Goal: Task Accomplishment & Management: Use online tool/utility

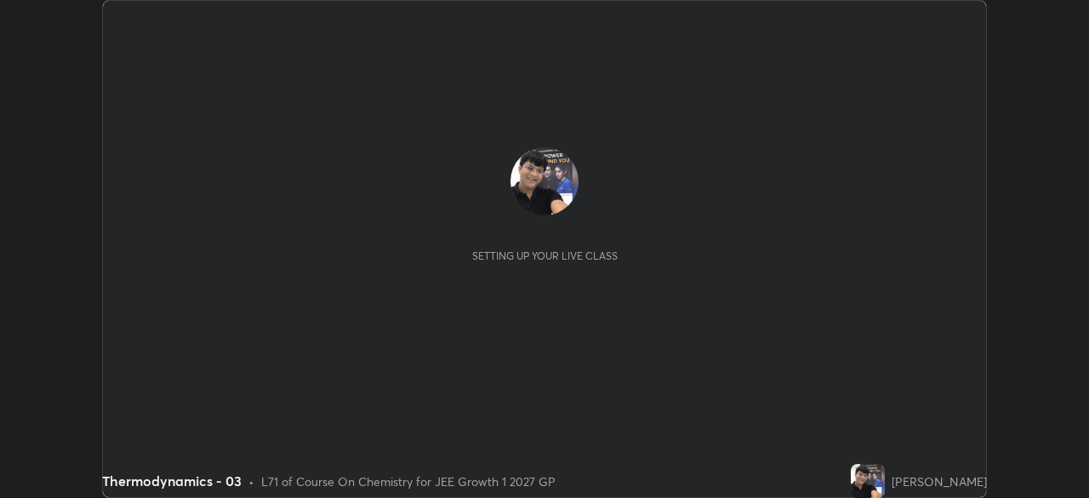
scroll to position [498, 1089]
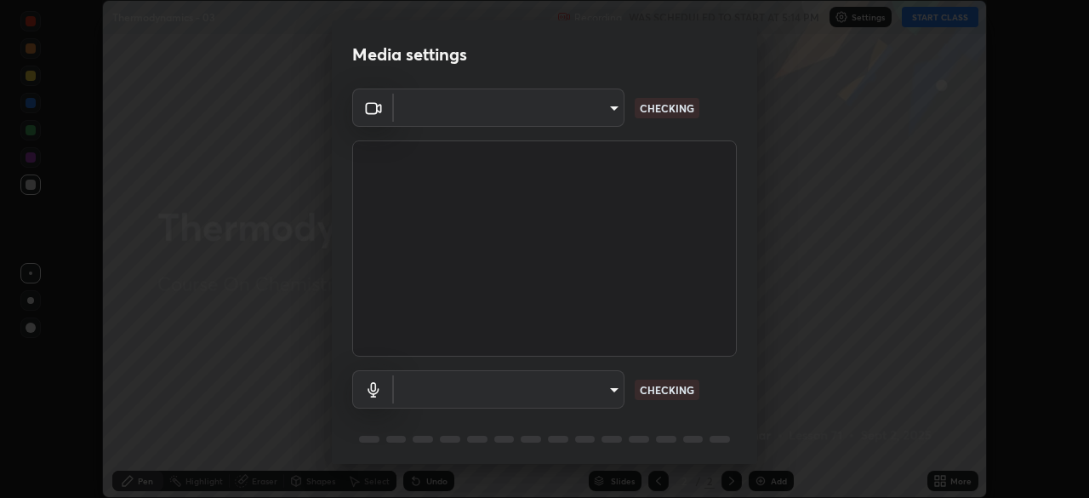
type input "1a0cd2fa9eaecc5464ce661d2c376d4f68bb2a1a8db1c3726163fcb70f995fb6"
click at [611, 393] on body "Erase all Thermodynamics - 03 Recording WAS SCHEDULED TO START AT 5:14 PM Setti…" at bounding box center [544, 249] width 1089 height 498
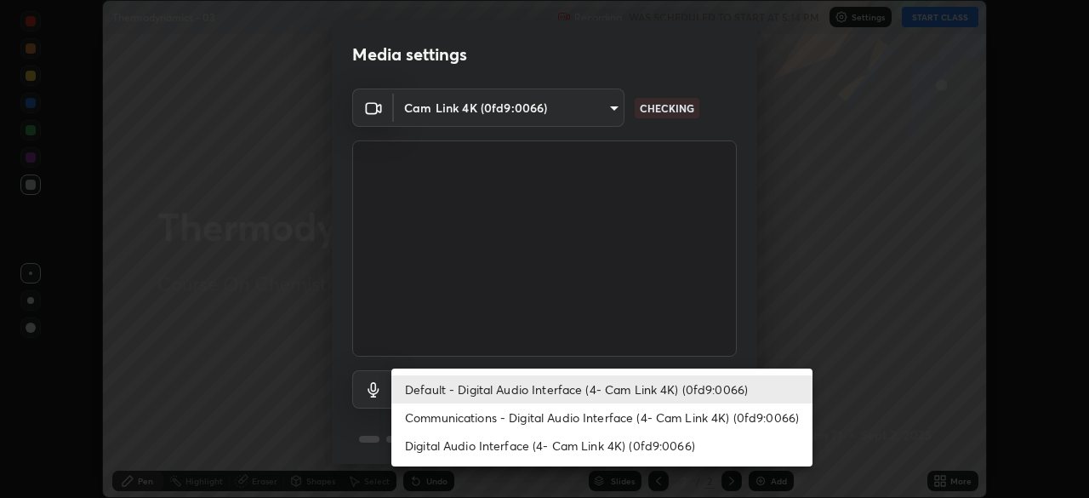
click at [613, 446] on li "Digital Audio Interface (4- Cam Link 4K) (0fd9:0066)" at bounding box center [602, 446] width 421 height 28
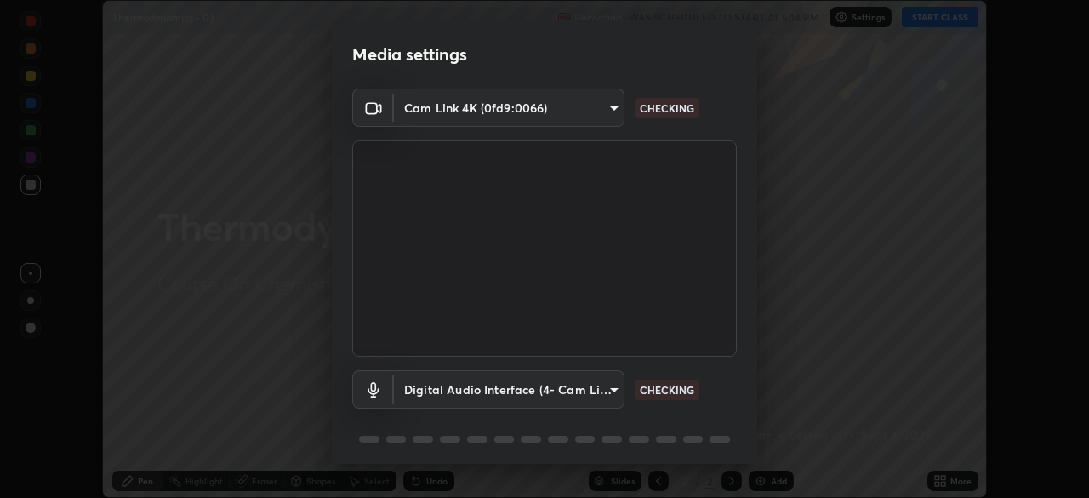
type input "e17c92aa16ab37c28b271ebebeb49827e755929928c113890b21bac34b1ba5a6"
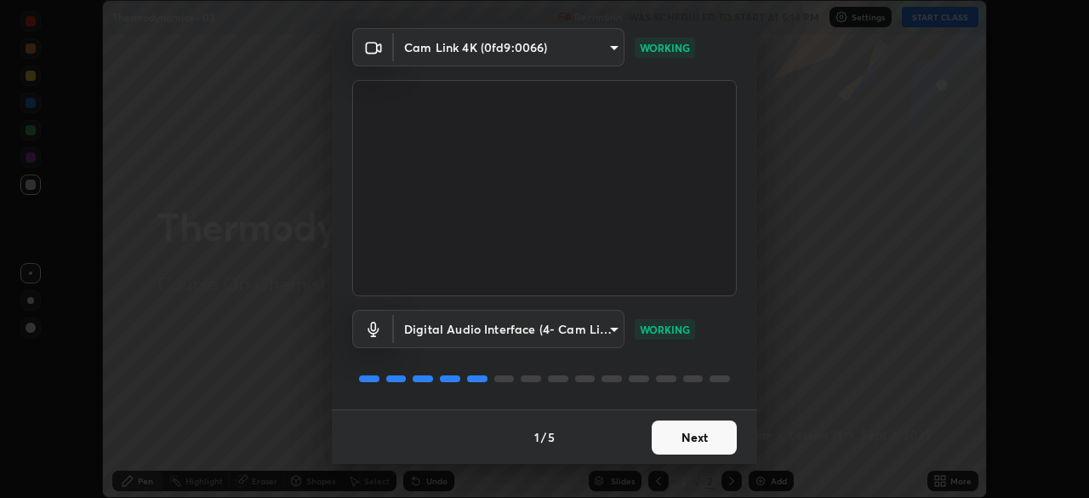
click at [690, 438] on button "Next" at bounding box center [694, 437] width 85 height 34
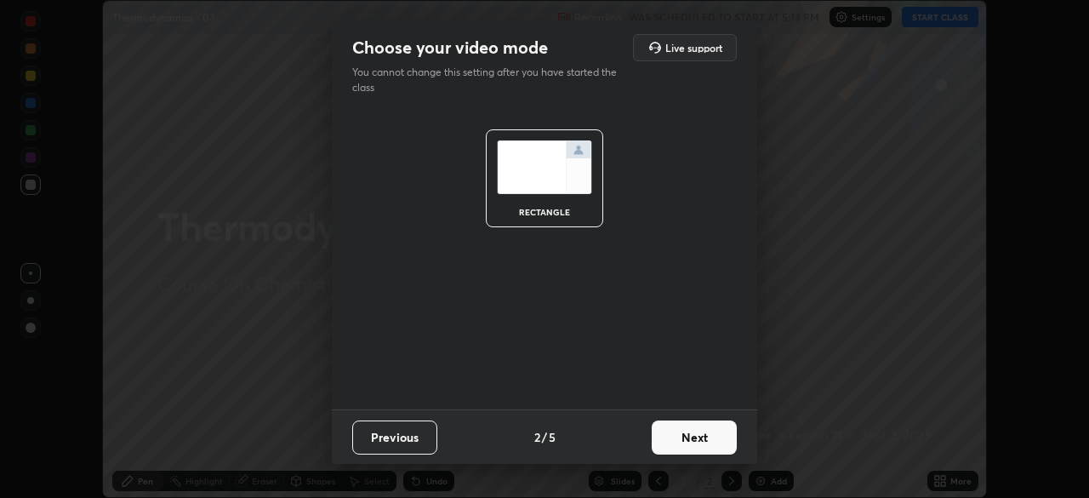
scroll to position [0, 0]
click at [686, 443] on button "Next" at bounding box center [694, 437] width 85 height 34
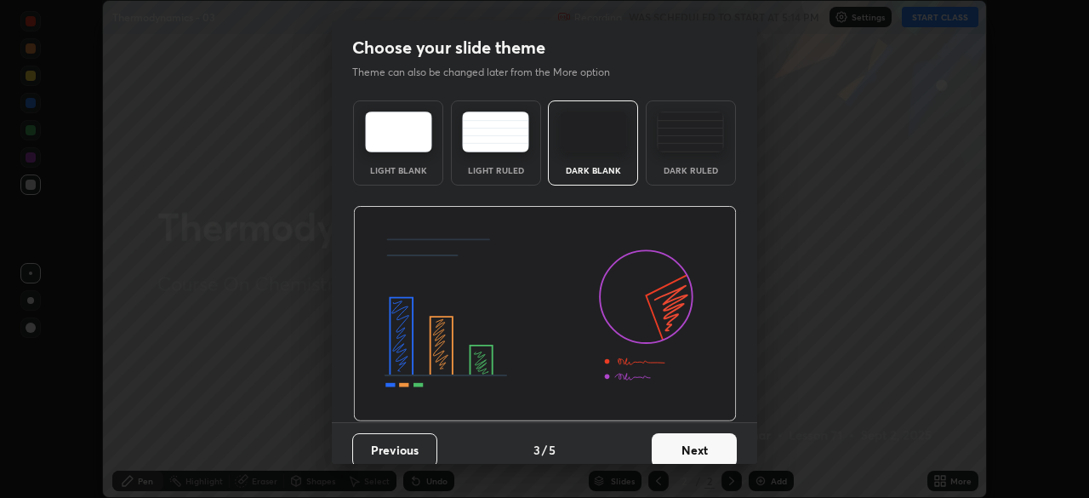
click at [693, 440] on button "Next" at bounding box center [694, 450] width 85 height 34
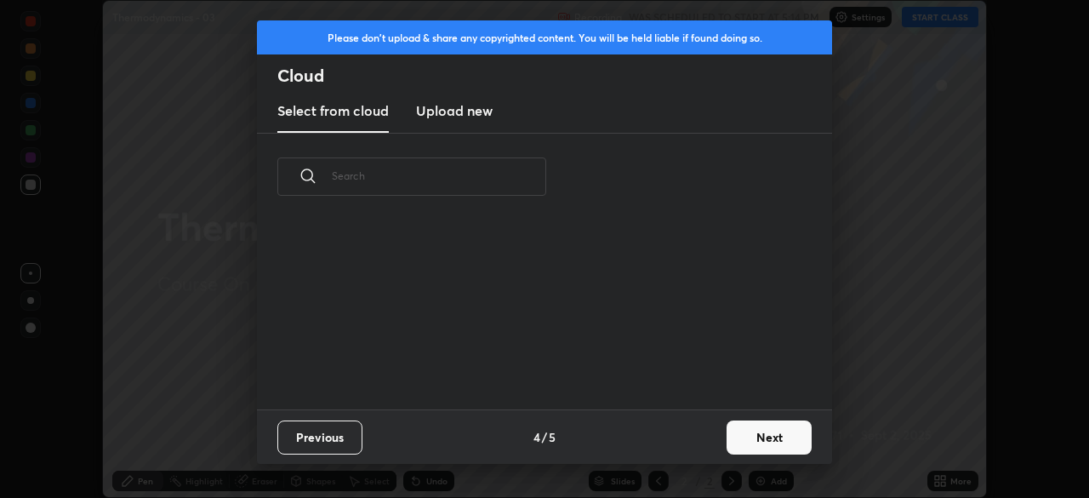
click at [759, 437] on button "Next" at bounding box center [769, 437] width 85 height 34
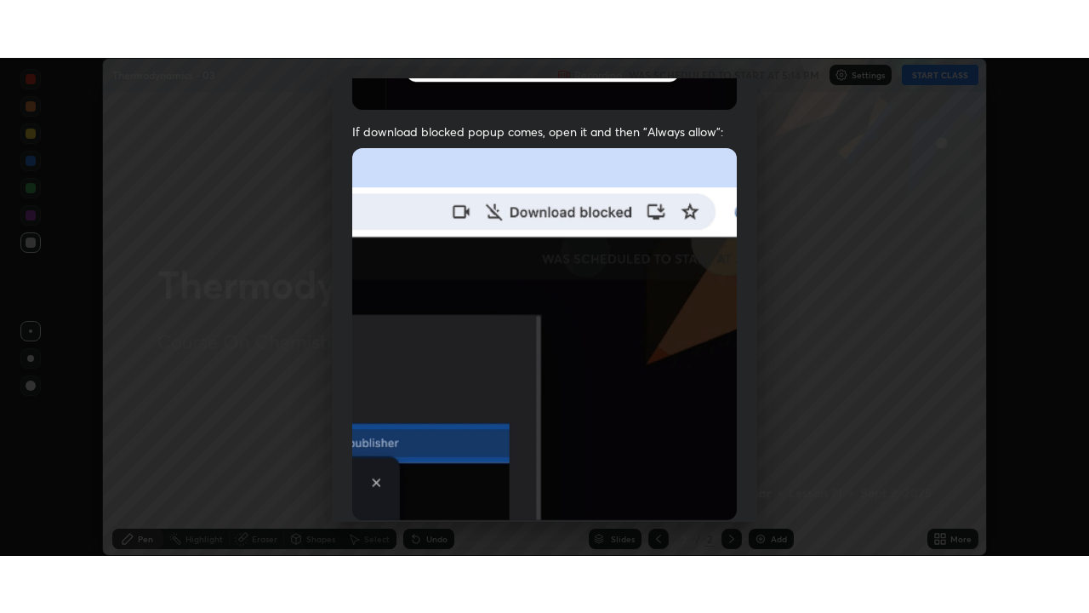
scroll to position [408, 0]
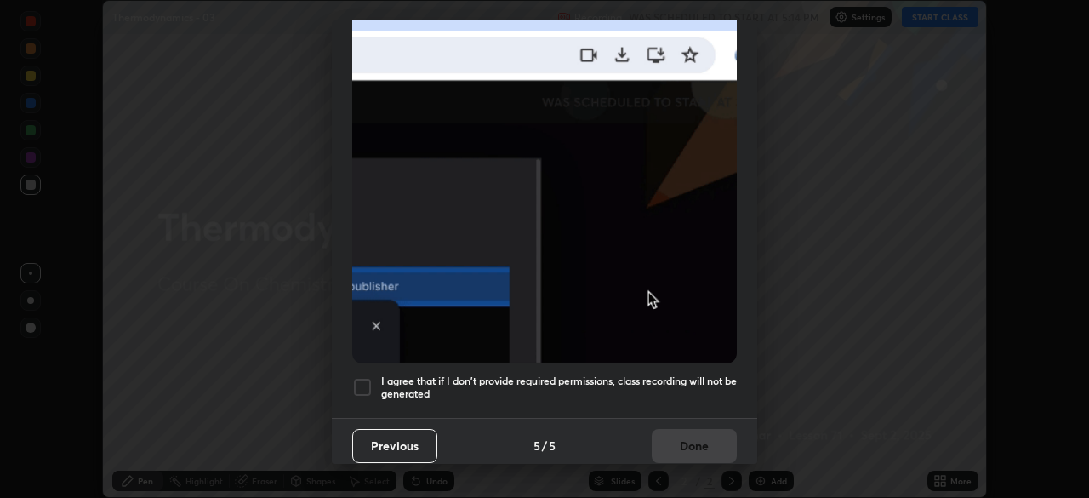
click at [366, 380] on div at bounding box center [362, 387] width 20 height 20
click at [666, 436] on button "Done" at bounding box center [694, 446] width 85 height 34
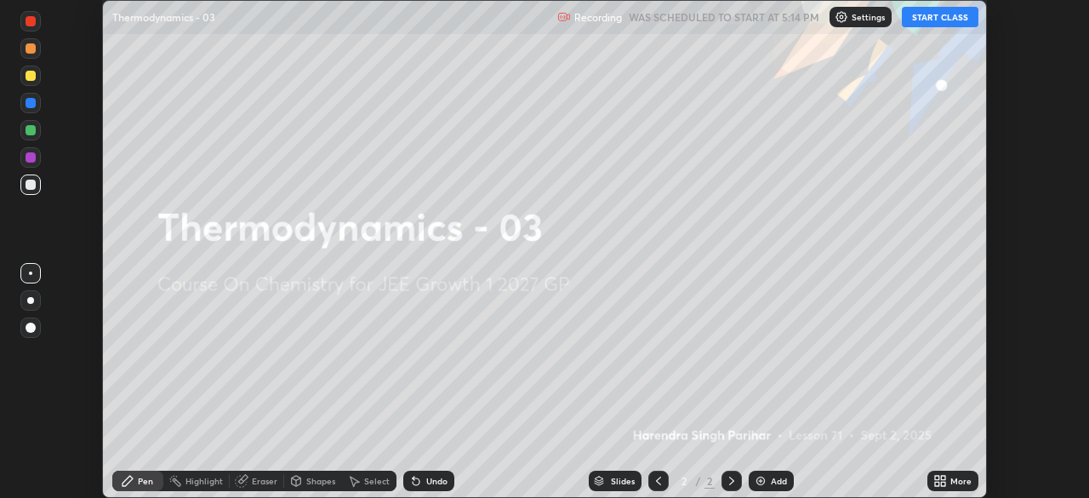
click at [934, 23] on button "START CLASS" at bounding box center [940, 17] width 77 height 20
click at [944, 482] on icon at bounding box center [943, 484] width 4 height 4
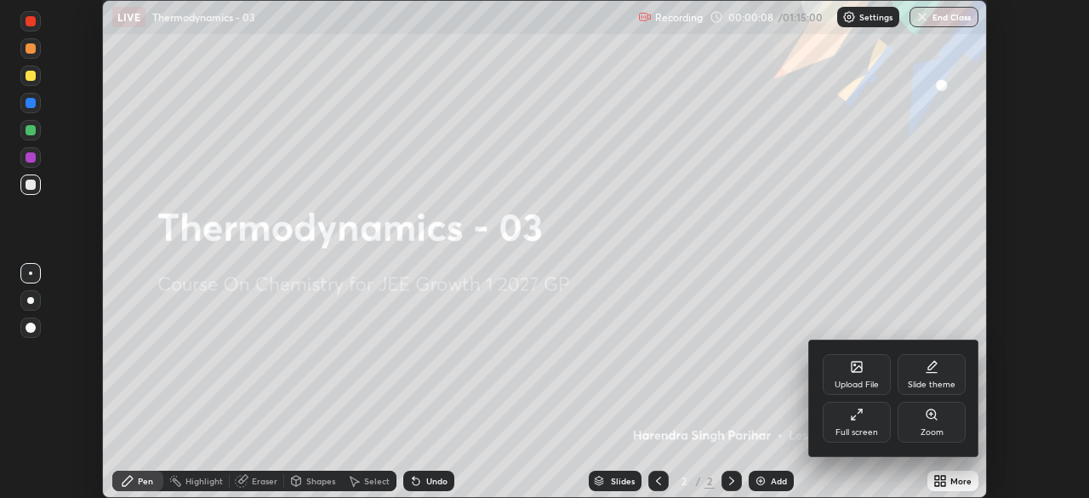
click at [858, 419] on icon at bounding box center [857, 415] width 14 height 14
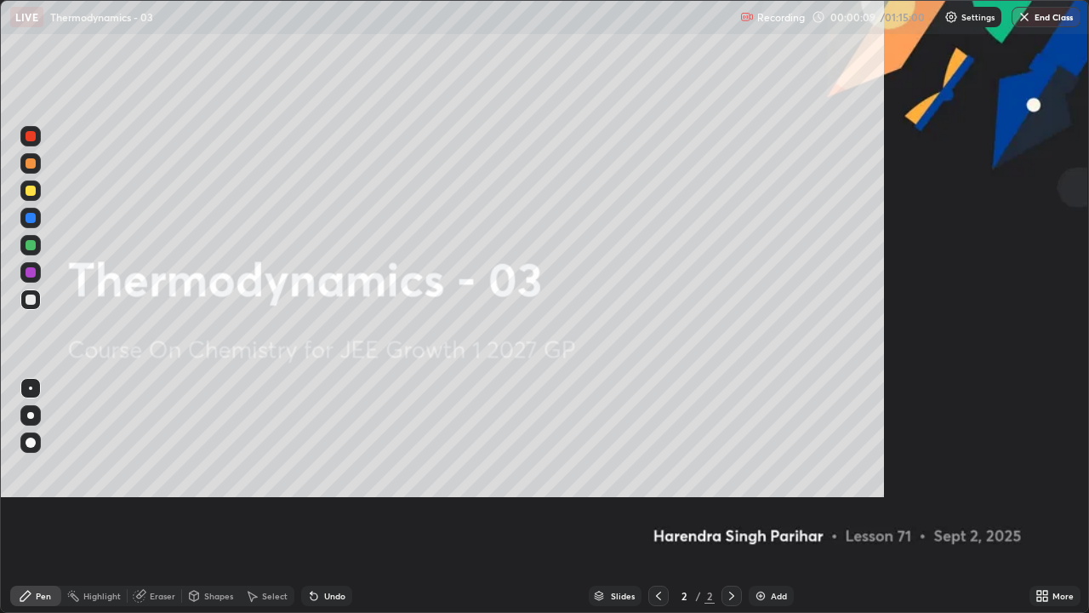
scroll to position [613, 1089]
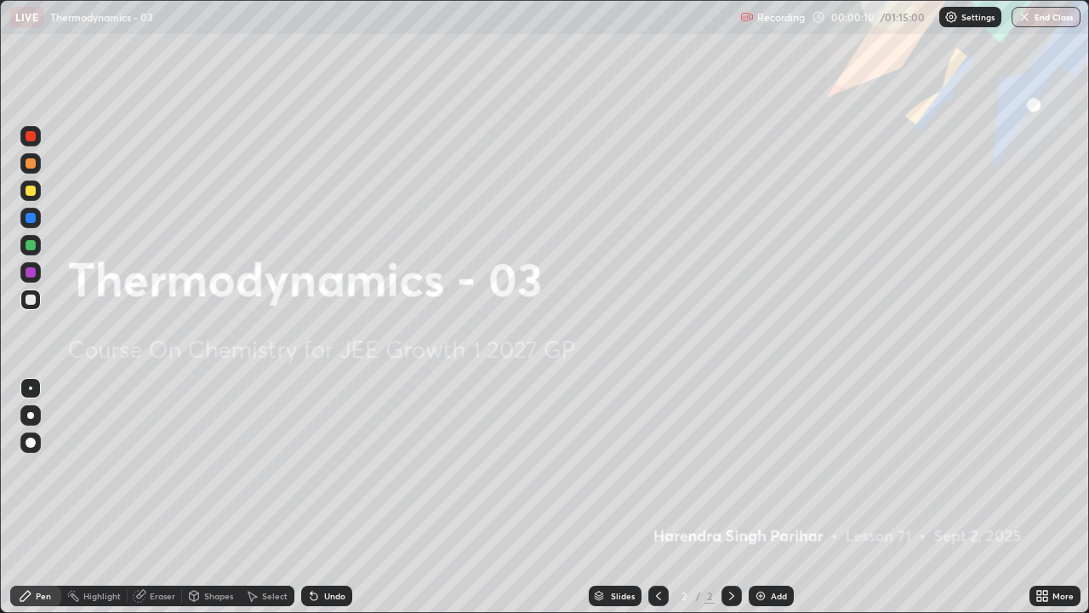
click at [765, 497] on img at bounding box center [761, 596] width 14 height 14
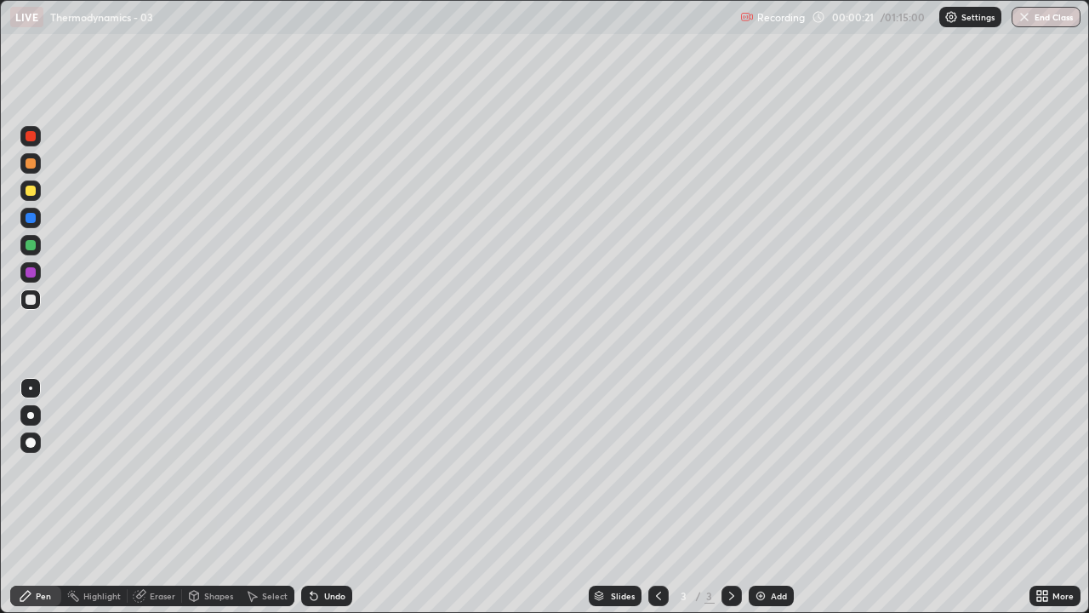
click at [30, 300] on div at bounding box center [31, 299] width 10 height 10
click at [31, 444] on div at bounding box center [31, 442] width 10 height 10
click at [210, 497] on div "Shapes" at bounding box center [218, 596] width 29 height 9
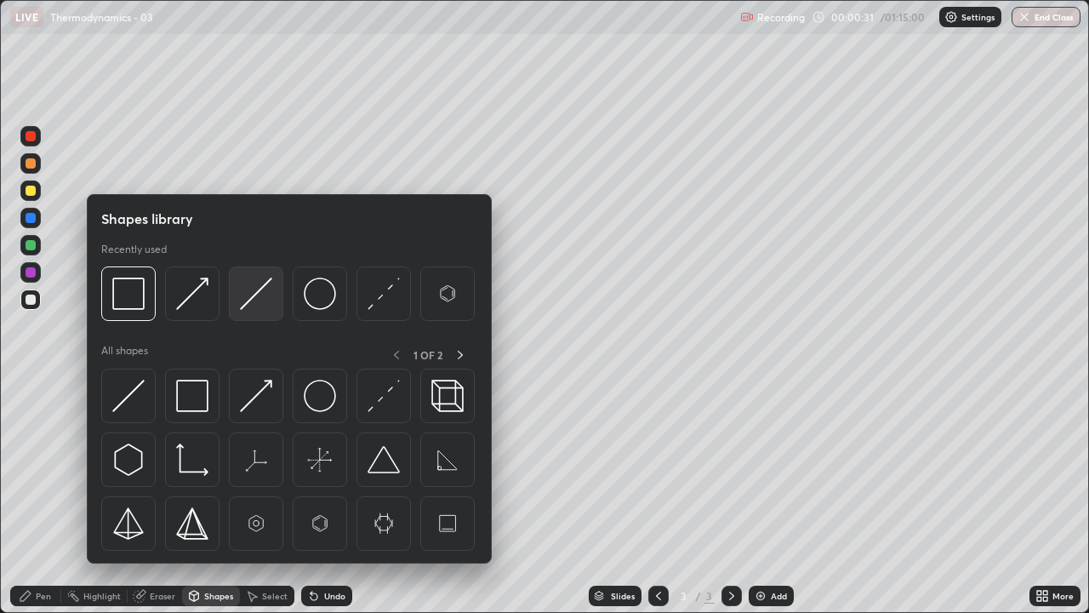
click at [258, 297] on img at bounding box center [256, 293] width 32 height 32
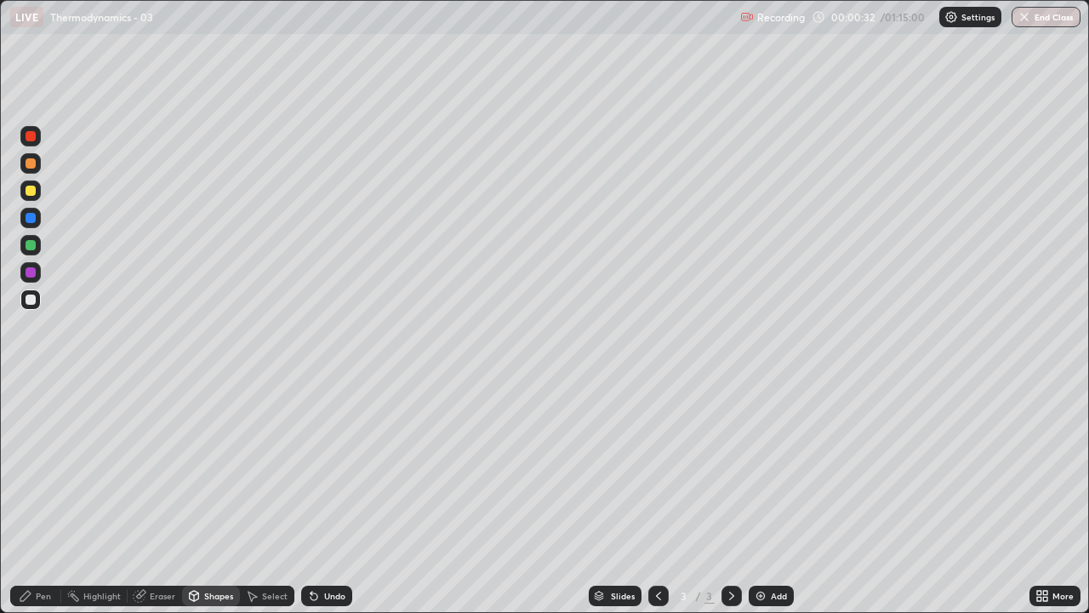
click at [28, 193] on div at bounding box center [31, 191] width 10 height 10
click at [33, 307] on div at bounding box center [30, 299] width 20 height 20
click at [211, 497] on div "Shapes" at bounding box center [218, 596] width 29 height 9
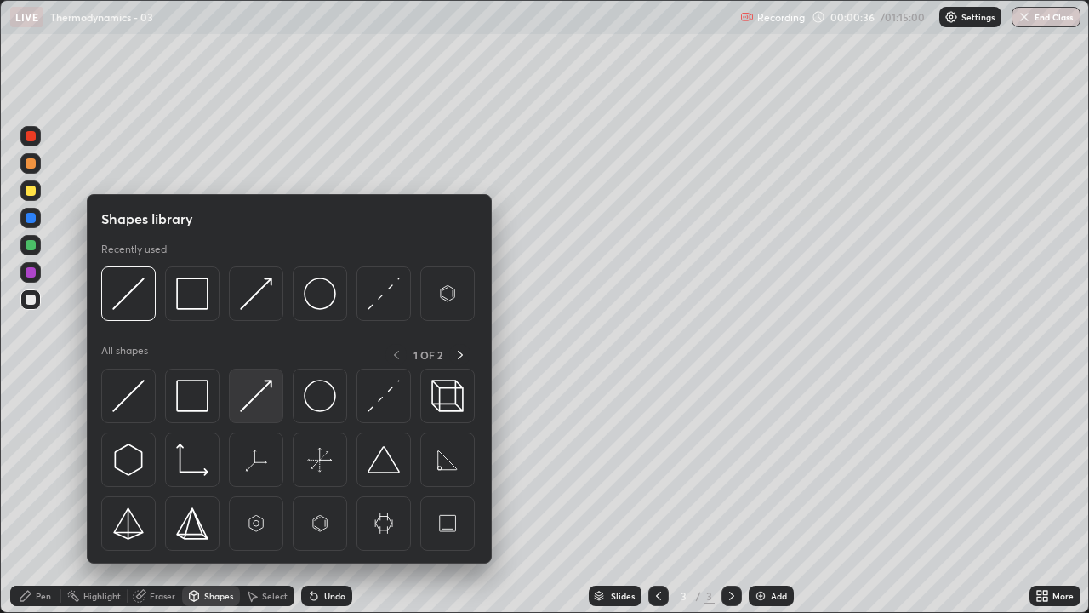
click at [251, 400] on img at bounding box center [256, 396] width 32 height 32
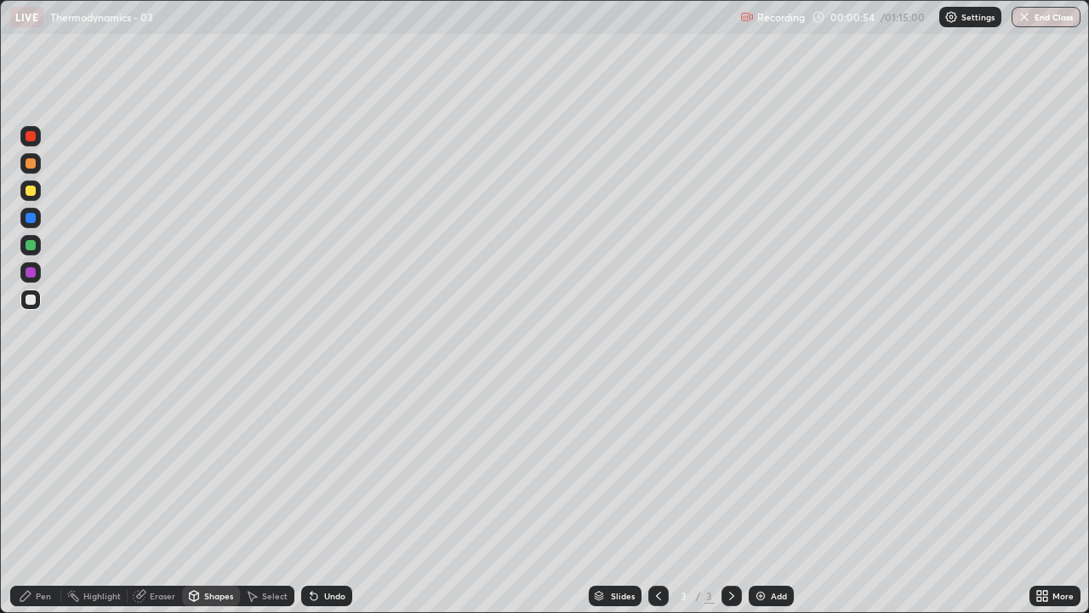
click at [214, 497] on div "Shapes" at bounding box center [218, 596] width 29 height 9
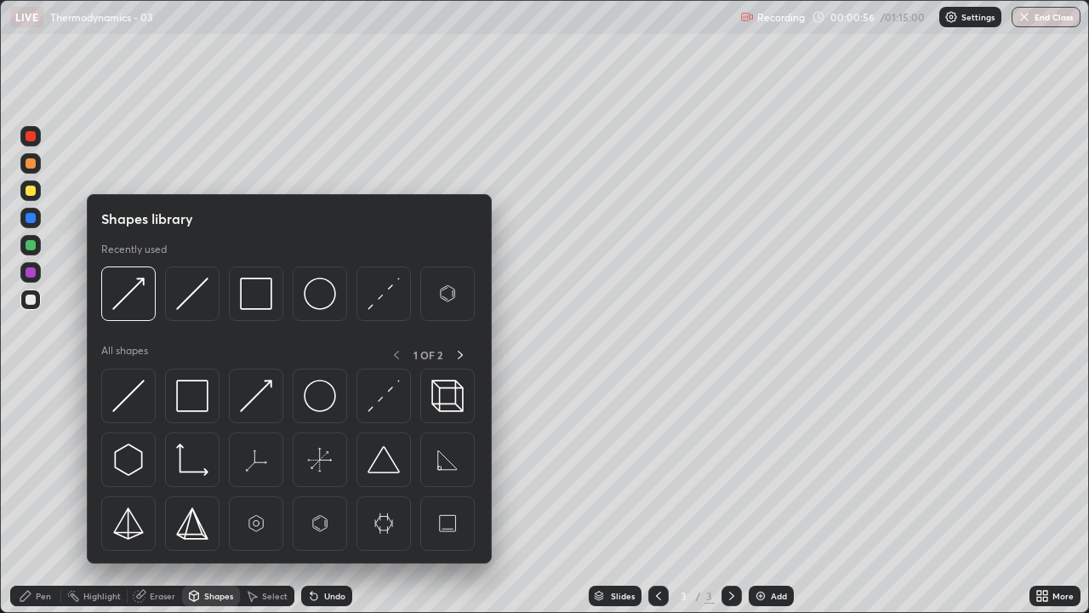
click at [30, 165] on div at bounding box center [31, 163] width 10 height 10
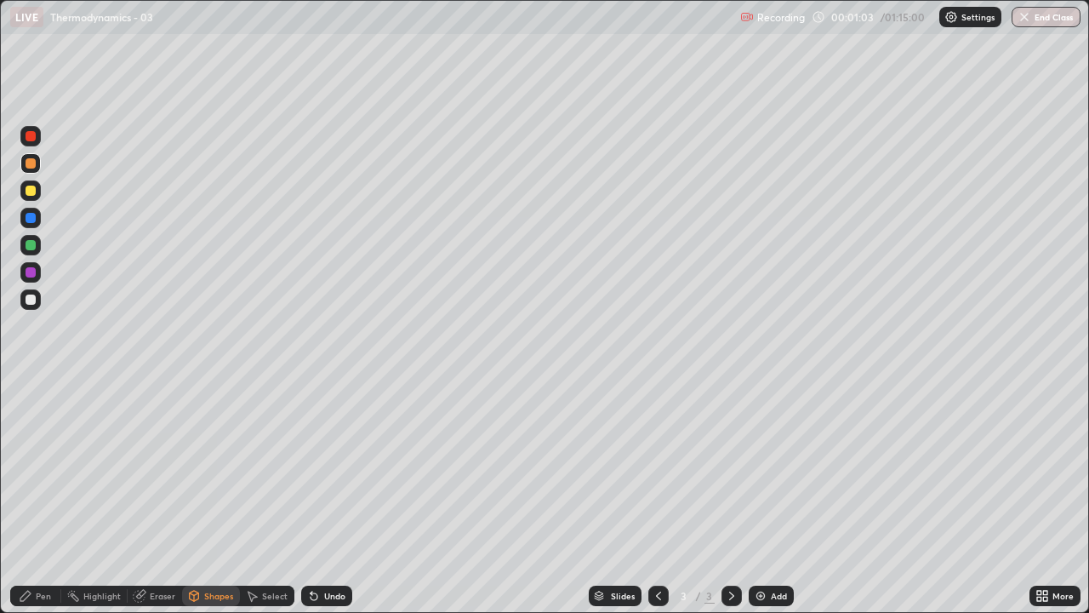
click at [30, 246] on div at bounding box center [31, 245] width 10 height 10
click at [30, 189] on div at bounding box center [31, 191] width 10 height 10
click at [51, 497] on div "Pen" at bounding box center [35, 596] width 51 height 20
click at [30, 246] on div at bounding box center [31, 245] width 10 height 10
click at [31, 300] on div at bounding box center [31, 299] width 10 height 10
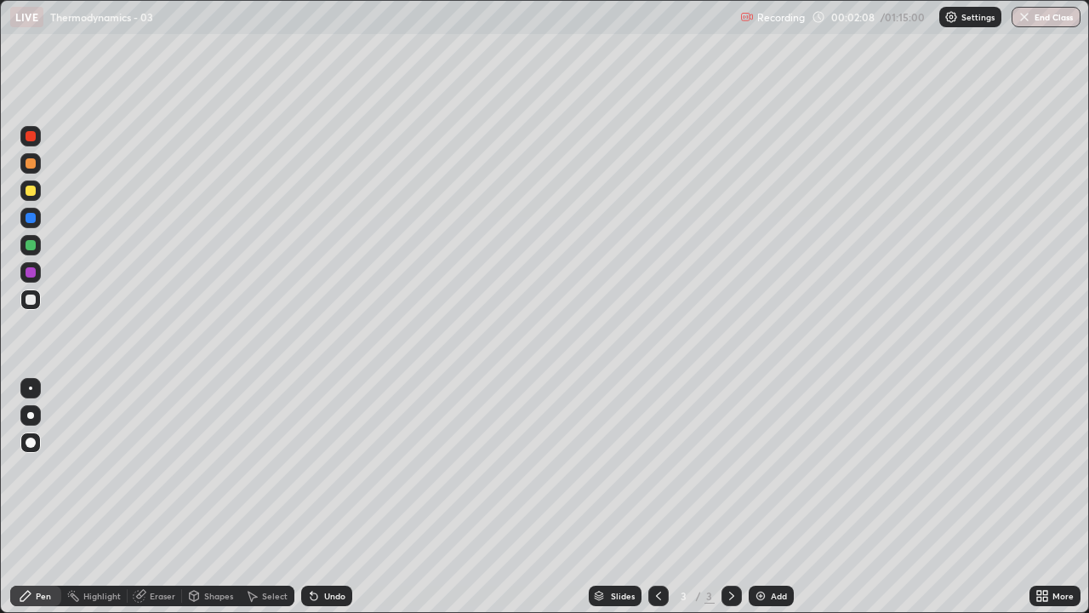
click at [212, 497] on div "Shapes" at bounding box center [218, 596] width 29 height 9
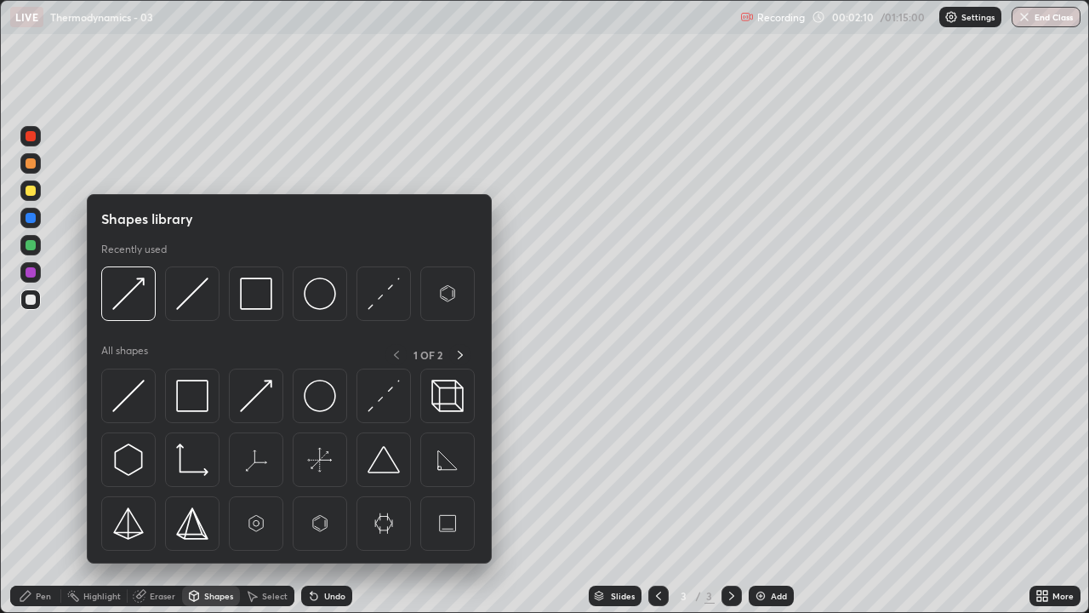
click at [31, 219] on div at bounding box center [31, 218] width 10 height 10
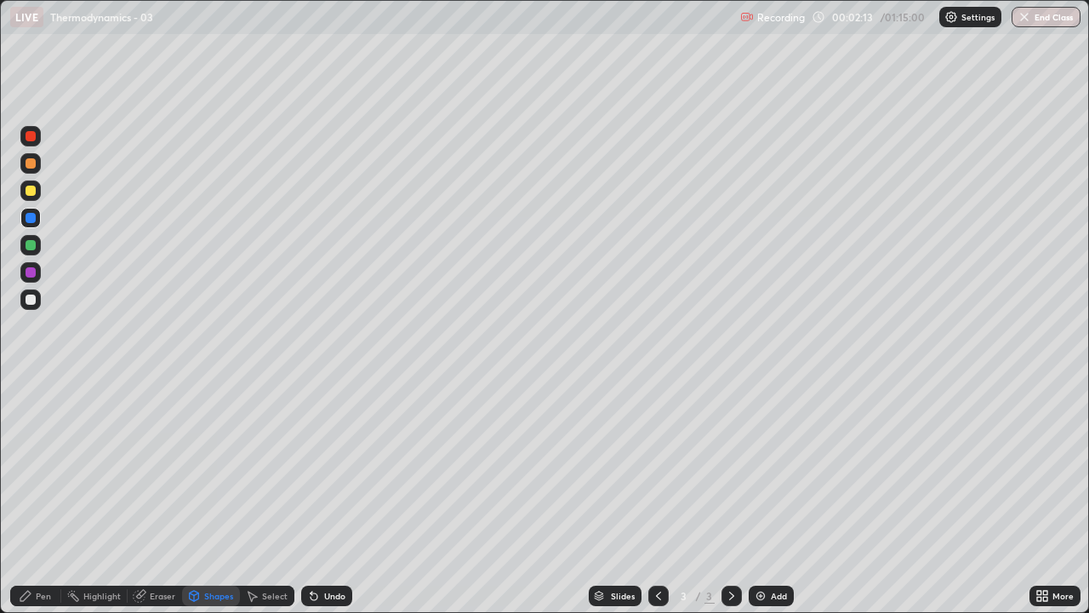
click at [311, 497] on icon at bounding box center [314, 596] width 7 height 7
click at [208, 497] on div "Shapes" at bounding box center [218, 596] width 29 height 9
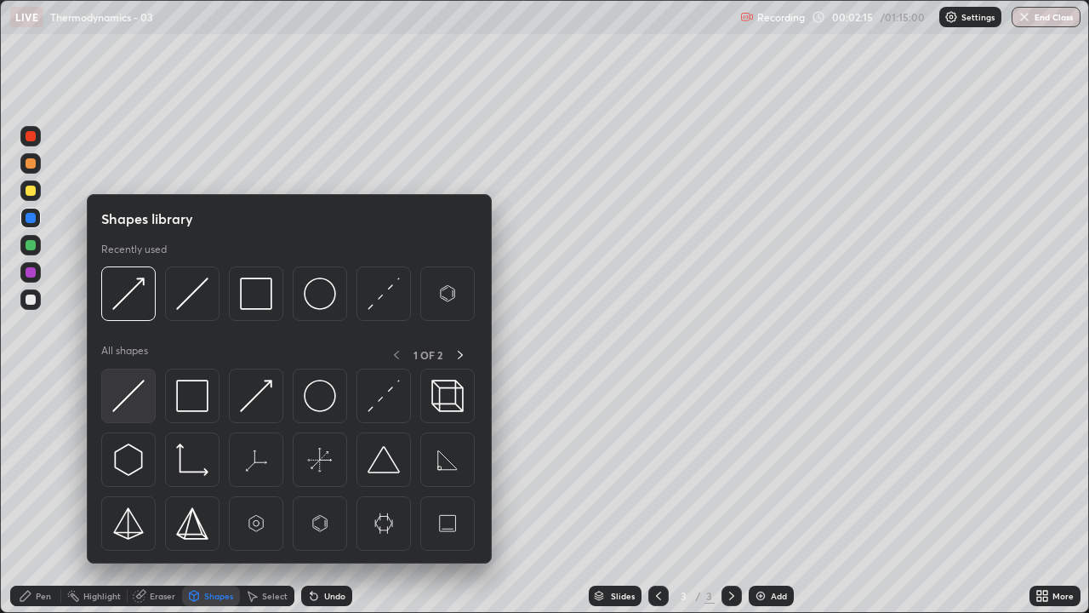
click at [138, 386] on img at bounding box center [128, 396] width 32 height 32
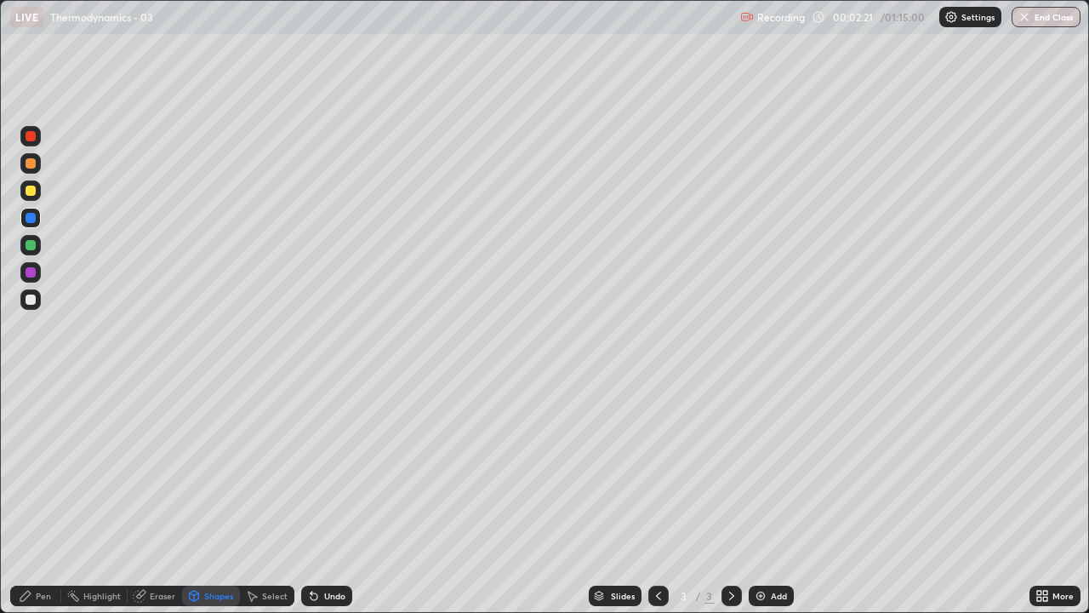
click at [43, 497] on div "Pen" at bounding box center [35, 596] width 51 height 20
click at [32, 163] on div at bounding box center [31, 163] width 10 height 10
click at [33, 275] on div at bounding box center [31, 272] width 10 height 10
click at [216, 497] on div "Shapes" at bounding box center [211, 596] width 58 height 20
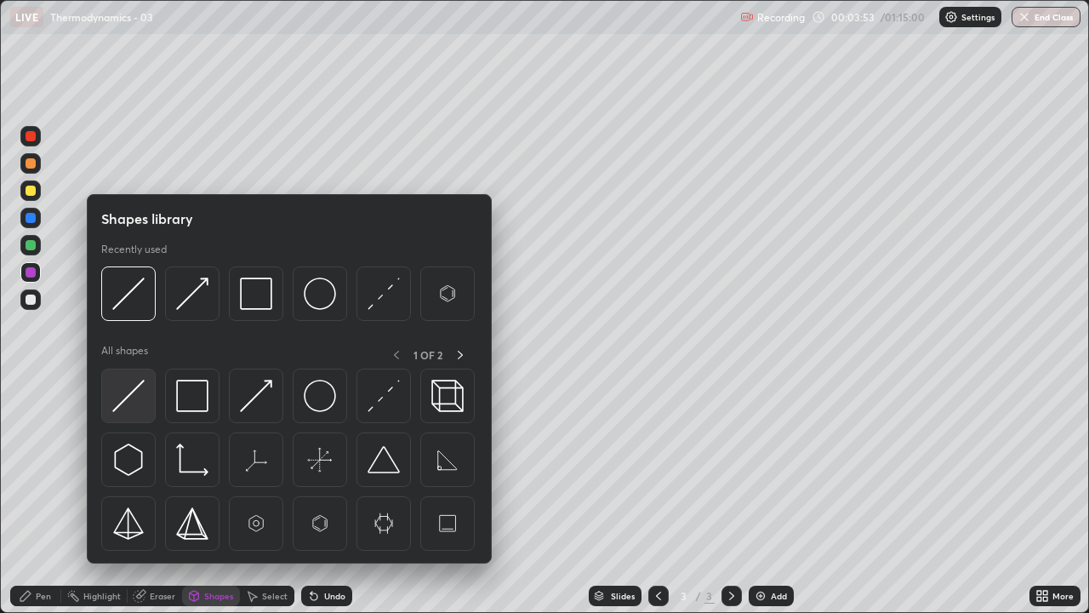
click at [141, 396] on img at bounding box center [128, 396] width 32 height 32
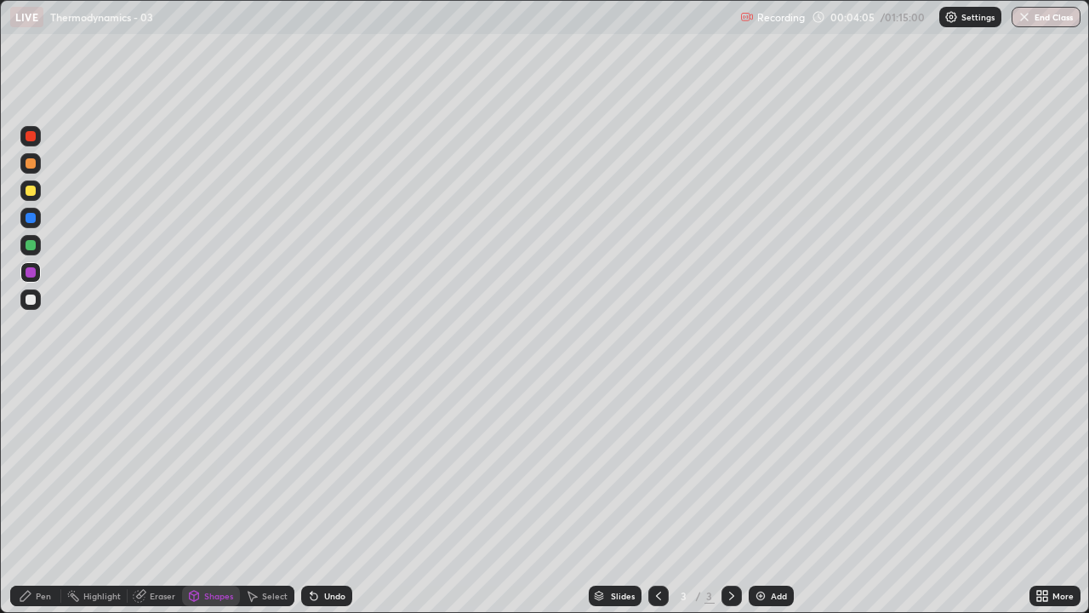
click at [31, 246] on div at bounding box center [31, 245] width 10 height 10
click at [38, 497] on div "Pen" at bounding box center [43, 596] width 15 height 9
click at [211, 497] on div "Shapes" at bounding box center [218, 596] width 29 height 9
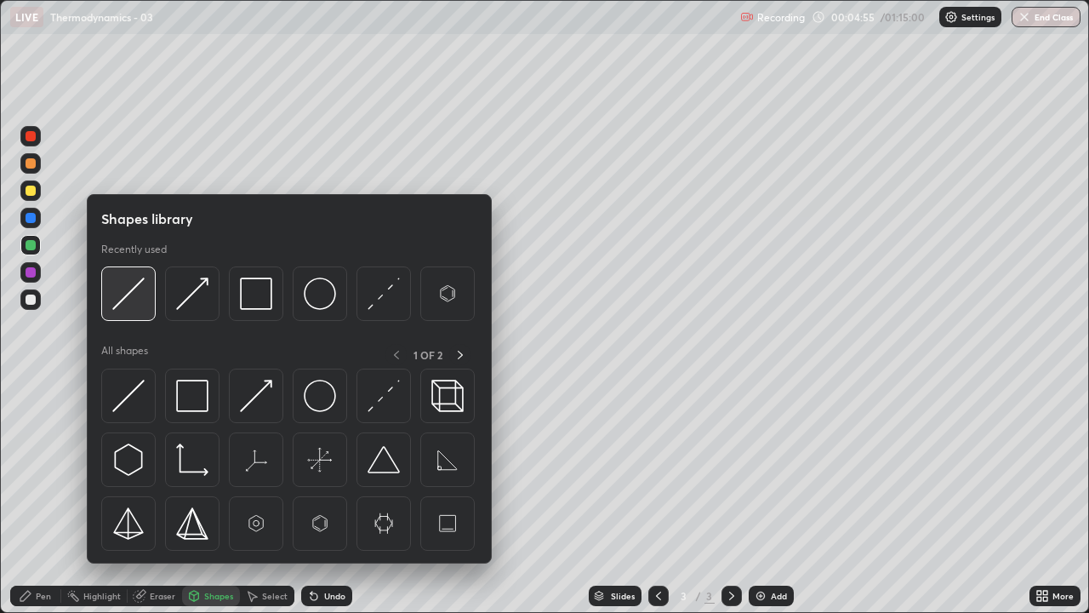
click at [135, 288] on img at bounding box center [128, 293] width 32 height 32
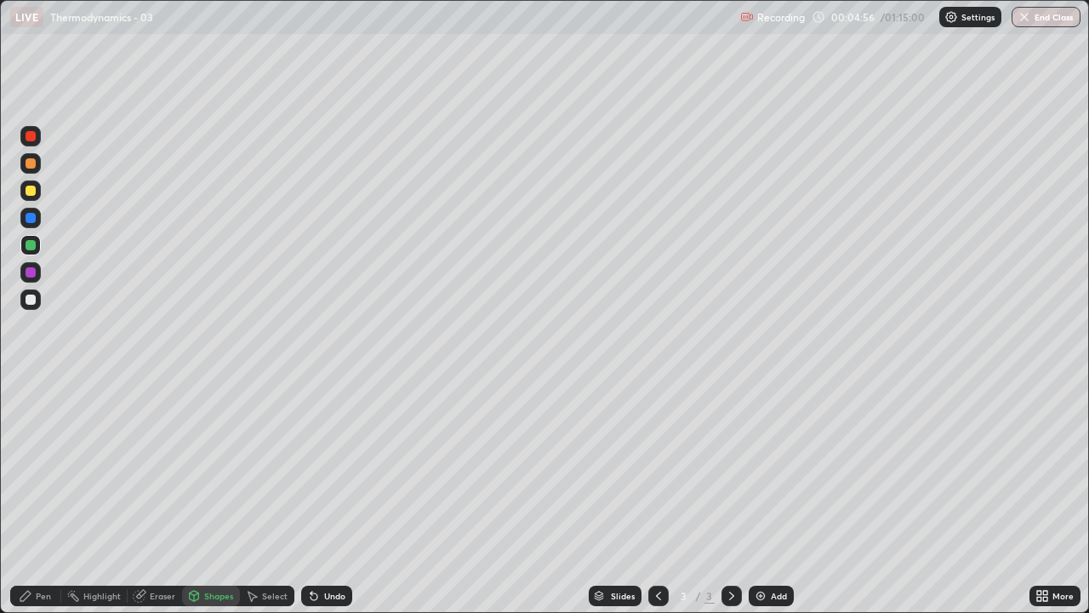
click at [28, 270] on div at bounding box center [31, 272] width 10 height 10
click at [46, 497] on div "Pen" at bounding box center [43, 596] width 15 height 9
click at [29, 190] on div at bounding box center [31, 191] width 10 height 10
click at [213, 497] on div "Shapes" at bounding box center [218, 596] width 29 height 9
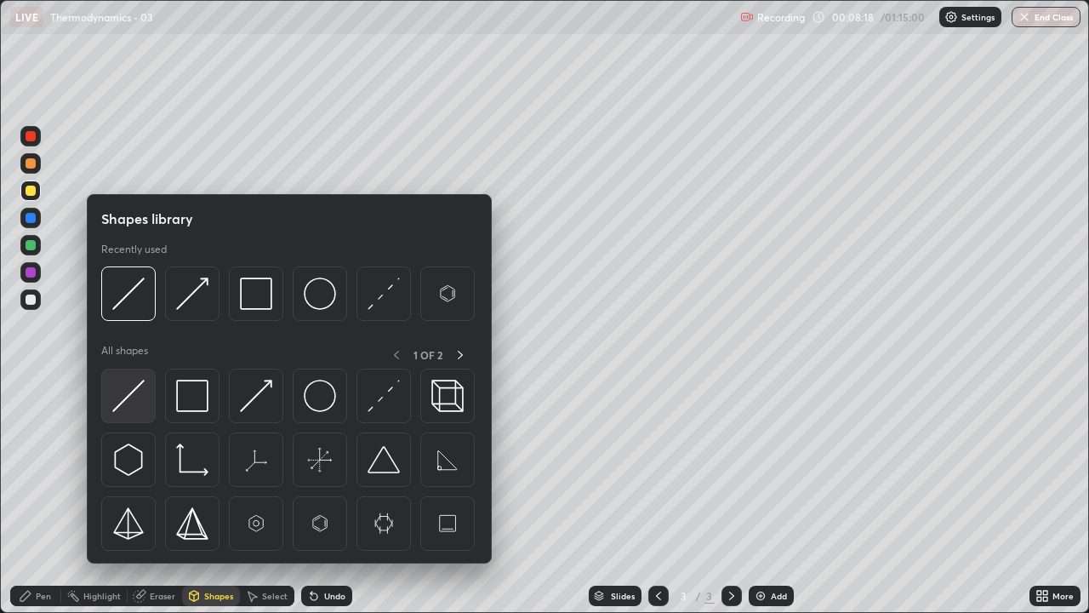
click at [134, 386] on img at bounding box center [128, 396] width 32 height 32
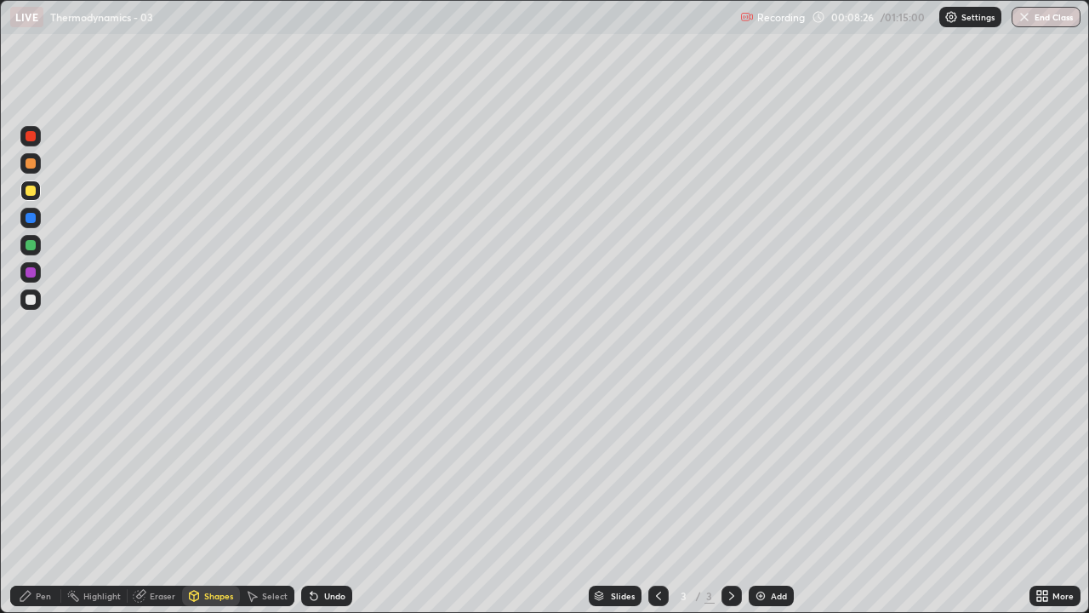
click at [39, 497] on div "Pen" at bounding box center [43, 596] width 15 height 9
click at [31, 163] on div at bounding box center [31, 163] width 10 height 10
click at [31, 191] on div at bounding box center [31, 191] width 10 height 10
click at [30, 274] on div at bounding box center [31, 272] width 10 height 10
click at [755, 497] on img at bounding box center [761, 596] width 14 height 14
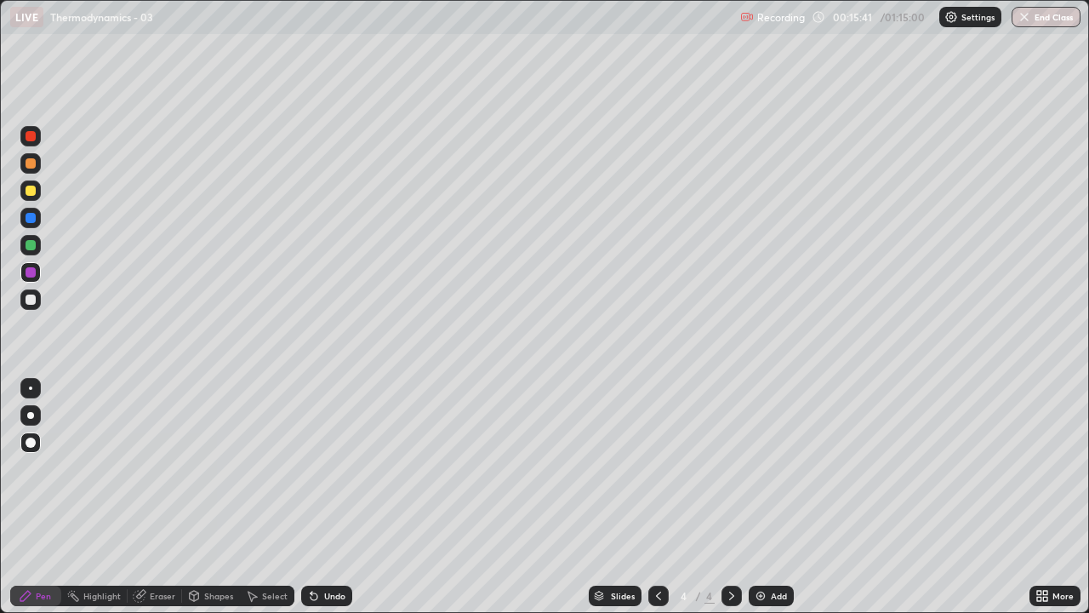
click at [37, 443] on div at bounding box center [30, 442] width 20 height 20
click at [106, 497] on div "Highlight" at bounding box center [101, 596] width 37 height 9
click at [31, 497] on icon at bounding box center [30, 537] width 9 height 9
click at [31, 192] on div at bounding box center [31, 191] width 10 height 10
click at [29, 166] on div at bounding box center [31, 163] width 10 height 10
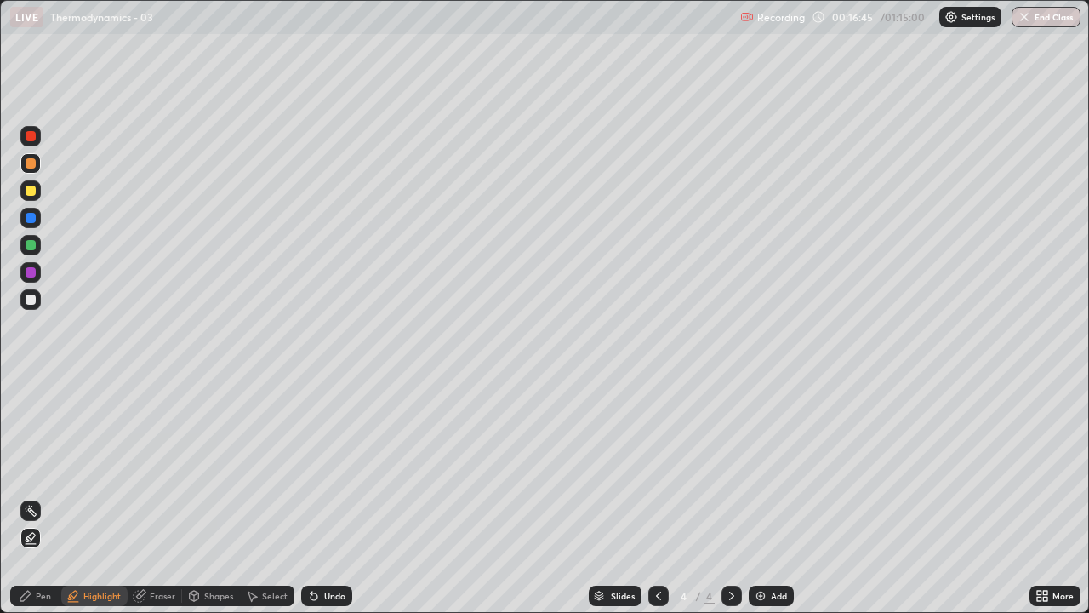
click at [657, 497] on icon at bounding box center [659, 596] width 14 height 14
click at [732, 497] on icon at bounding box center [732, 596] width 14 height 14
click at [730, 497] on icon at bounding box center [732, 596] width 14 height 14
click at [657, 497] on icon at bounding box center [659, 596] width 14 height 14
click at [29, 245] on div at bounding box center [31, 245] width 10 height 10
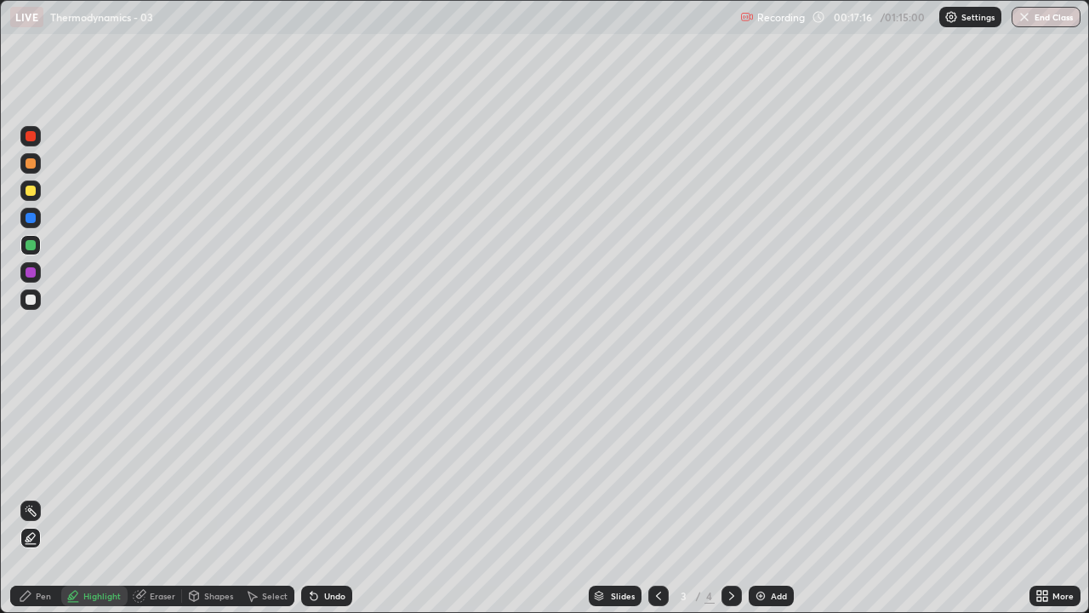
click at [40, 497] on div "Pen" at bounding box center [43, 596] width 15 height 9
click at [212, 497] on div "Shapes" at bounding box center [218, 596] width 29 height 9
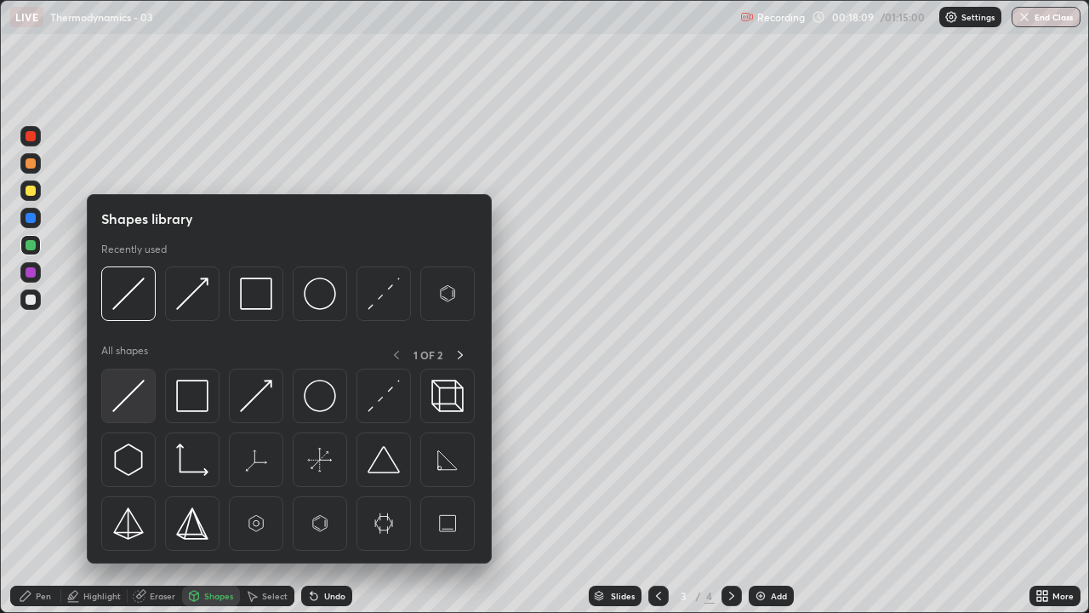
click at [134, 390] on img at bounding box center [128, 396] width 32 height 32
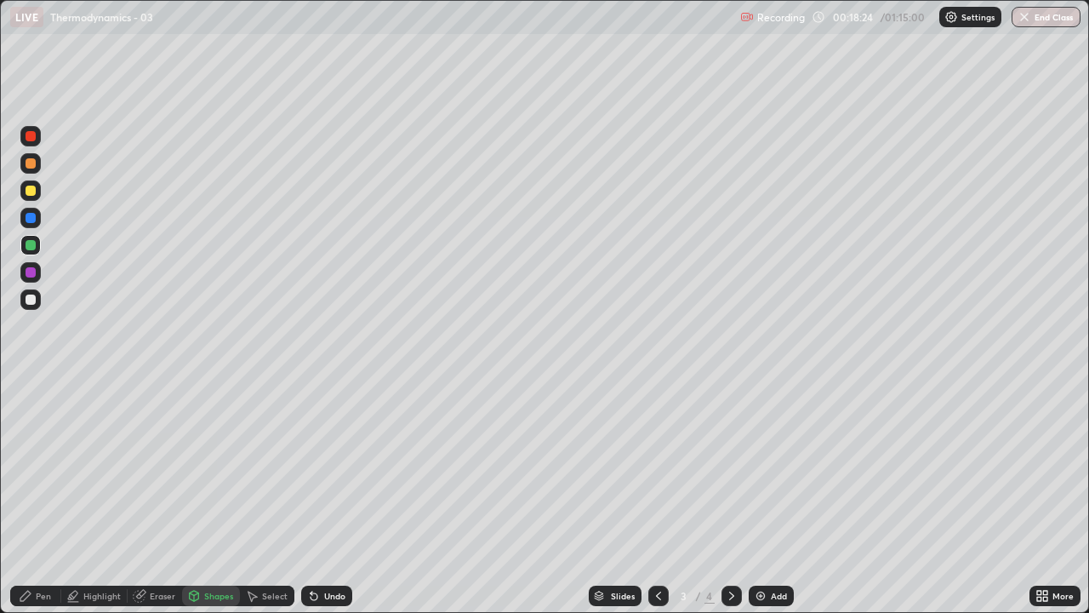
click at [33, 215] on div at bounding box center [31, 218] width 10 height 10
click at [50, 497] on div "Pen" at bounding box center [43, 596] width 15 height 9
click at [157, 497] on div "Eraser" at bounding box center [163, 596] width 26 height 9
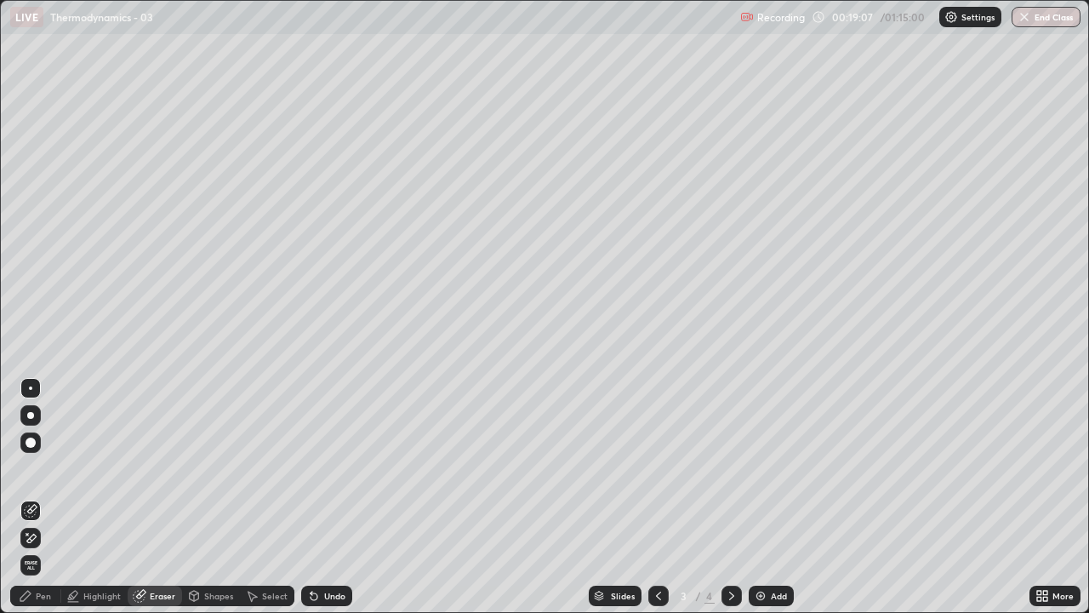
click at [210, 497] on div "Shapes" at bounding box center [218, 596] width 29 height 9
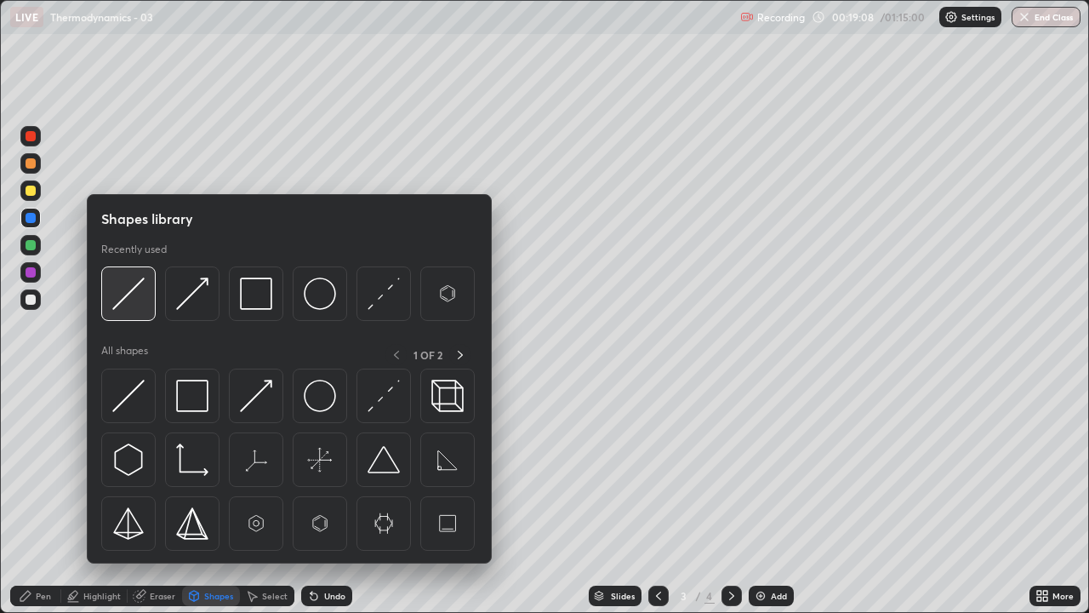
click at [131, 292] on img at bounding box center [128, 293] width 32 height 32
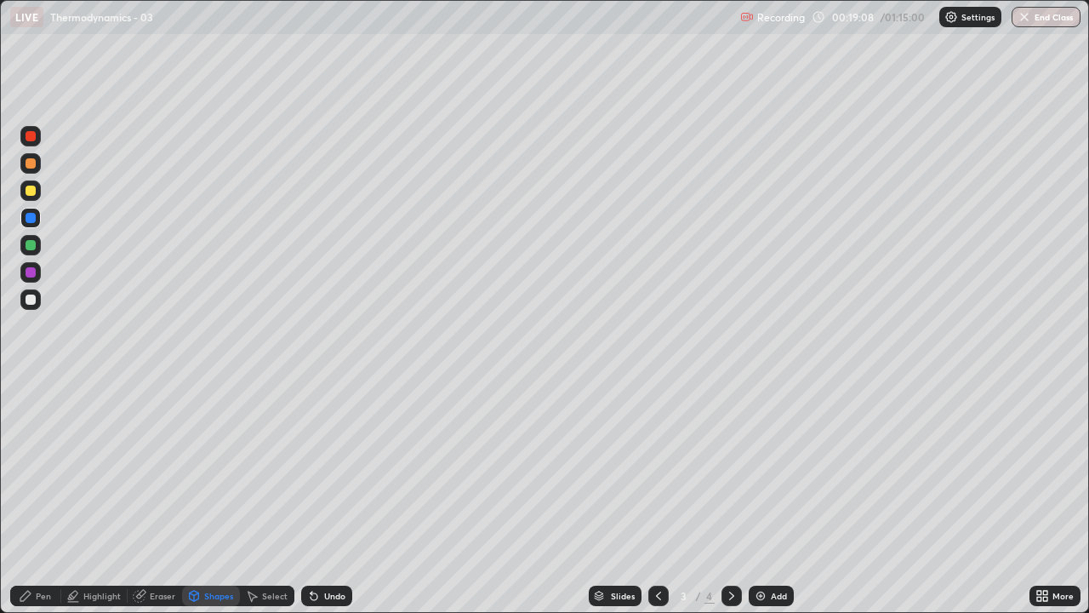
click at [28, 272] on div at bounding box center [31, 272] width 10 height 10
click at [49, 497] on div "Pen" at bounding box center [43, 596] width 15 height 9
click at [758, 497] on img at bounding box center [761, 596] width 14 height 14
click at [28, 193] on div at bounding box center [31, 191] width 10 height 10
click at [210, 497] on div "Shapes" at bounding box center [218, 596] width 29 height 9
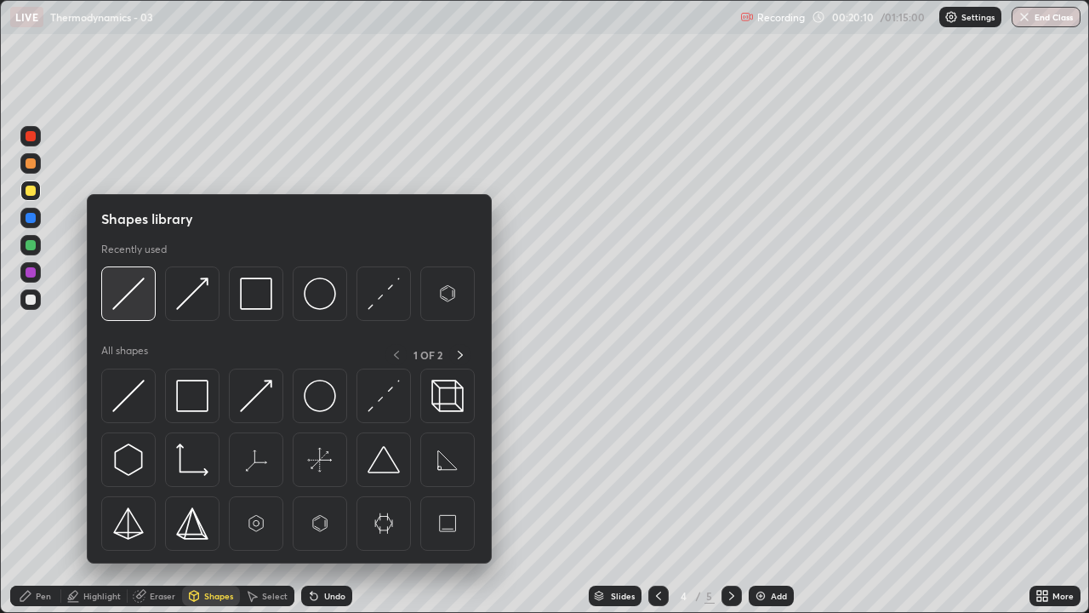
click at [135, 287] on img at bounding box center [128, 293] width 32 height 32
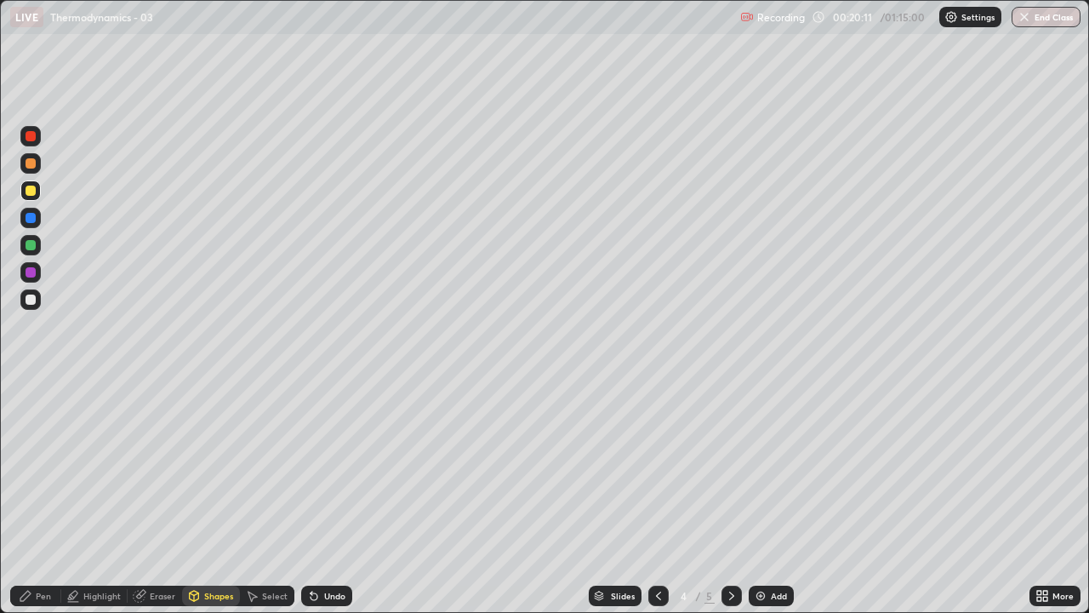
click at [31, 220] on div at bounding box center [31, 218] width 10 height 10
click at [42, 497] on div "Pen" at bounding box center [43, 596] width 15 height 9
click at [28, 245] on div at bounding box center [31, 245] width 10 height 10
click at [34, 163] on div at bounding box center [31, 163] width 10 height 10
click at [28, 245] on div at bounding box center [31, 245] width 10 height 10
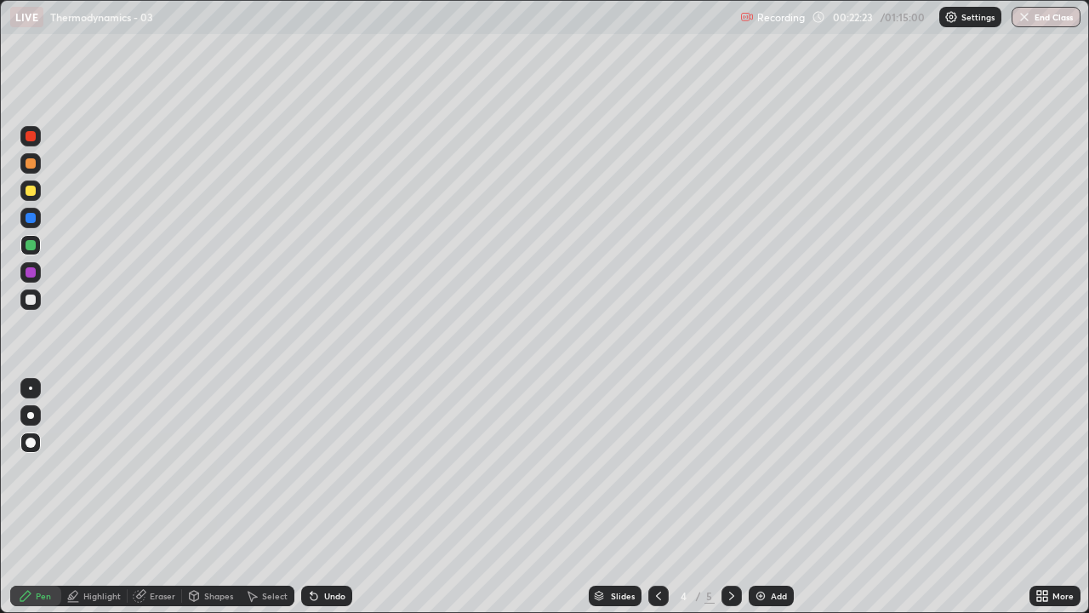
click at [214, 497] on div "Shapes" at bounding box center [218, 596] width 29 height 9
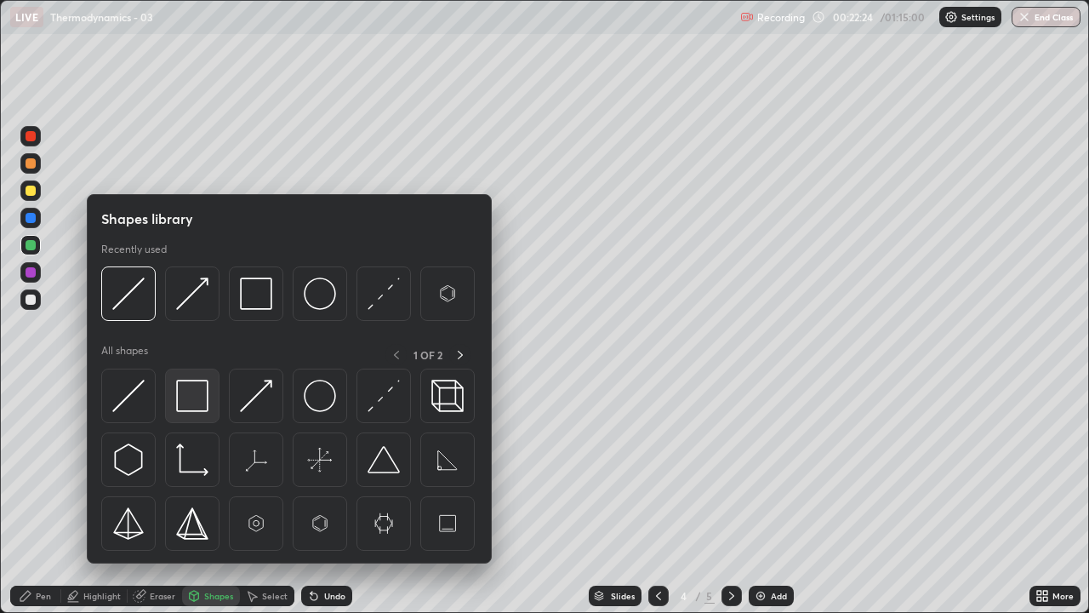
click at [187, 388] on img at bounding box center [192, 396] width 32 height 32
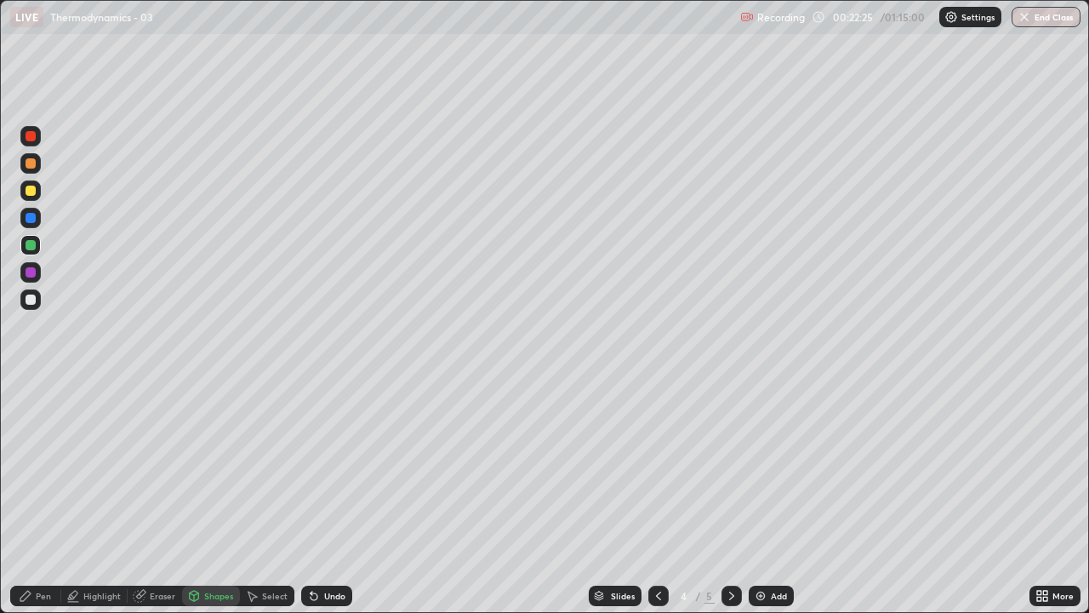
click at [28, 272] on div at bounding box center [31, 272] width 10 height 10
click at [658, 497] on icon at bounding box center [659, 596] width 14 height 14
click at [650, 497] on div at bounding box center [659, 596] width 20 height 20
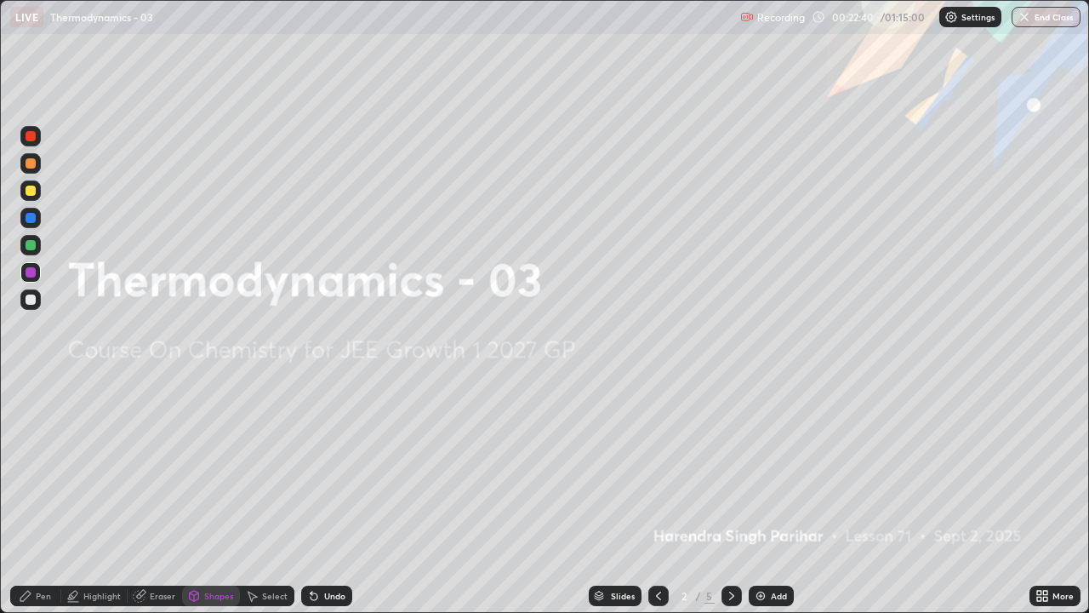
click at [728, 497] on icon at bounding box center [732, 596] width 14 height 14
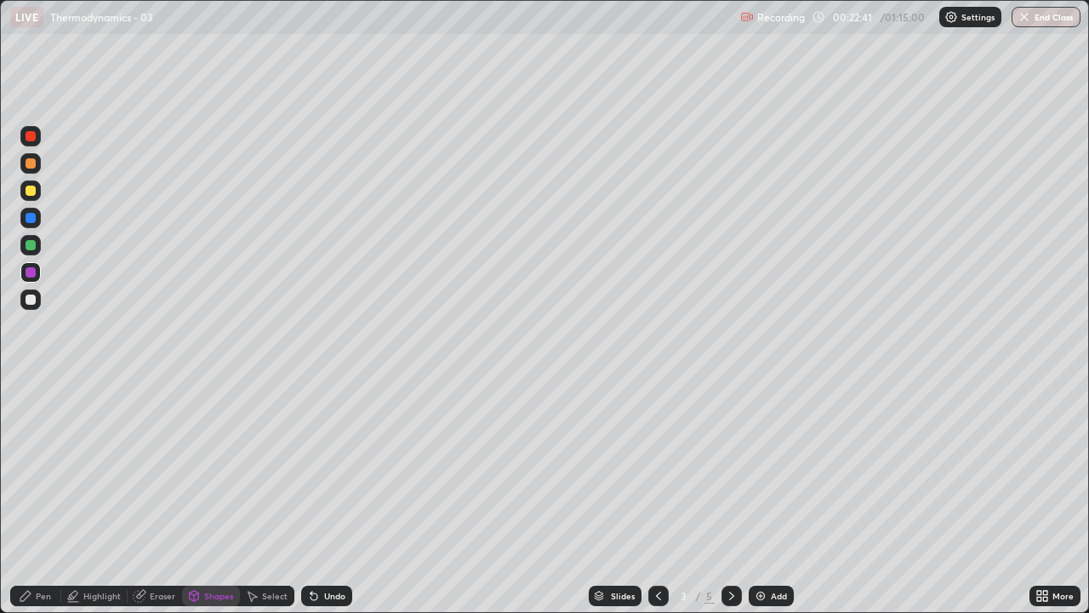
click at [730, 497] on icon at bounding box center [732, 596] width 14 height 14
click at [730, 497] on icon at bounding box center [731, 596] width 5 height 9
click at [657, 497] on icon at bounding box center [659, 596] width 14 height 14
click at [656, 497] on icon at bounding box center [659, 596] width 14 height 14
click at [730, 497] on icon at bounding box center [732, 596] width 14 height 14
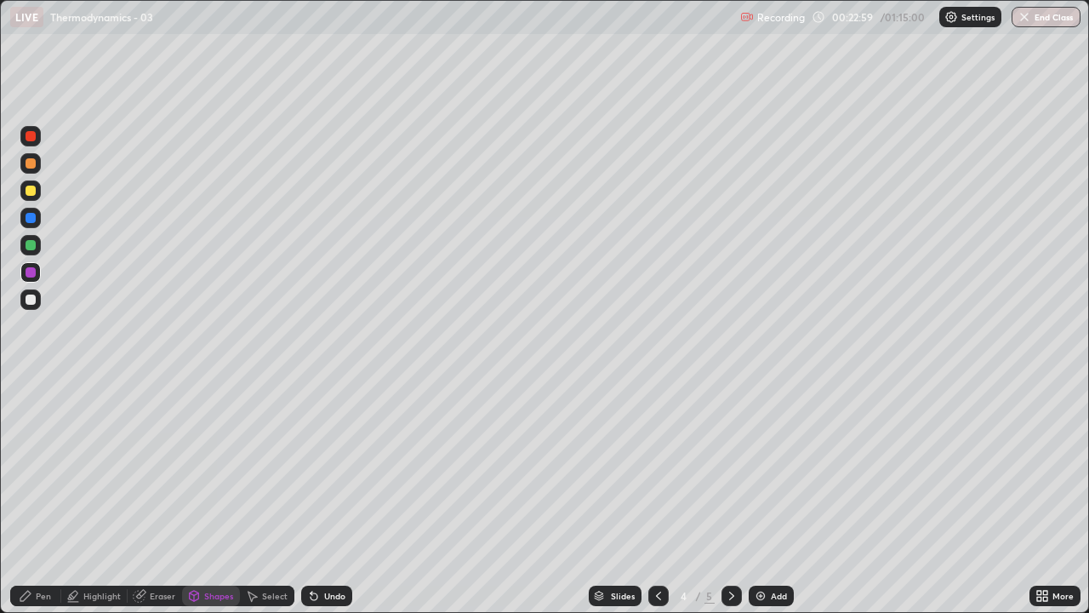
click at [728, 497] on icon at bounding box center [732, 596] width 14 height 14
click at [730, 497] on icon at bounding box center [732, 596] width 14 height 14
click at [729, 497] on icon at bounding box center [732, 596] width 14 height 14
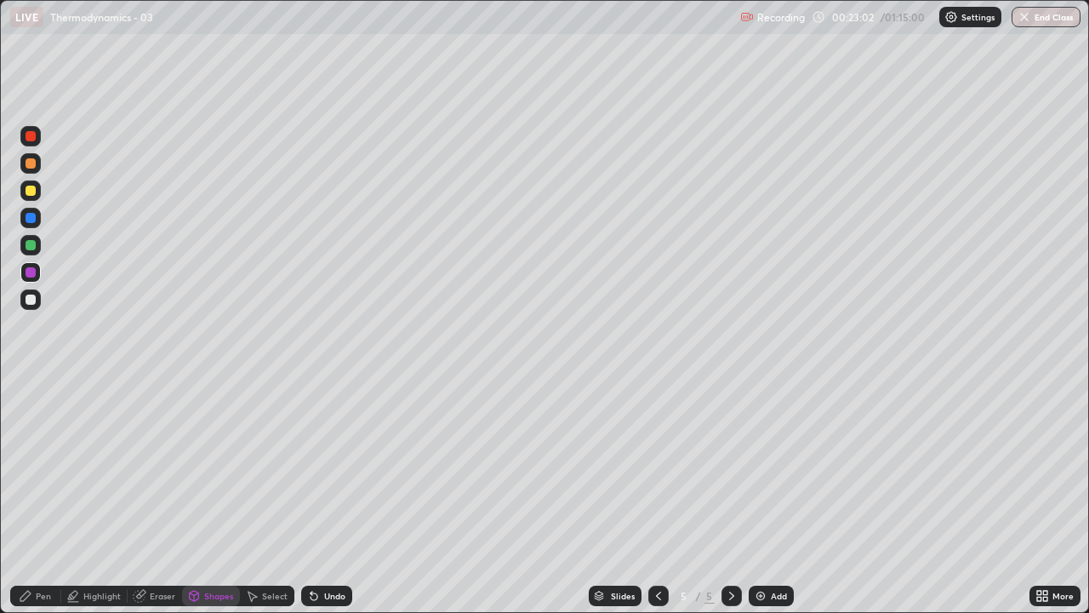
click at [729, 497] on icon at bounding box center [731, 596] width 5 height 9
click at [657, 497] on icon at bounding box center [659, 596] width 14 height 14
click at [312, 497] on icon at bounding box center [314, 596] width 7 height 7
click at [43, 497] on div "Pen" at bounding box center [43, 596] width 15 height 9
click at [28, 299] on div at bounding box center [31, 299] width 10 height 10
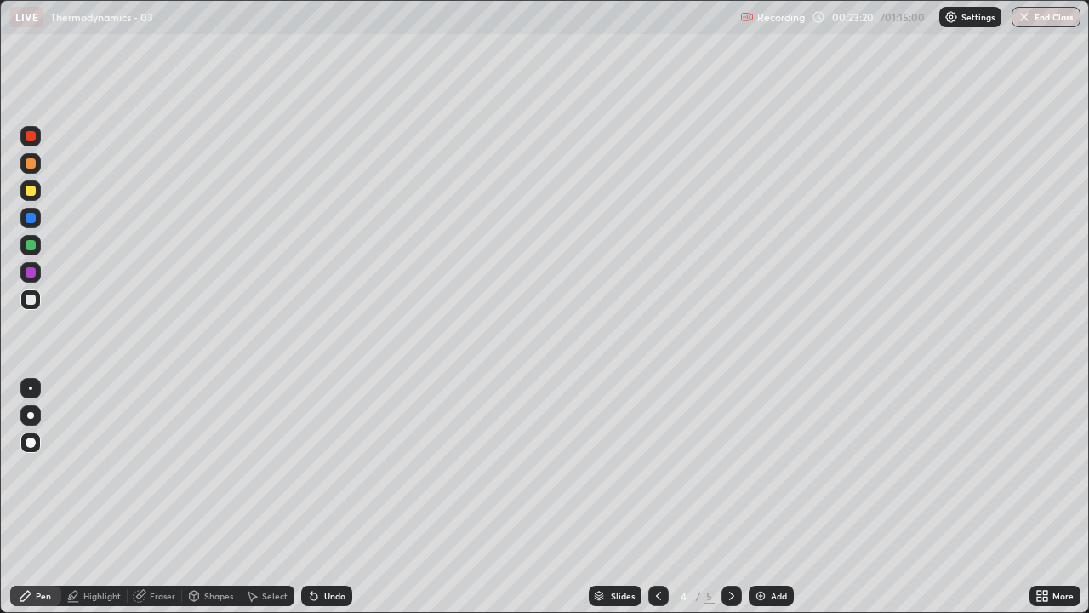
click at [207, 497] on div "Shapes" at bounding box center [218, 596] width 29 height 9
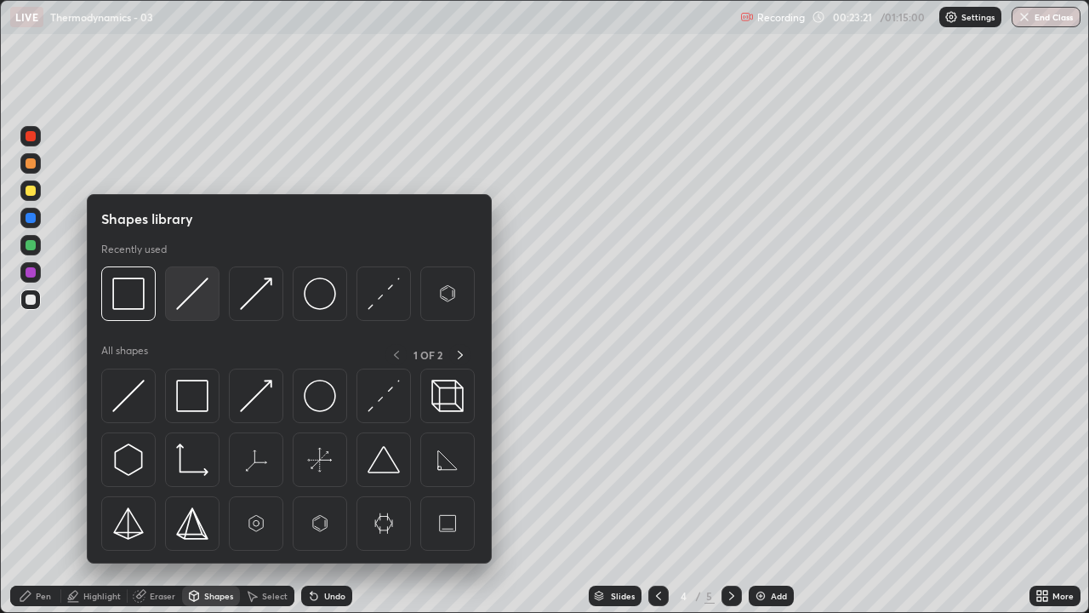
click at [188, 294] on img at bounding box center [192, 293] width 32 height 32
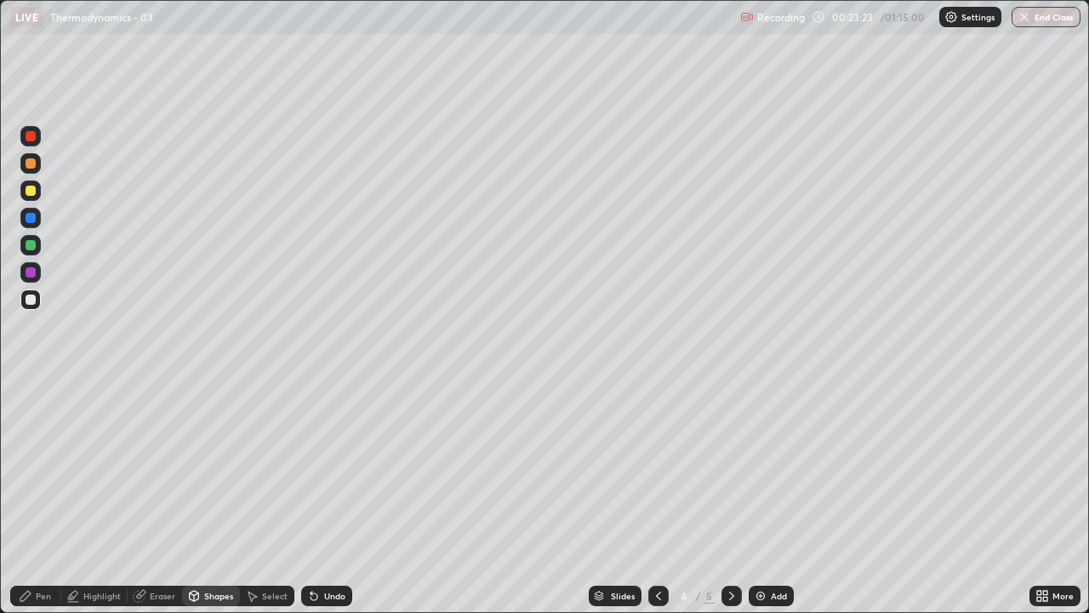
click at [30, 216] on div at bounding box center [31, 218] width 10 height 10
click at [32, 135] on div at bounding box center [31, 136] width 10 height 10
click at [47, 497] on div "Pen" at bounding box center [43, 596] width 15 height 9
click at [28, 245] on div at bounding box center [31, 245] width 10 height 10
click at [32, 301] on div at bounding box center [31, 299] width 10 height 10
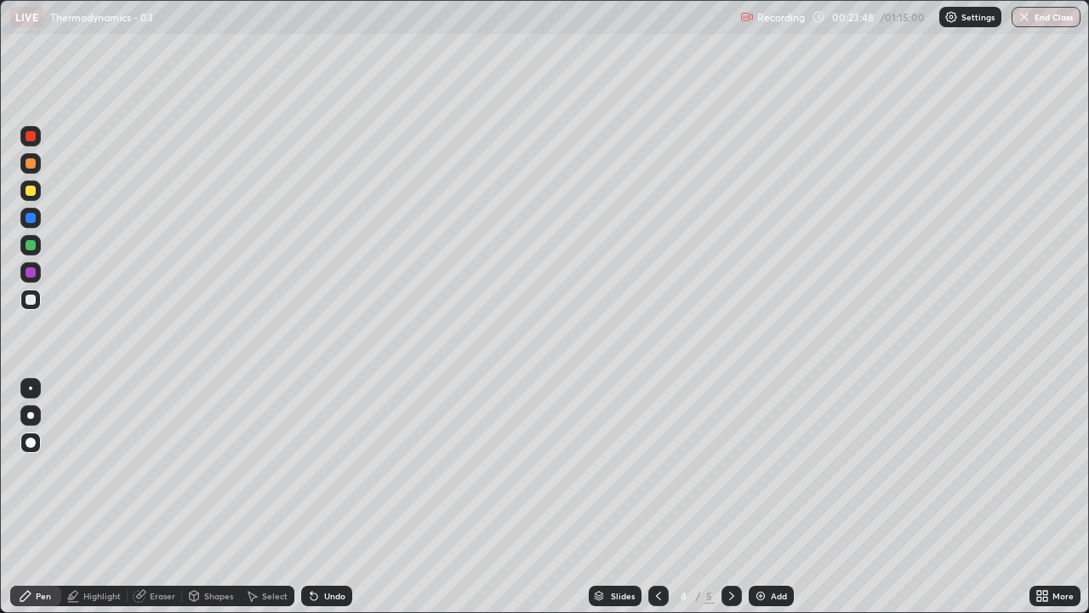
click at [31, 245] on div at bounding box center [31, 245] width 10 height 10
click at [217, 497] on div "Shapes" at bounding box center [218, 596] width 29 height 9
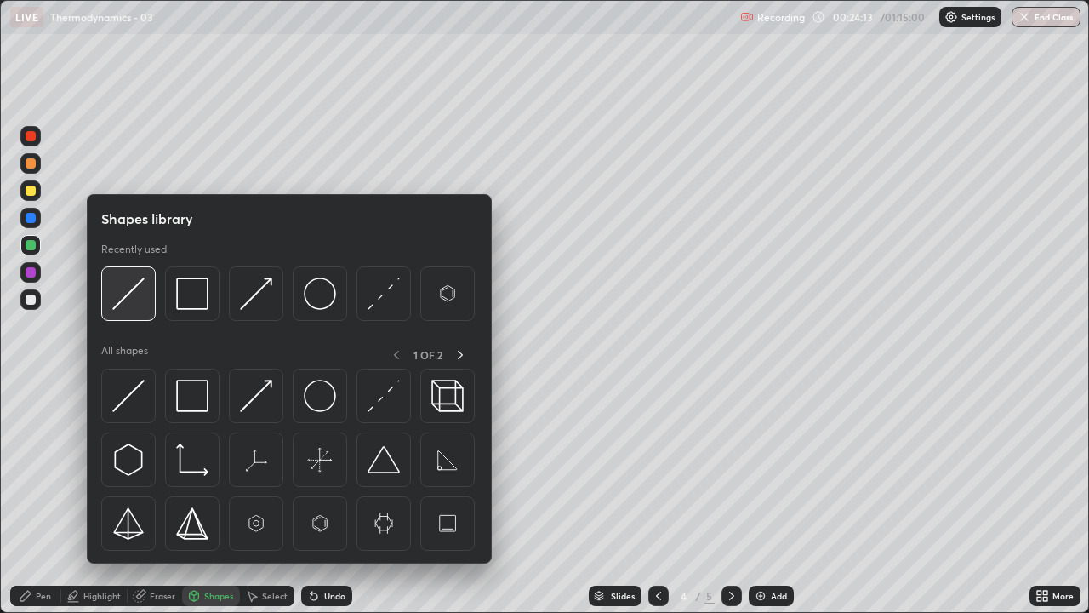
click at [127, 291] on img at bounding box center [128, 293] width 32 height 32
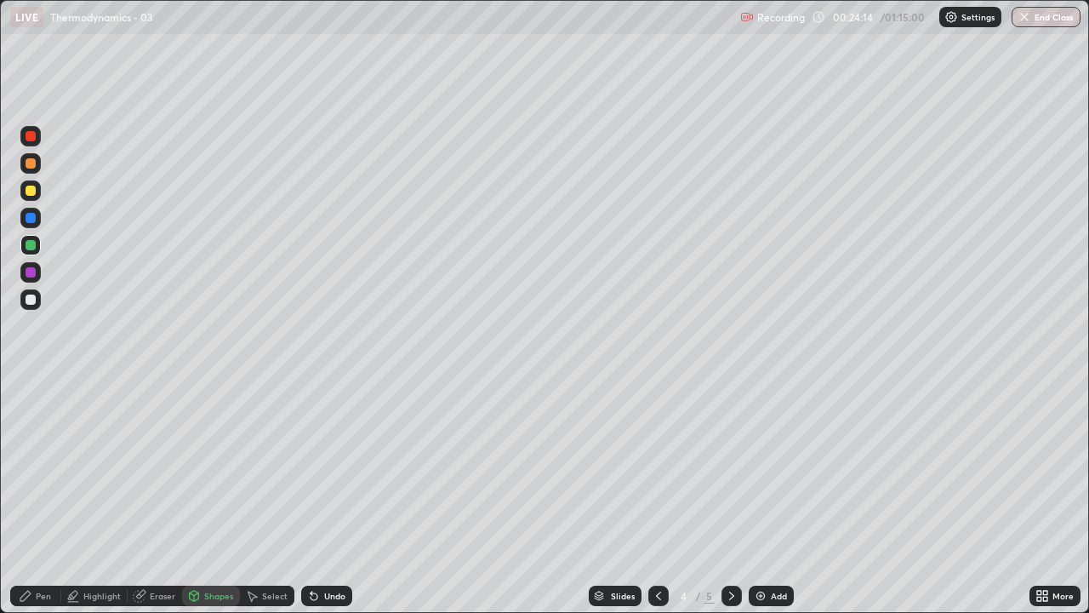
click at [35, 219] on div at bounding box center [31, 218] width 10 height 10
click at [31, 302] on div at bounding box center [31, 299] width 10 height 10
click at [52, 497] on div "Pen" at bounding box center [35, 596] width 51 height 20
click at [29, 166] on div at bounding box center [31, 163] width 10 height 10
click at [214, 497] on div "Shapes" at bounding box center [218, 596] width 29 height 9
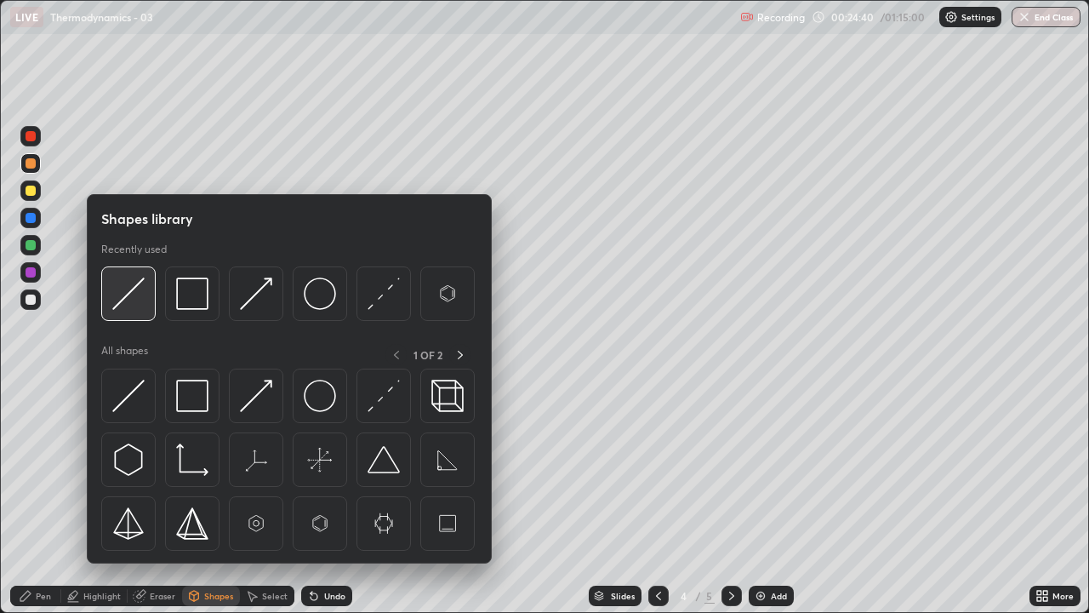
click at [132, 289] on img at bounding box center [128, 293] width 32 height 32
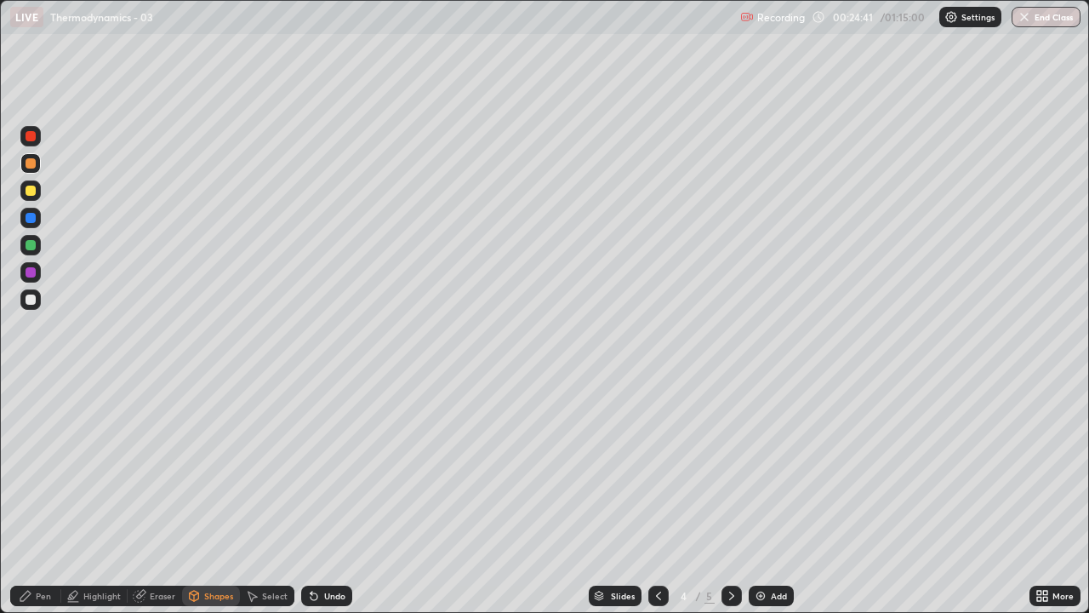
click at [31, 217] on div at bounding box center [31, 218] width 10 height 10
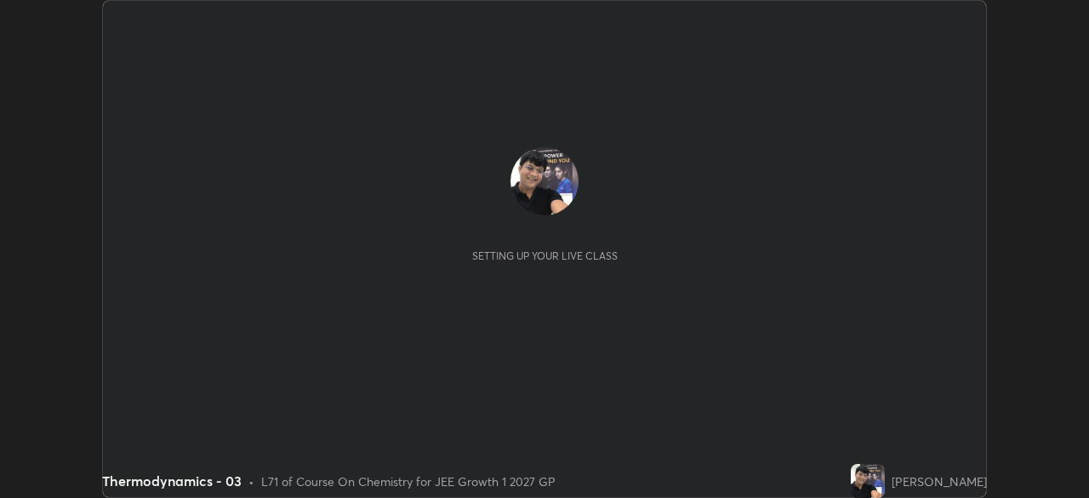
scroll to position [498, 1089]
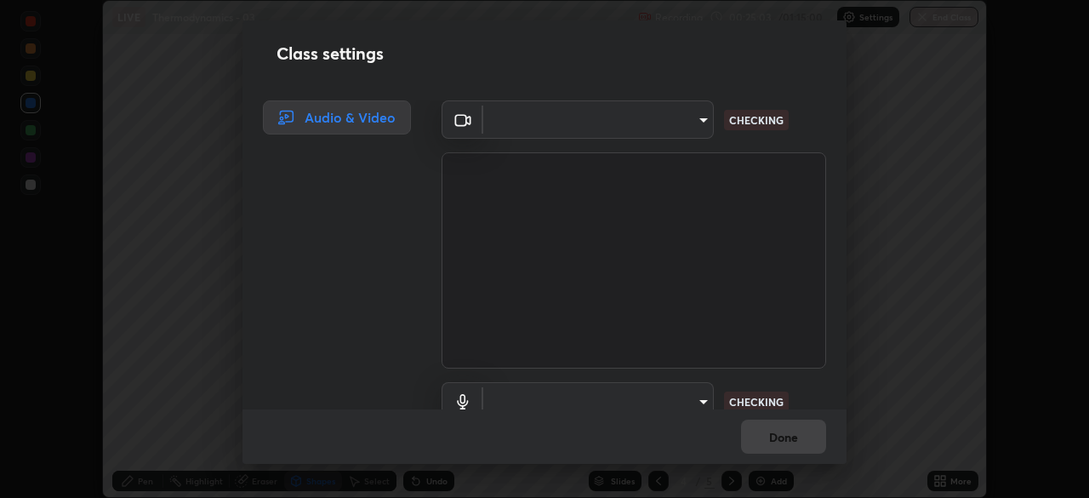
type input "1a0cd2fa9eaecc5464ce661d2c376d4f68bb2a1a8db1c3726163fcb70f995fb6"
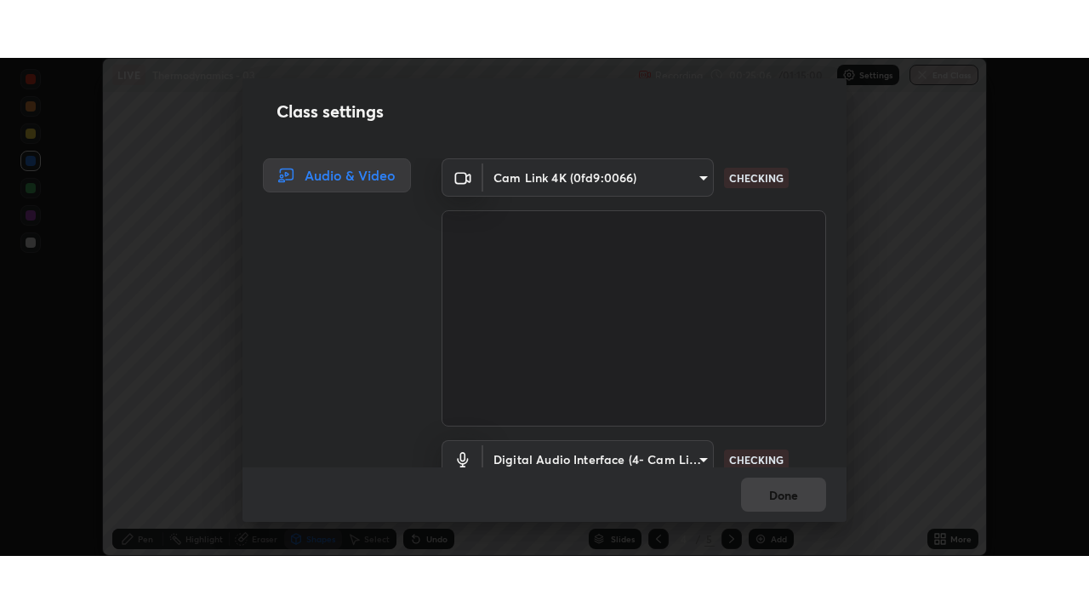
scroll to position [77, 0]
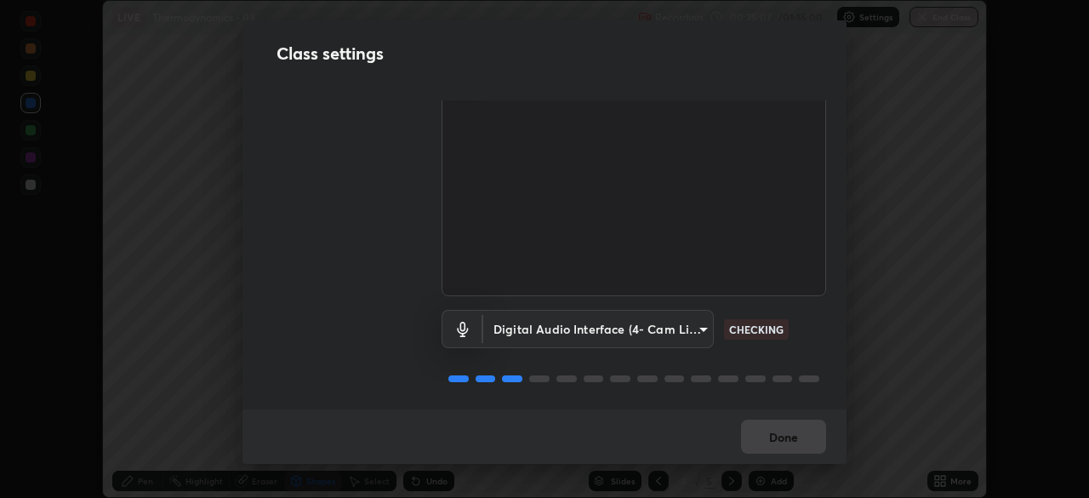
click at [699, 323] on body "Erase all LIVE Thermodynamics - 03 Recording 00:25:07 / 01:15:00 Settings End C…" at bounding box center [544, 249] width 1089 height 498
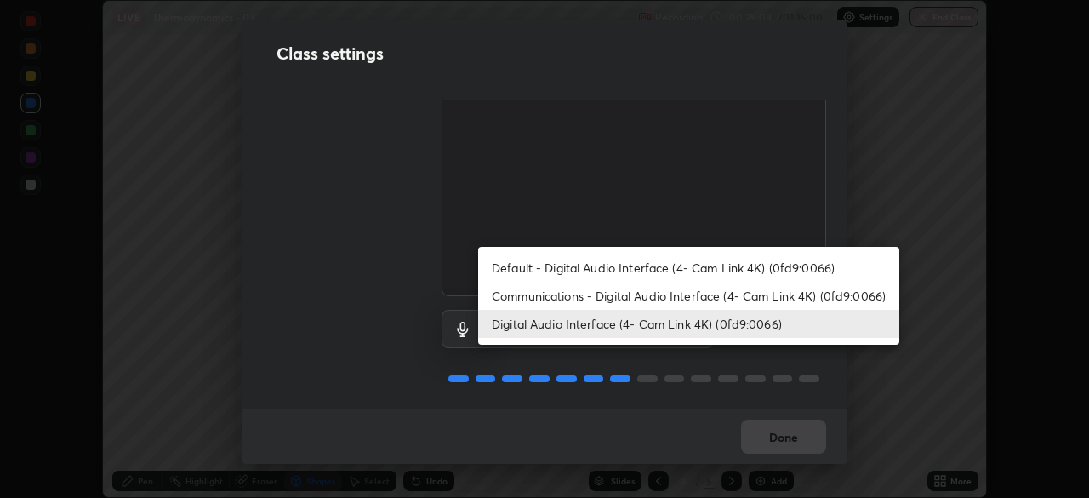
click at [683, 321] on li "Digital Audio Interface (4- Cam Link 4K) (0fd9:0066)" at bounding box center [688, 324] width 421 height 28
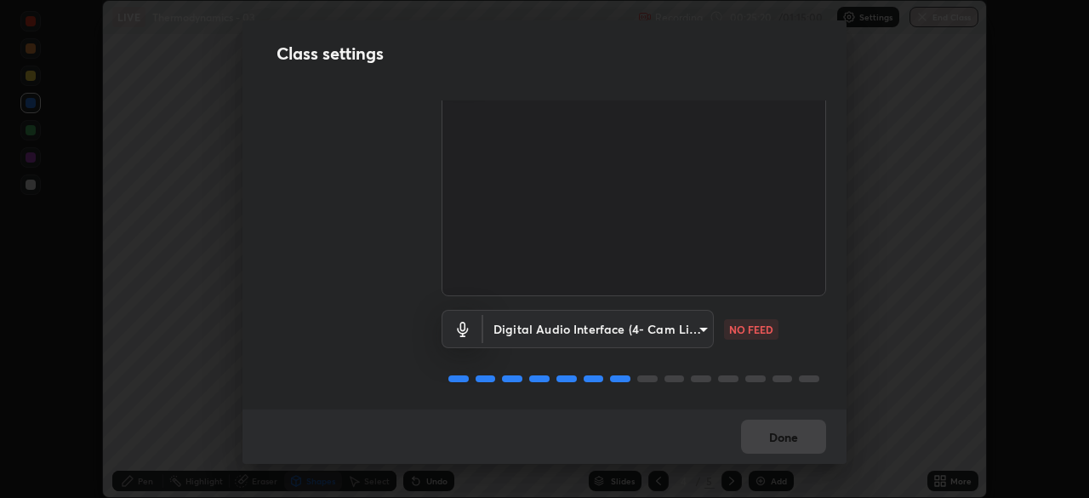
click at [699, 323] on body "Erase all LIVE Thermodynamics - 03 Recording 00:25:20 / 01:15:00 Settings End C…" at bounding box center [544, 249] width 1089 height 498
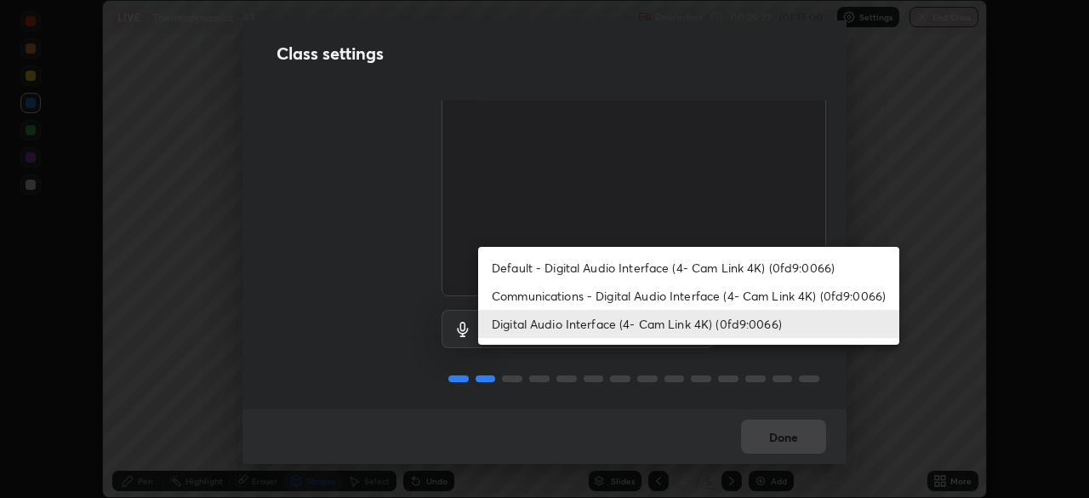
click at [657, 264] on li "Default - Digital Audio Interface (4- Cam Link 4K) (0fd9:0066)" at bounding box center [688, 268] width 421 height 28
type input "default"
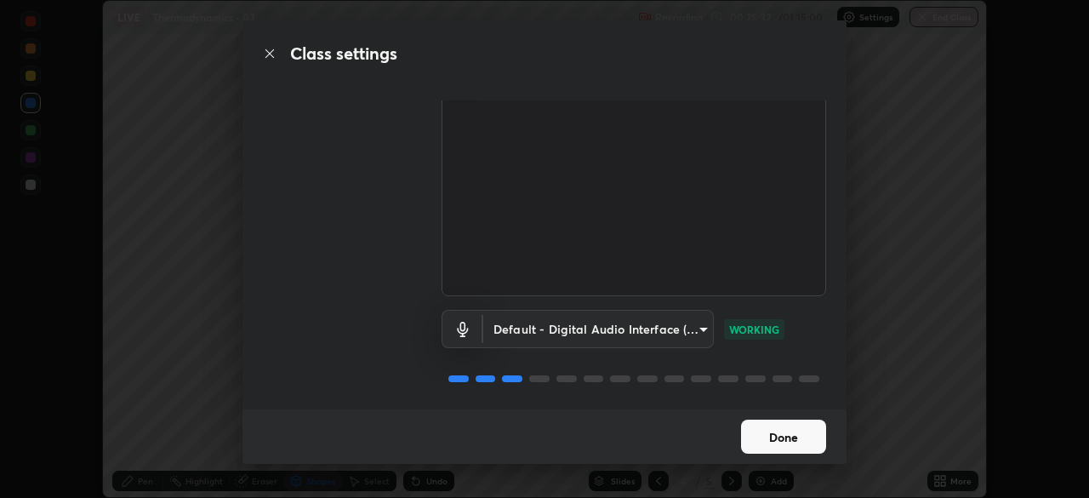
click at [778, 443] on button "Done" at bounding box center [783, 437] width 85 height 34
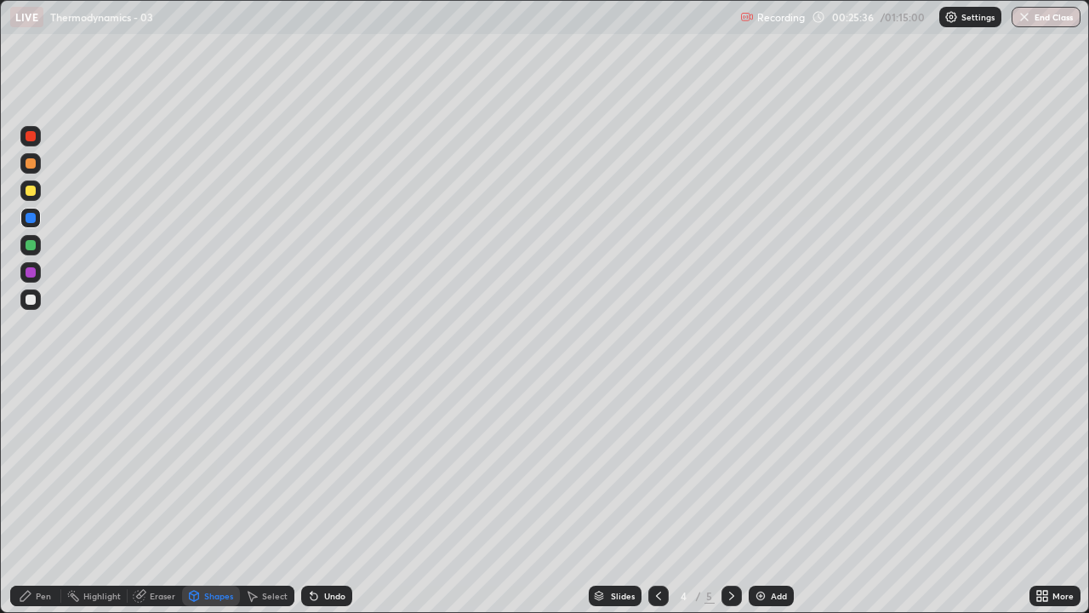
scroll to position [613, 1089]
click at [29, 294] on div at bounding box center [30, 299] width 20 height 20
click at [320, 497] on div "Undo" at bounding box center [326, 596] width 51 height 20
click at [43, 497] on div "Pen" at bounding box center [43, 596] width 15 height 9
click at [33, 191] on div at bounding box center [31, 191] width 10 height 10
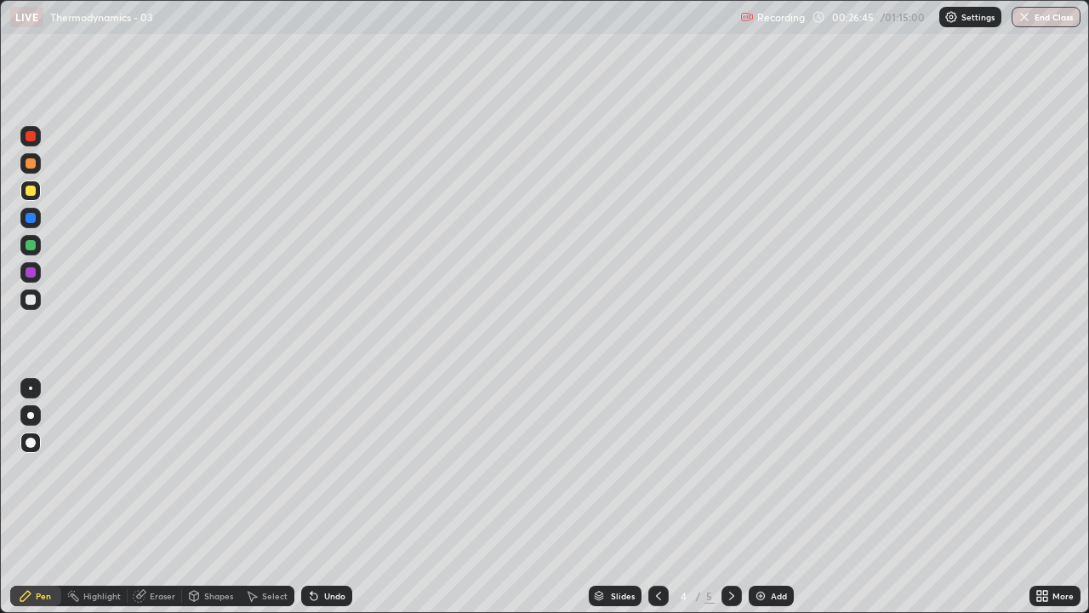
click at [32, 243] on div at bounding box center [31, 245] width 10 height 10
click at [31, 306] on div at bounding box center [30, 299] width 20 height 20
click at [27, 192] on div at bounding box center [31, 191] width 10 height 10
click at [30, 165] on div at bounding box center [31, 163] width 10 height 10
click at [36, 248] on div at bounding box center [30, 245] width 20 height 20
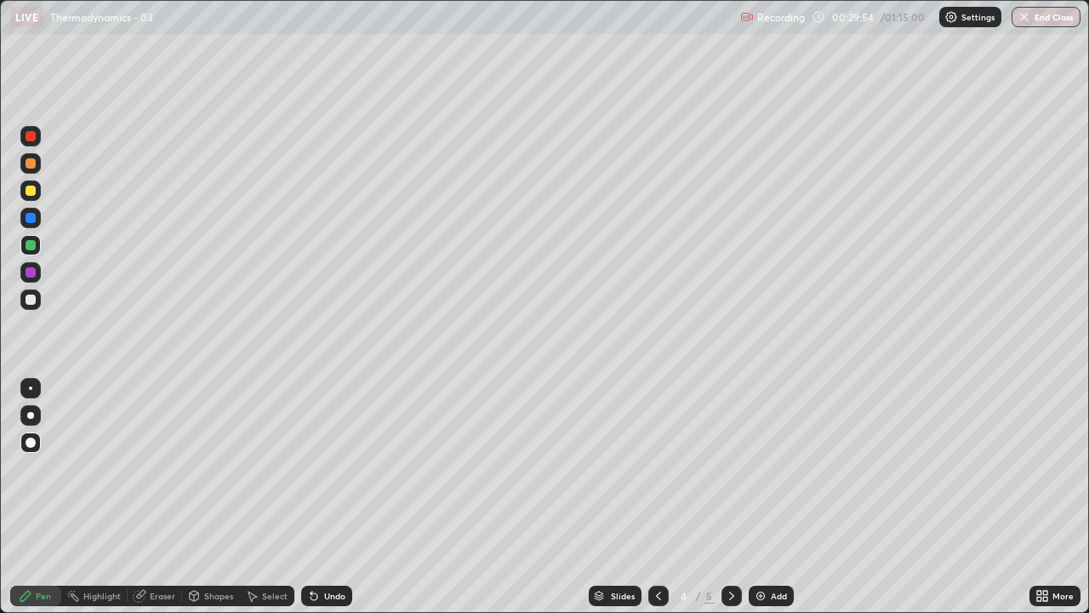
click at [31, 198] on div at bounding box center [30, 190] width 20 height 20
click at [32, 246] on div at bounding box center [31, 245] width 10 height 10
click at [29, 221] on div at bounding box center [31, 218] width 10 height 10
click at [33, 194] on div at bounding box center [31, 191] width 10 height 10
click at [31, 300] on div at bounding box center [31, 299] width 10 height 10
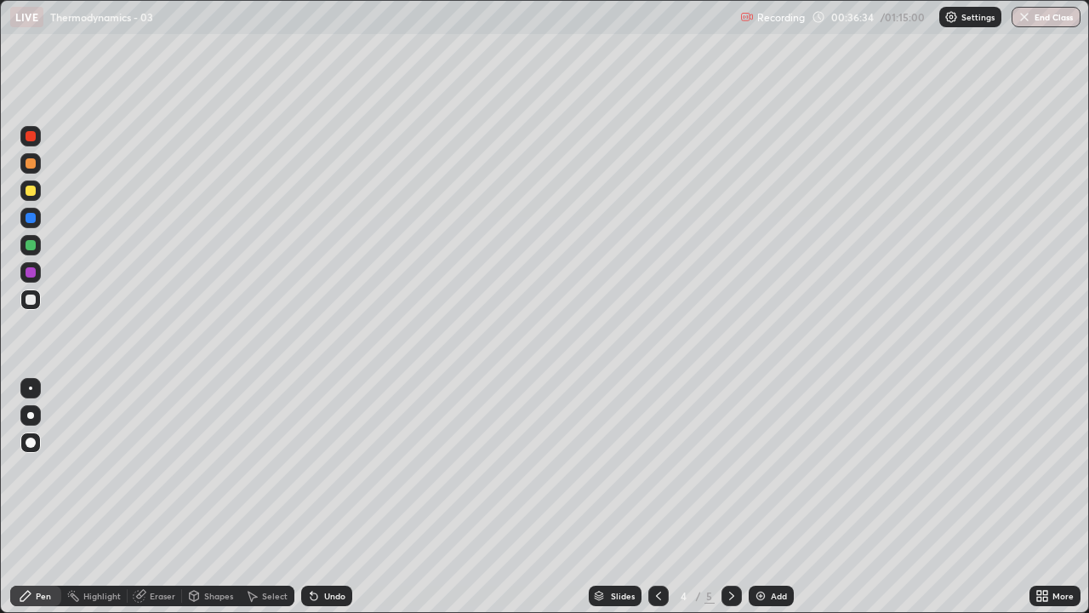
click at [33, 191] on div at bounding box center [31, 191] width 10 height 10
click at [32, 163] on div at bounding box center [31, 163] width 10 height 10
click at [31, 186] on div at bounding box center [31, 191] width 10 height 10
click at [31, 248] on div at bounding box center [31, 245] width 10 height 10
click at [26, 299] on div at bounding box center [31, 299] width 10 height 10
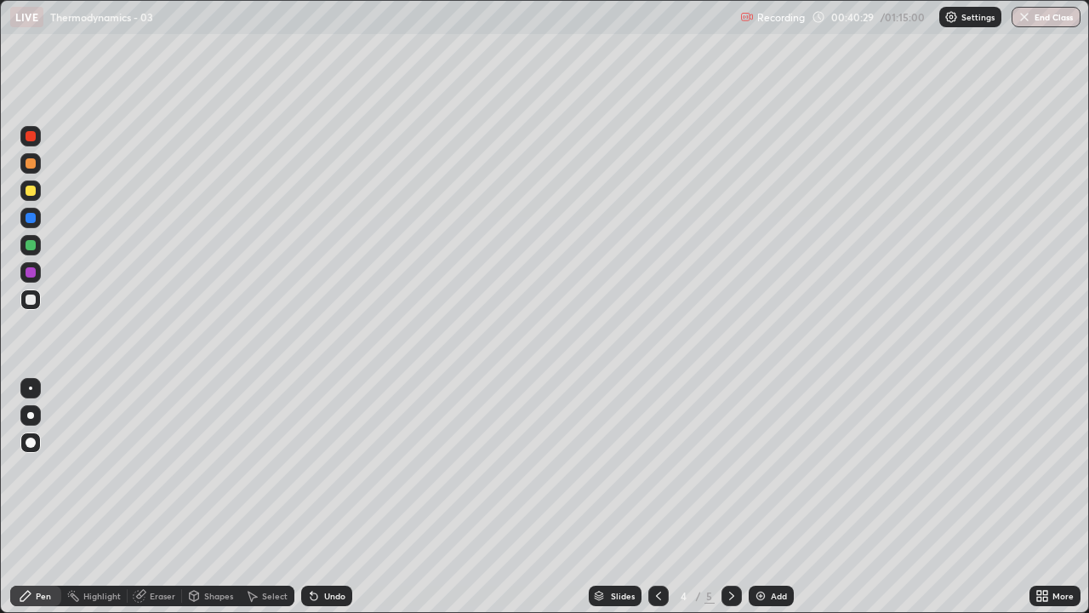
click at [756, 497] on img at bounding box center [761, 596] width 14 height 14
click at [31, 296] on div at bounding box center [31, 299] width 10 height 10
click at [210, 497] on div "Shapes" at bounding box center [218, 596] width 29 height 9
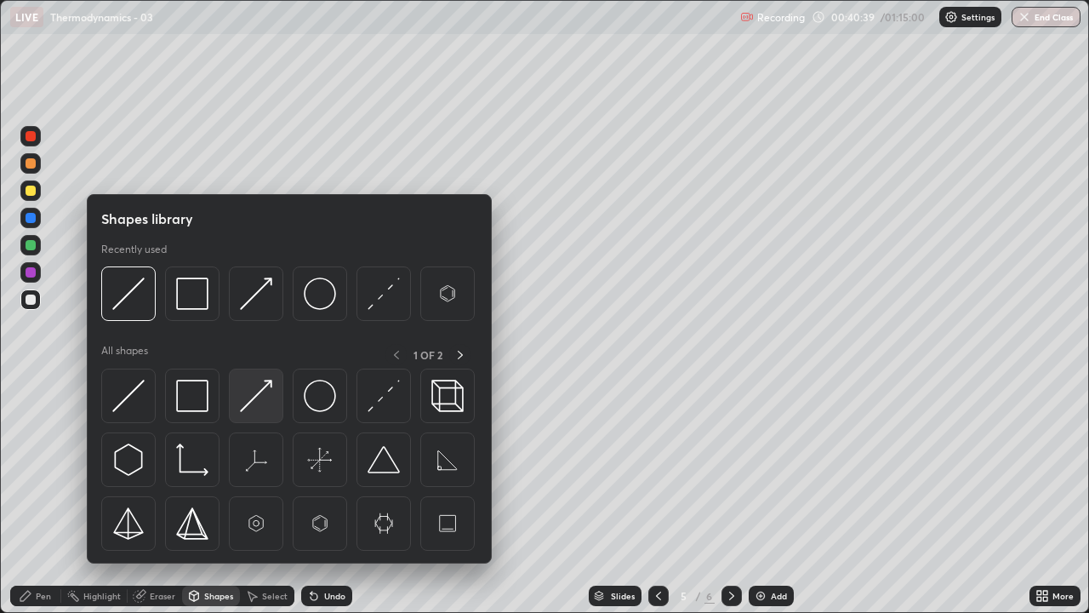
click at [254, 395] on img at bounding box center [256, 396] width 32 height 32
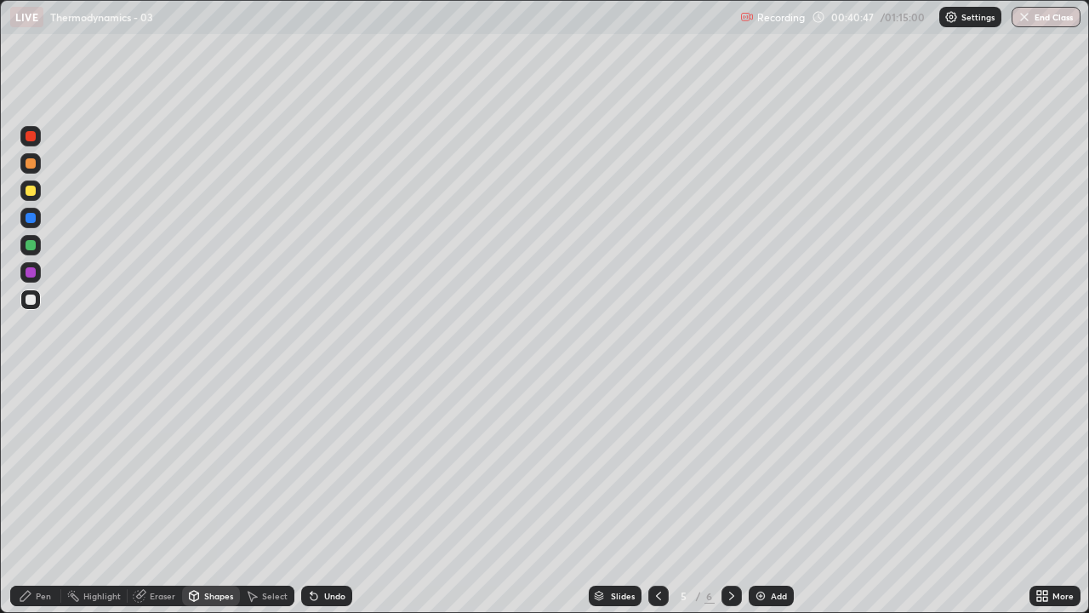
click at [43, 497] on div "Pen" at bounding box center [43, 596] width 15 height 9
click at [29, 298] on div at bounding box center [31, 299] width 10 height 10
click at [28, 192] on div at bounding box center [31, 191] width 10 height 10
click at [315, 497] on icon at bounding box center [314, 596] width 7 height 7
click at [35, 166] on div at bounding box center [31, 163] width 10 height 10
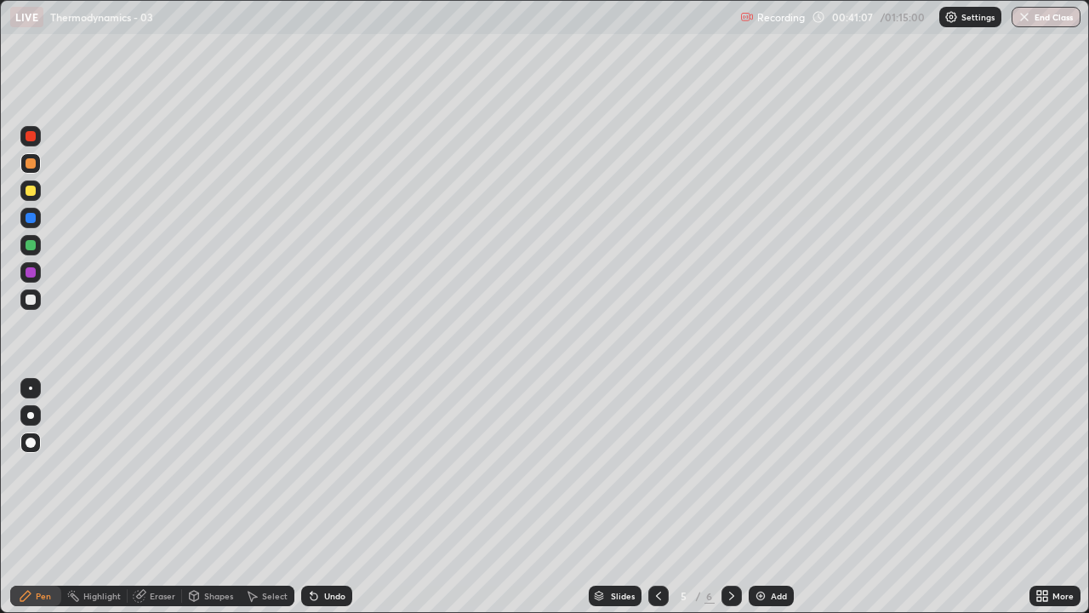
click at [93, 497] on div "Highlight" at bounding box center [101, 596] width 37 height 9
click at [31, 497] on icon at bounding box center [30, 537] width 9 height 9
click at [39, 497] on div "Pen" at bounding box center [35, 596] width 51 height 20
click at [314, 497] on icon at bounding box center [314, 596] width 7 height 7
click at [311, 497] on icon at bounding box center [314, 596] width 14 height 14
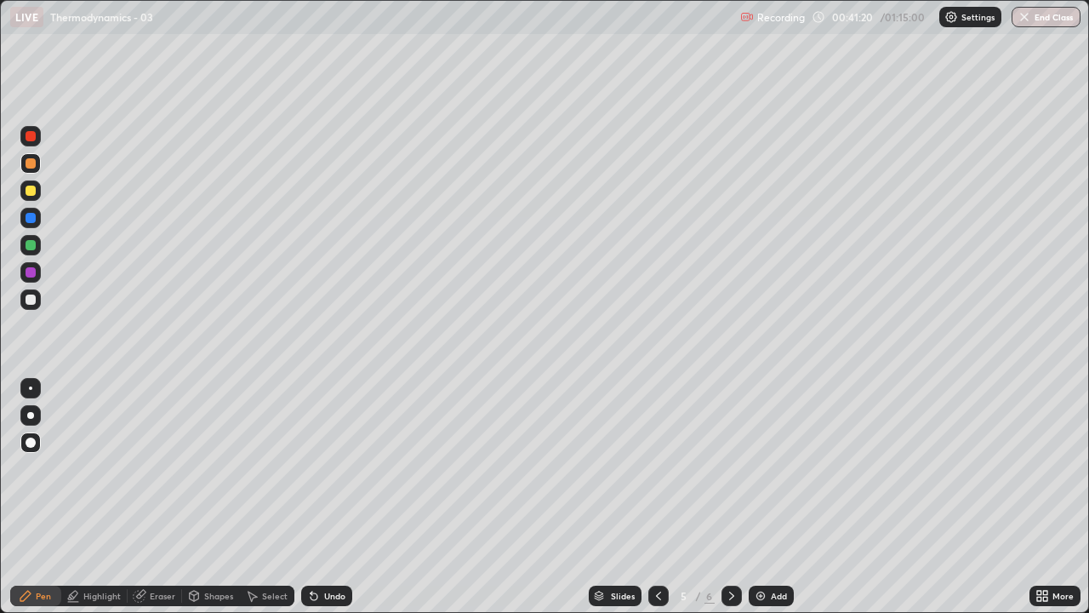
click at [309, 497] on icon at bounding box center [314, 596] width 14 height 14
click at [307, 497] on icon at bounding box center [314, 596] width 14 height 14
click at [31, 190] on div at bounding box center [31, 191] width 10 height 10
click at [96, 497] on div "Highlight" at bounding box center [101, 596] width 37 height 9
click at [33, 497] on icon at bounding box center [31, 538] width 14 height 14
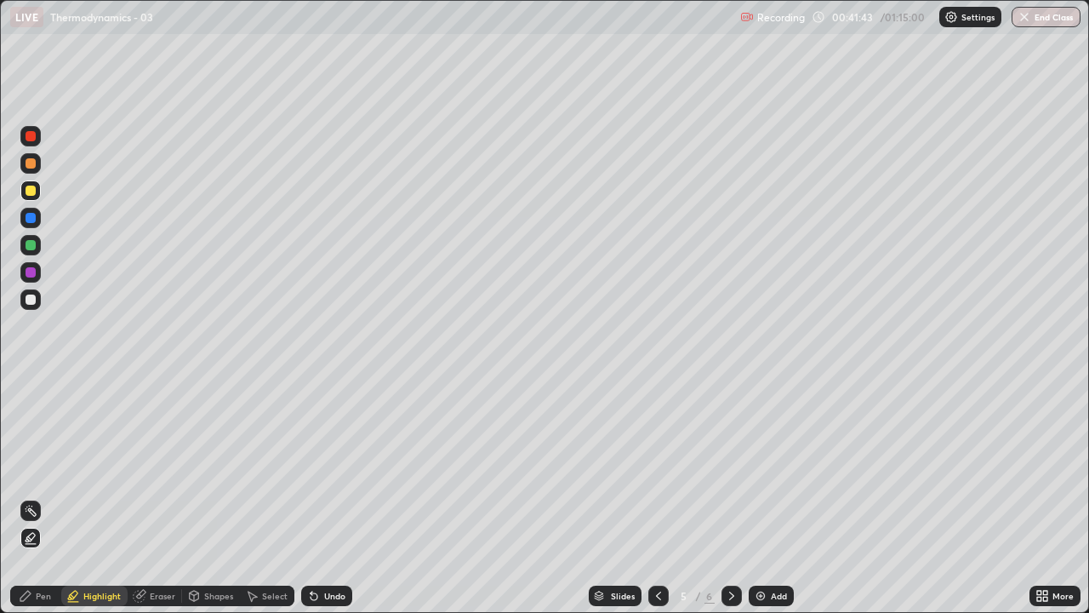
click at [30, 247] on div at bounding box center [31, 245] width 10 height 10
click at [32, 160] on div at bounding box center [31, 163] width 10 height 10
click at [48, 497] on div "Pen" at bounding box center [43, 596] width 15 height 9
click at [28, 192] on div at bounding box center [31, 191] width 10 height 10
click at [31, 161] on div at bounding box center [31, 163] width 10 height 10
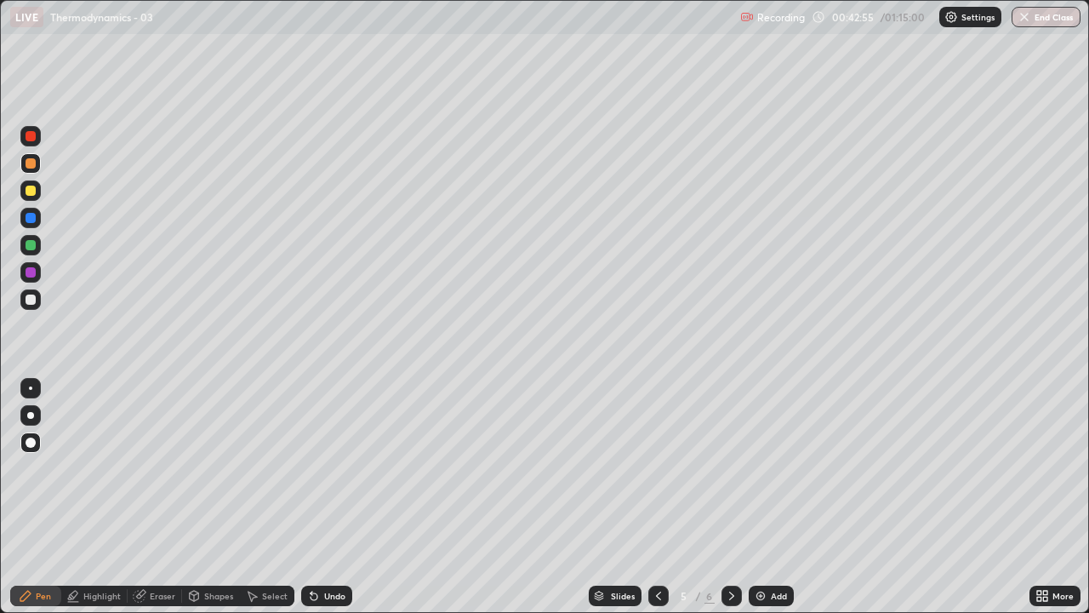
click at [29, 298] on div at bounding box center [31, 299] width 10 height 10
click at [26, 217] on div at bounding box center [31, 218] width 10 height 10
click at [307, 497] on icon at bounding box center [314, 596] width 14 height 14
click at [35, 300] on div at bounding box center [31, 299] width 10 height 10
click at [31, 190] on div at bounding box center [31, 191] width 10 height 10
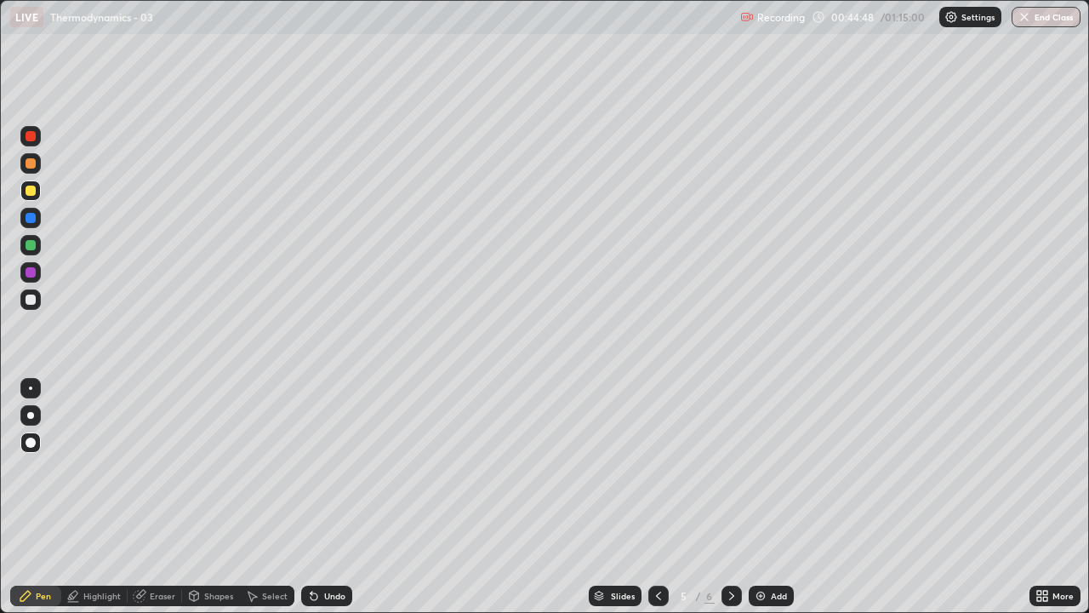
click at [272, 497] on div "Select" at bounding box center [275, 596] width 26 height 9
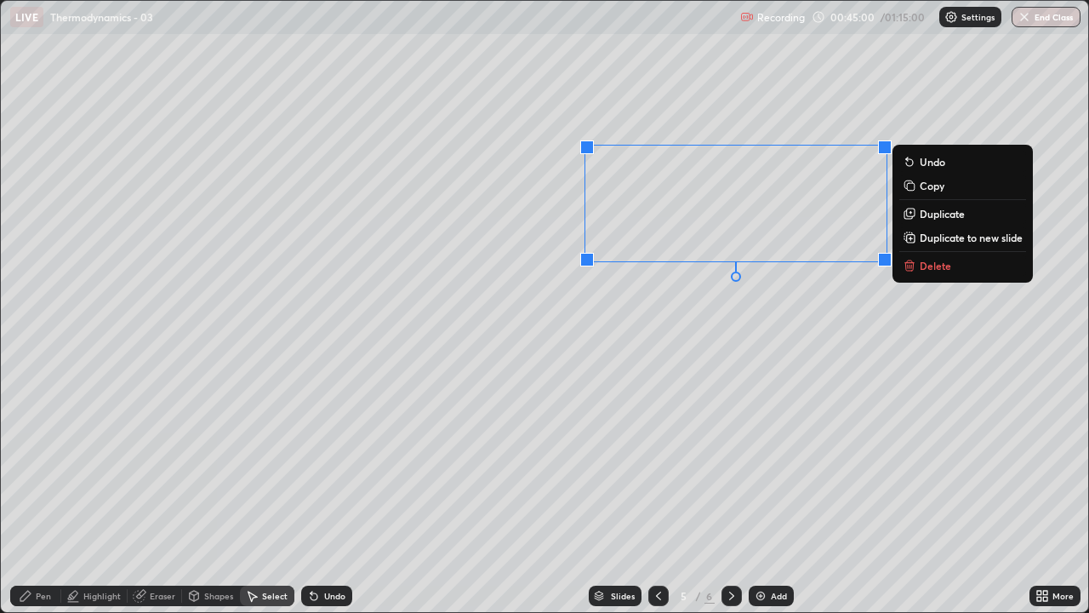
click at [725, 333] on div "0 ° Undo Copy Duplicate Duplicate to new slide Delete" at bounding box center [545, 306] width 1088 height 611
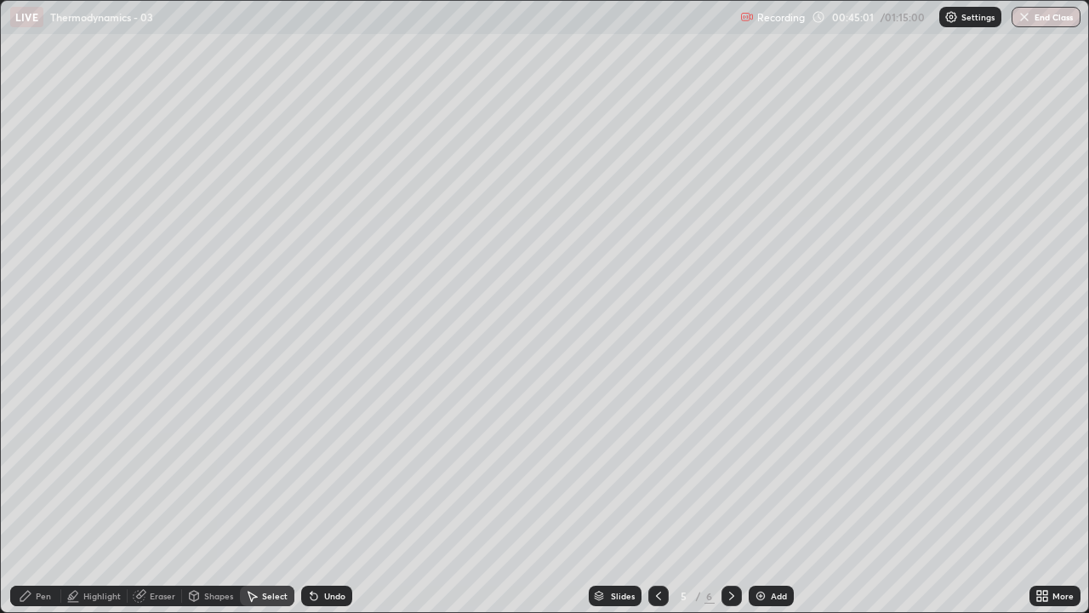
click at [43, 497] on div "Pen" at bounding box center [43, 596] width 15 height 9
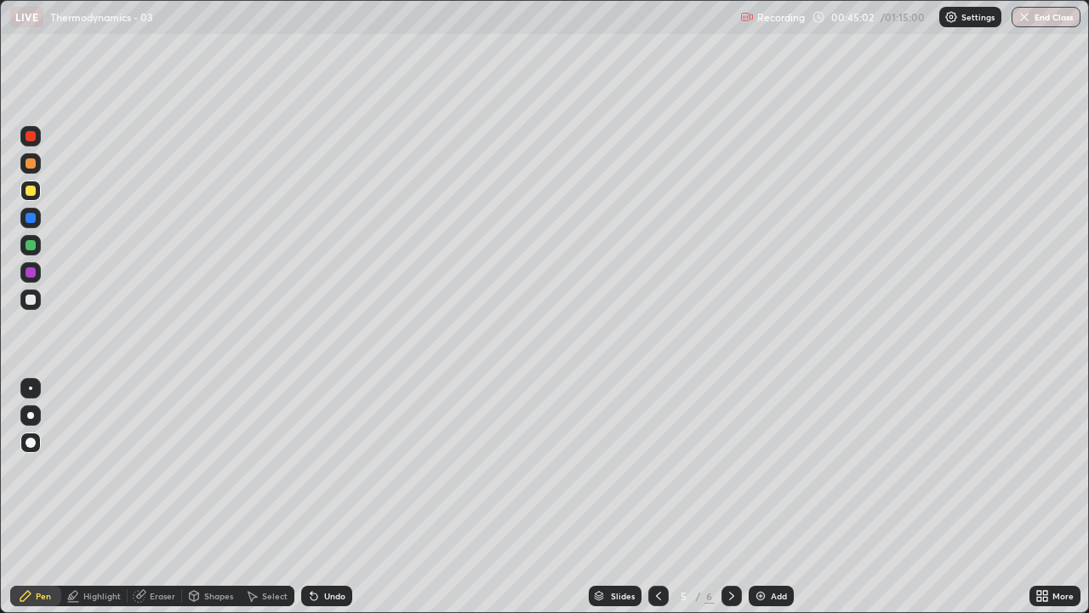
click at [32, 243] on div at bounding box center [31, 245] width 10 height 10
click at [207, 497] on div "Shapes" at bounding box center [211, 596] width 58 height 20
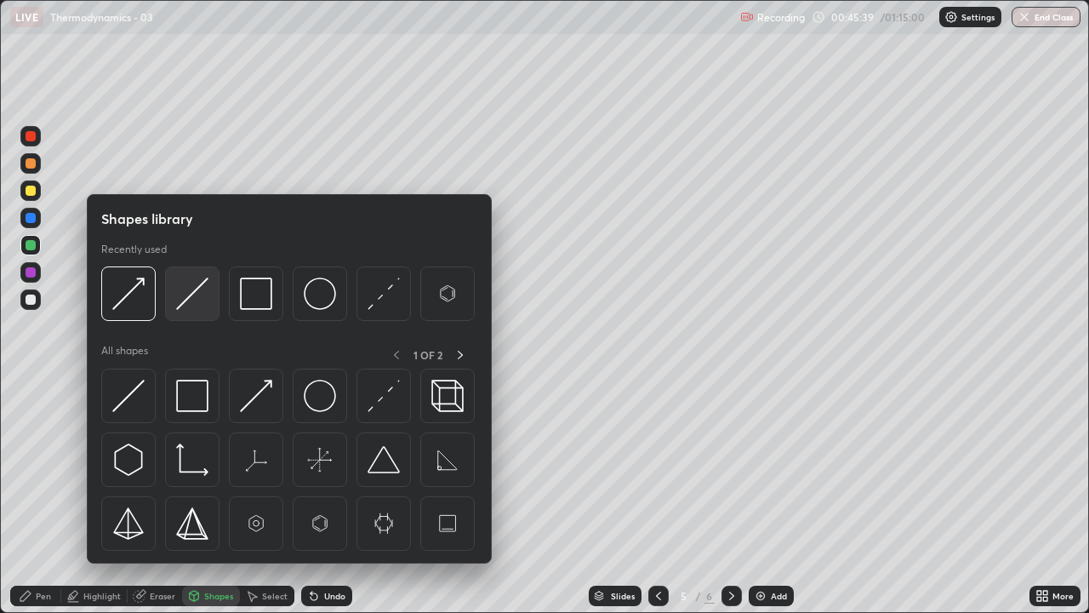
click at [194, 287] on img at bounding box center [192, 293] width 32 height 32
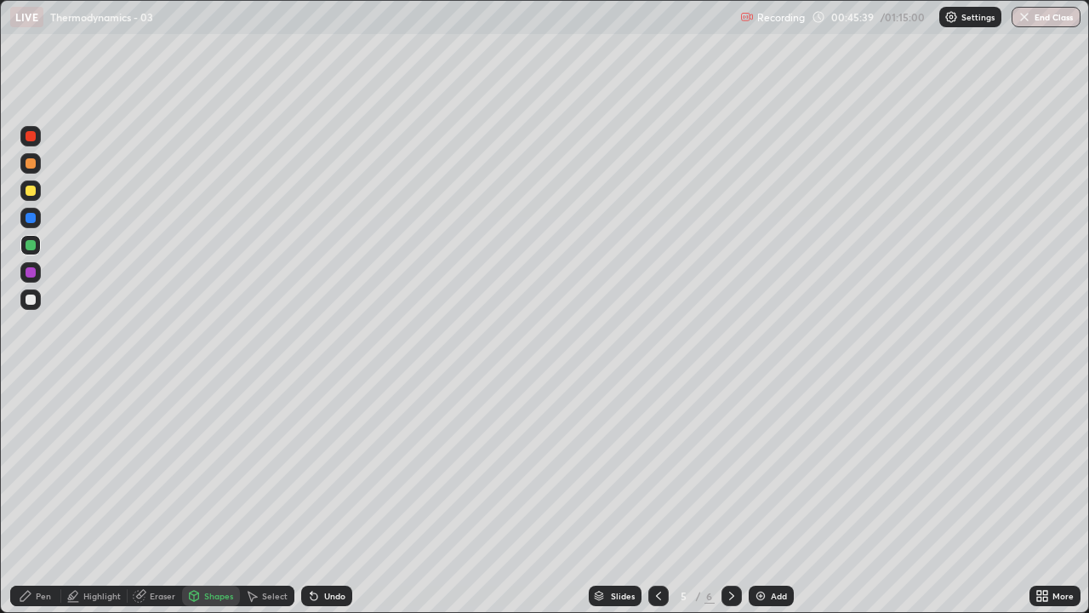
click at [30, 272] on div at bounding box center [31, 272] width 10 height 10
click at [44, 497] on div "Pen" at bounding box center [43, 596] width 15 height 9
click at [758, 497] on img at bounding box center [761, 596] width 14 height 14
click at [214, 497] on div "Shapes" at bounding box center [218, 596] width 29 height 9
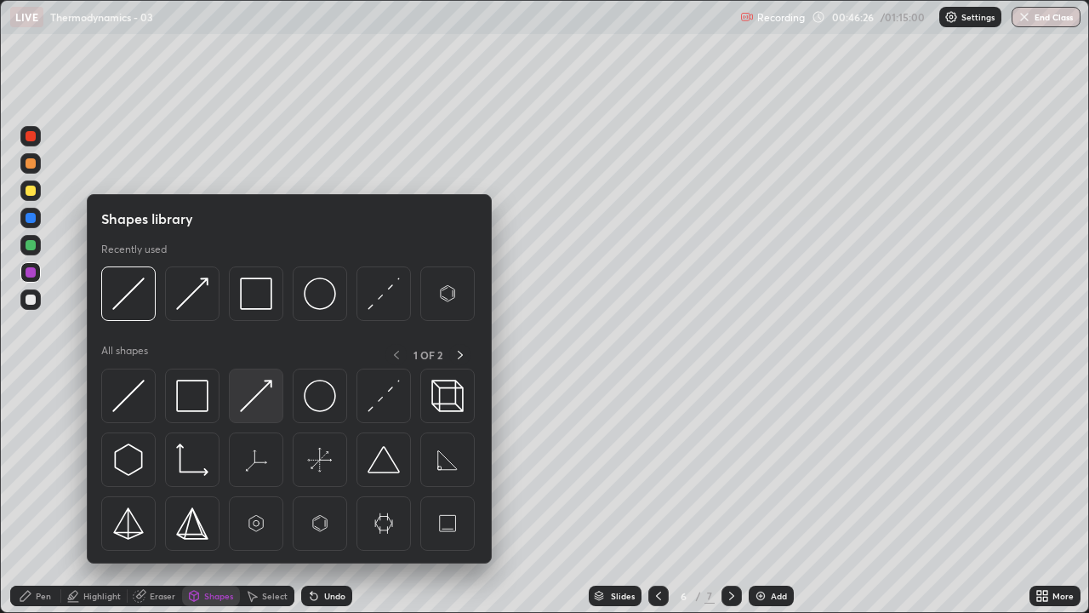
click at [256, 397] on img at bounding box center [256, 396] width 32 height 32
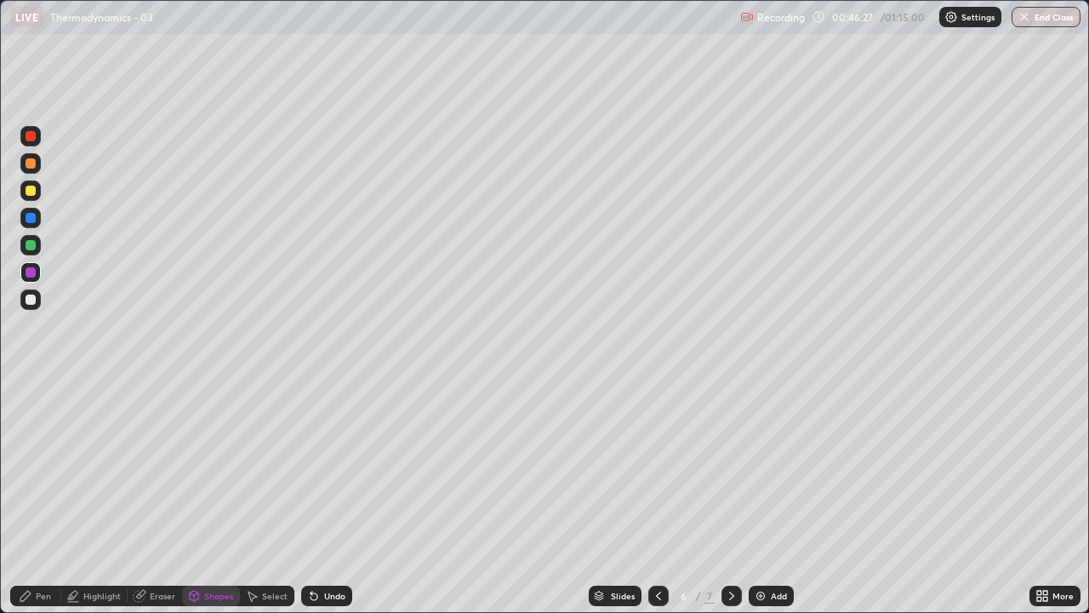
click at [31, 298] on div at bounding box center [31, 299] width 10 height 10
click at [43, 497] on div "Pen" at bounding box center [43, 596] width 15 height 9
click at [31, 245] on div at bounding box center [31, 245] width 10 height 10
click at [211, 497] on div "Shapes" at bounding box center [218, 596] width 29 height 9
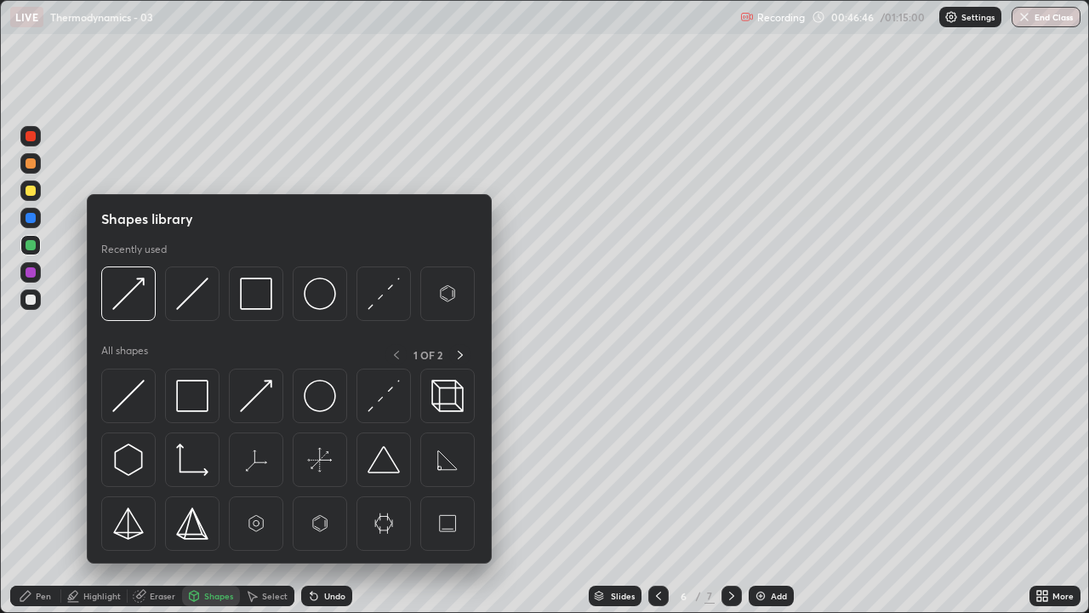
click at [42, 497] on div "Pen" at bounding box center [43, 596] width 15 height 9
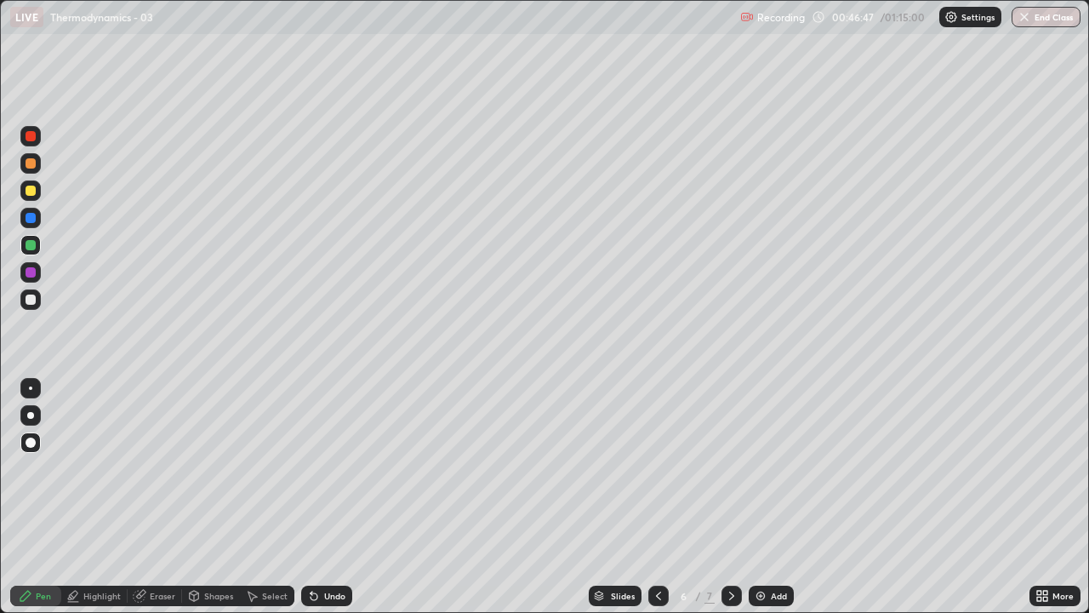
click at [95, 497] on div "Highlight" at bounding box center [101, 596] width 37 height 9
click at [31, 497] on icon at bounding box center [31, 538] width 14 height 14
click at [31, 191] on div at bounding box center [31, 191] width 10 height 10
click at [35, 162] on div at bounding box center [31, 163] width 10 height 10
click at [48, 497] on div "Pen" at bounding box center [43, 596] width 15 height 9
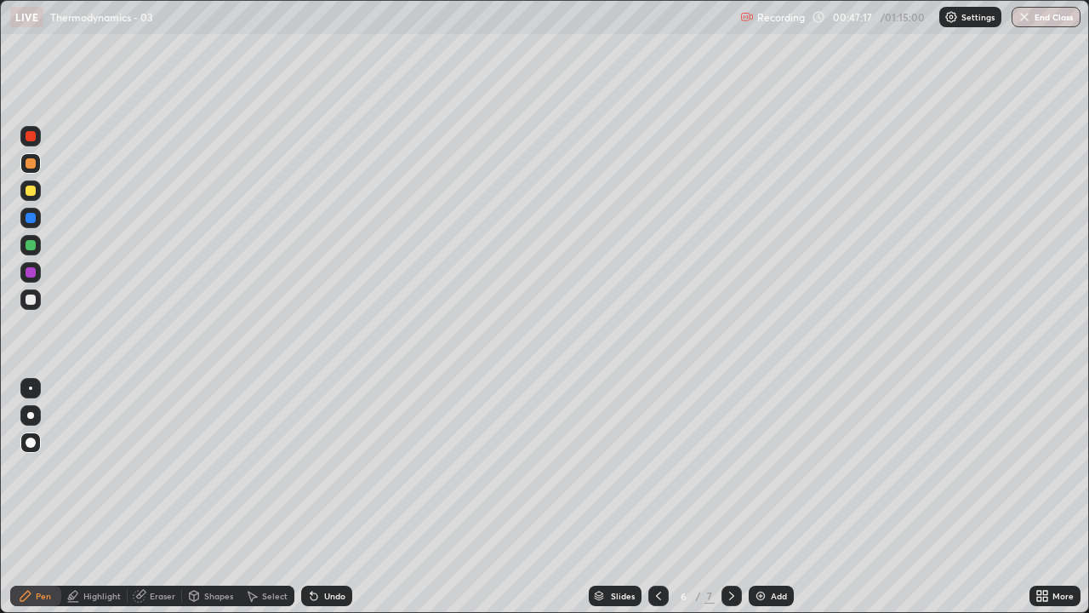
click at [31, 192] on div at bounding box center [31, 191] width 10 height 10
click at [26, 297] on div at bounding box center [31, 299] width 10 height 10
click at [29, 275] on div at bounding box center [31, 272] width 10 height 10
click at [31, 192] on div at bounding box center [31, 191] width 10 height 10
click at [25, 247] on div at bounding box center [30, 245] width 20 height 20
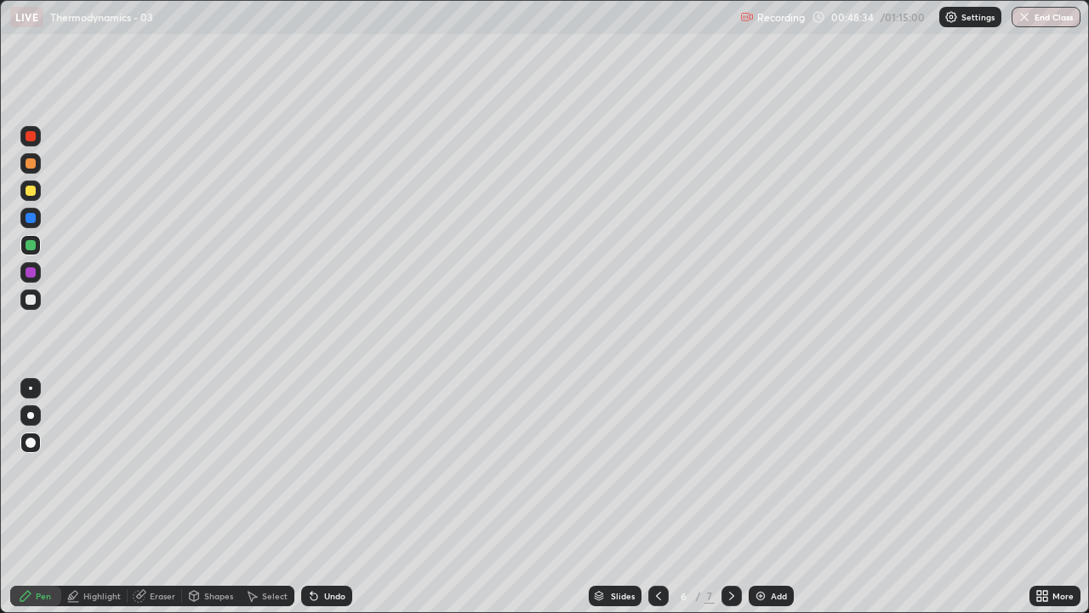
click at [658, 497] on icon at bounding box center [659, 596] width 14 height 14
click at [730, 497] on div at bounding box center [732, 596] width 20 height 20
click at [29, 195] on div at bounding box center [31, 191] width 10 height 10
click at [657, 497] on icon at bounding box center [659, 596] width 14 height 14
click at [730, 497] on icon at bounding box center [732, 596] width 14 height 14
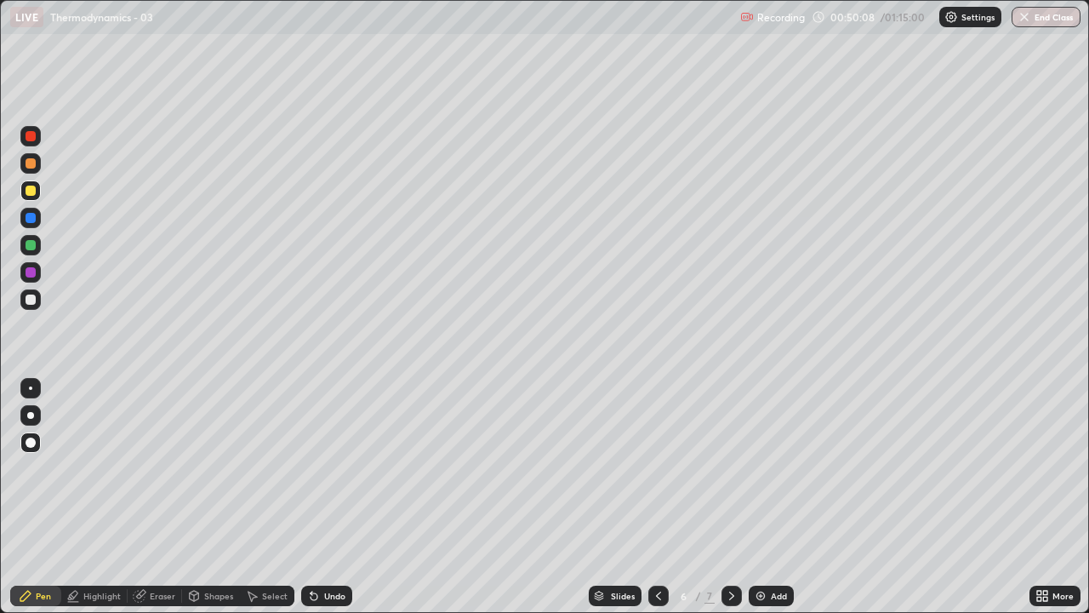
click at [26, 190] on div at bounding box center [31, 191] width 10 height 10
click at [655, 497] on icon at bounding box center [659, 596] width 14 height 14
click at [729, 497] on icon at bounding box center [732, 596] width 14 height 14
click at [27, 222] on div at bounding box center [31, 218] width 10 height 10
click at [31, 165] on div at bounding box center [31, 163] width 10 height 10
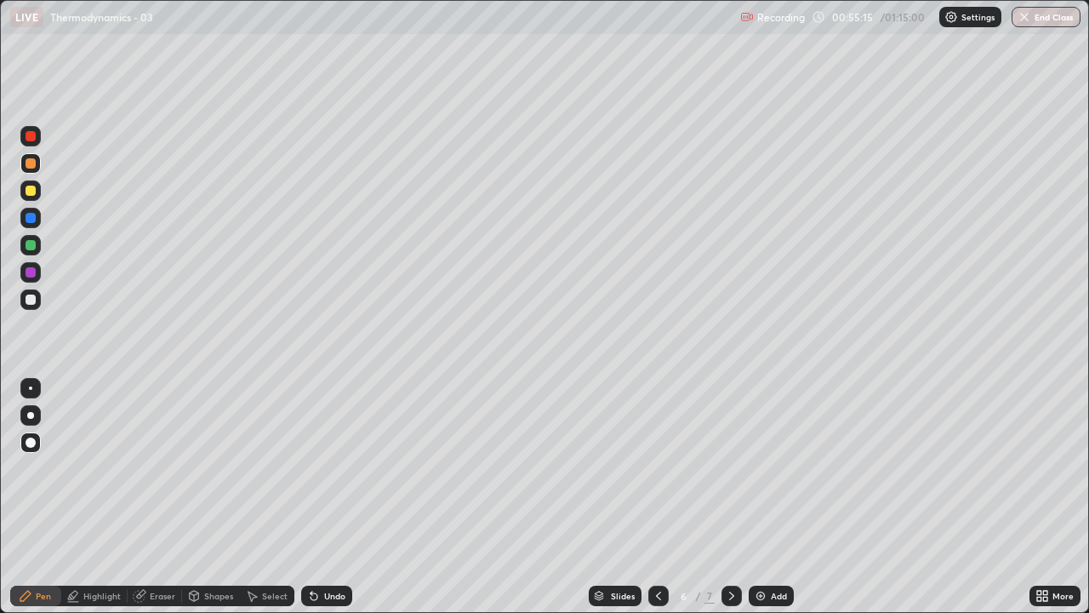
click at [760, 497] on img at bounding box center [761, 596] width 14 height 14
click at [217, 497] on div "Shapes" at bounding box center [218, 596] width 29 height 9
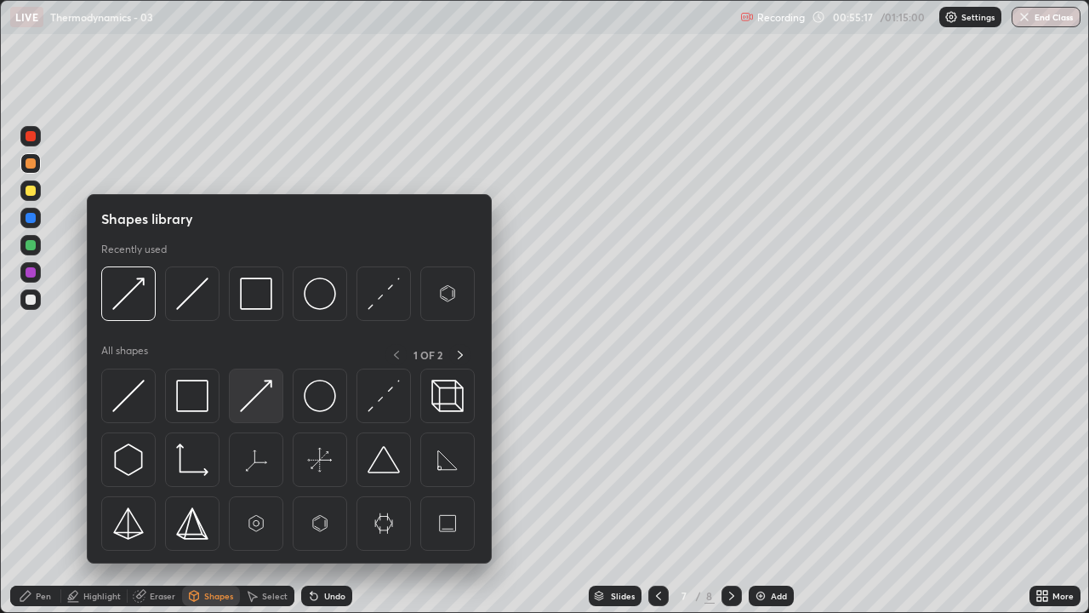
click at [260, 394] on img at bounding box center [256, 396] width 32 height 32
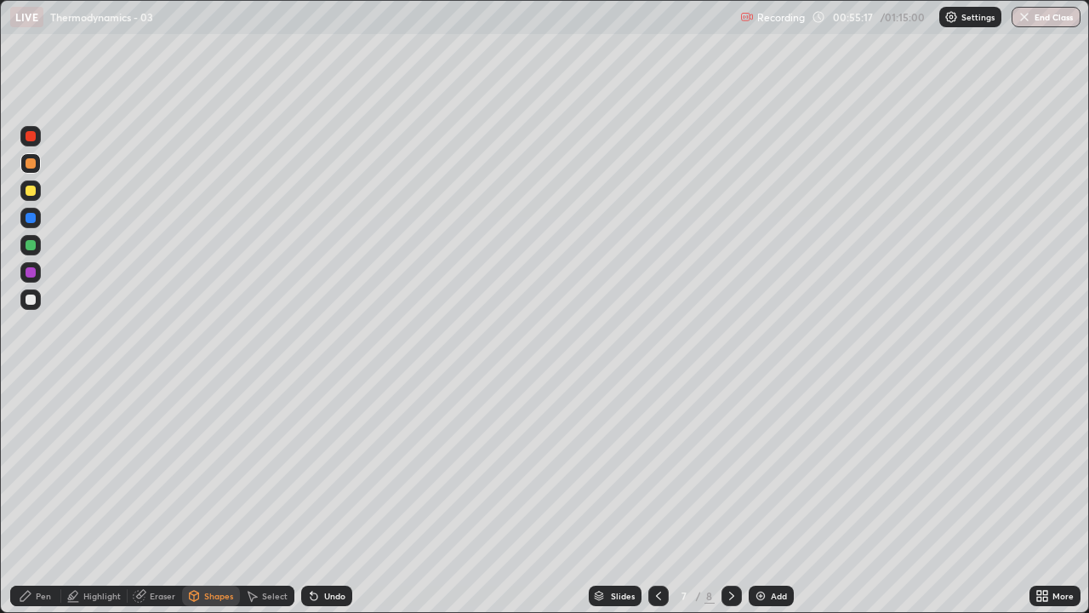
click at [29, 303] on div at bounding box center [31, 299] width 10 height 10
click at [50, 497] on div "Pen" at bounding box center [43, 596] width 15 height 9
click at [35, 300] on div at bounding box center [31, 299] width 10 height 10
click at [28, 194] on div at bounding box center [31, 191] width 10 height 10
click at [101, 497] on div "Highlight" at bounding box center [101, 596] width 37 height 9
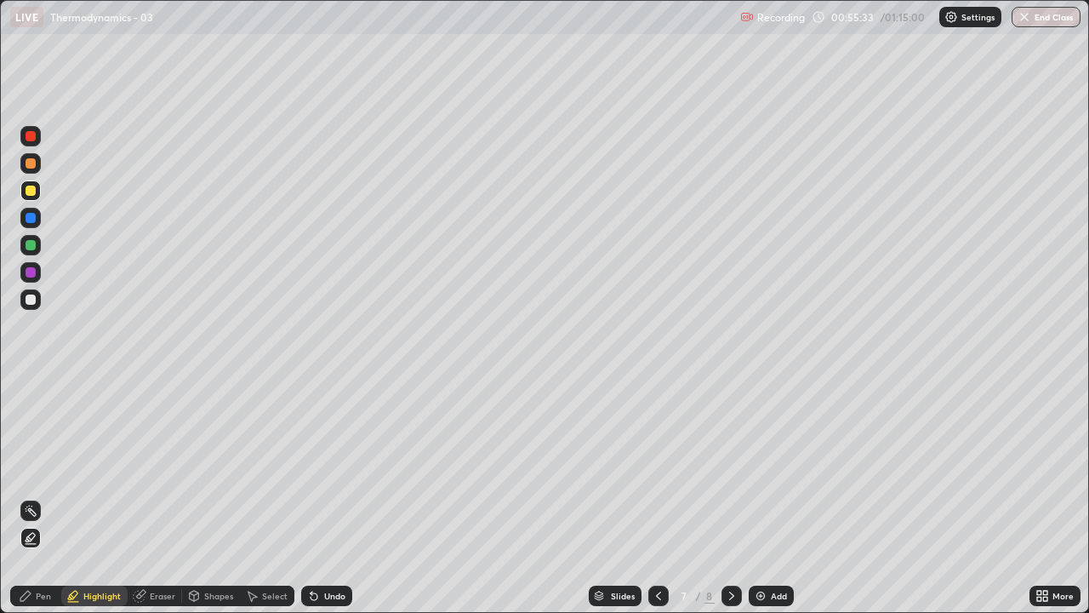
click at [30, 497] on icon at bounding box center [31, 538] width 14 height 14
click at [35, 161] on div at bounding box center [31, 163] width 10 height 10
click at [31, 246] on div at bounding box center [31, 245] width 10 height 10
click at [39, 497] on div "Pen" at bounding box center [43, 596] width 15 height 9
click at [32, 300] on div at bounding box center [31, 299] width 10 height 10
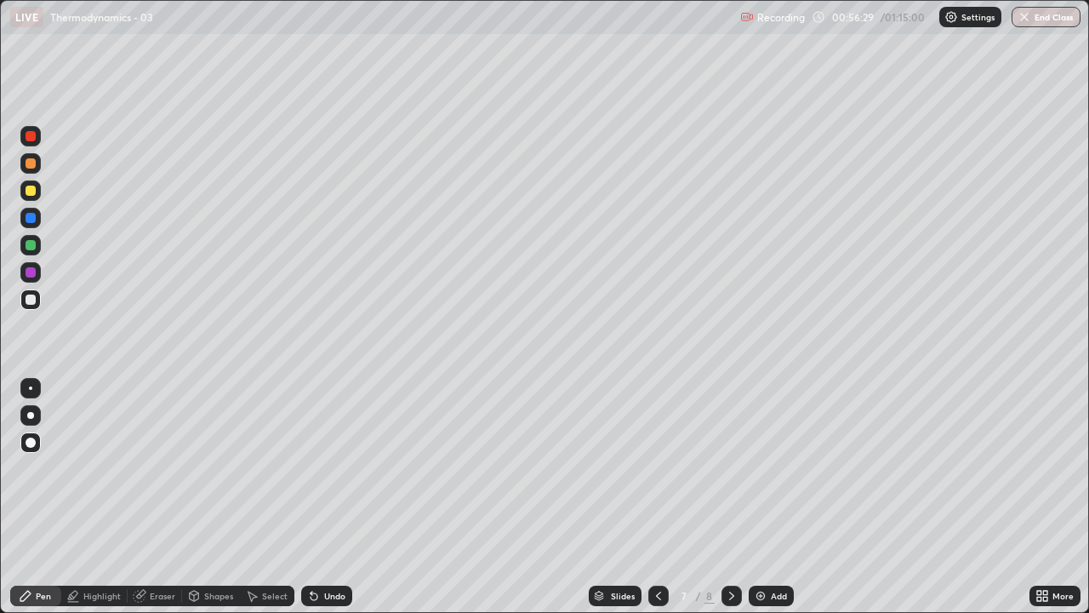
click at [32, 164] on div at bounding box center [31, 163] width 10 height 10
click at [34, 302] on div at bounding box center [31, 299] width 10 height 10
click at [33, 271] on div at bounding box center [31, 272] width 10 height 10
click at [656, 497] on icon at bounding box center [658, 596] width 5 height 9
click at [657, 497] on icon at bounding box center [659, 596] width 14 height 14
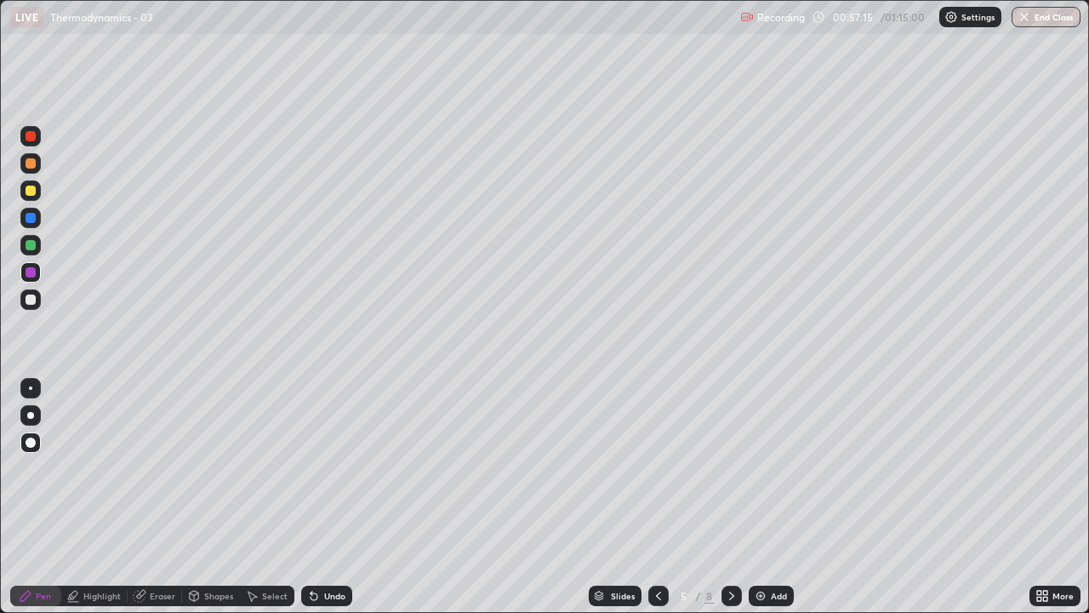
click at [730, 497] on icon at bounding box center [732, 596] width 14 height 14
click at [730, 497] on div at bounding box center [732, 596] width 20 height 20
click at [28, 245] on div at bounding box center [31, 245] width 10 height 10
click at [31, 164] on div at bounding box center [31, 163] width 10 height 10
click at [27, 298] on div at bounding box center [31, 299] width 10 height 10
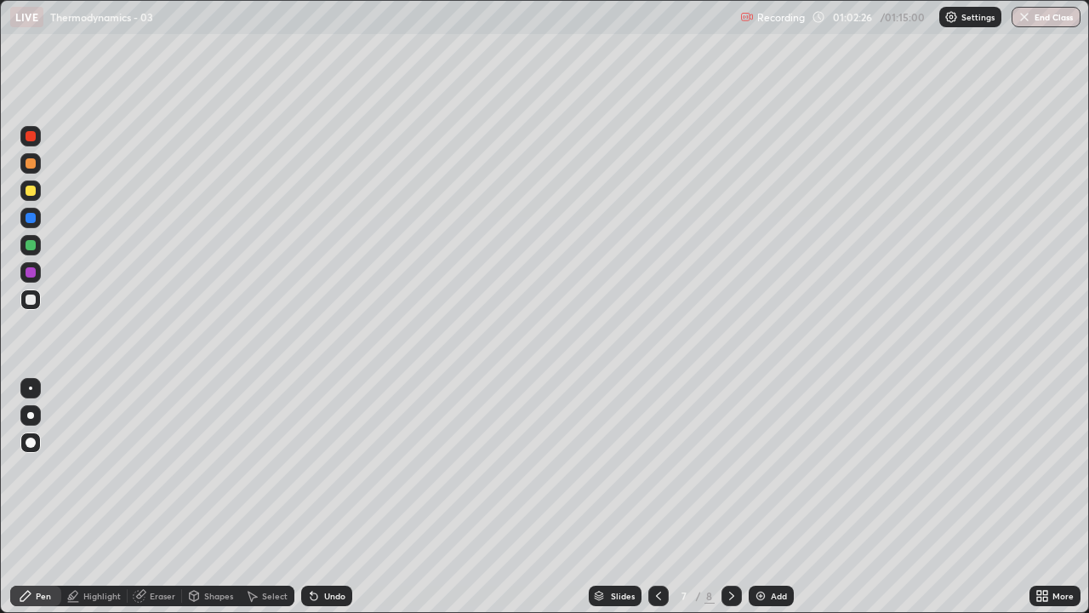
click at [762, 497] on img at bounding box center [761, 596] width 14 height 14
click at [28, 302] on div at bounding box center [31, 299] width 10 height 10
click at [216, 497] on div "Shapes" at bounding box center [218, 596] width 29 height 9
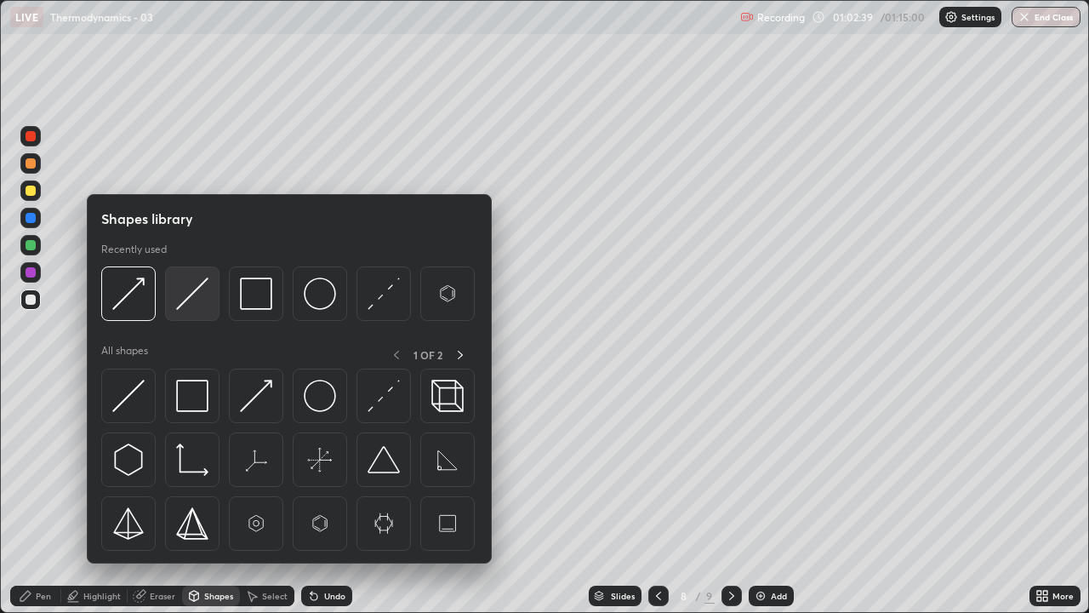
click at [188, 290] on img at bounding box center [192, 293] width 32 height 32
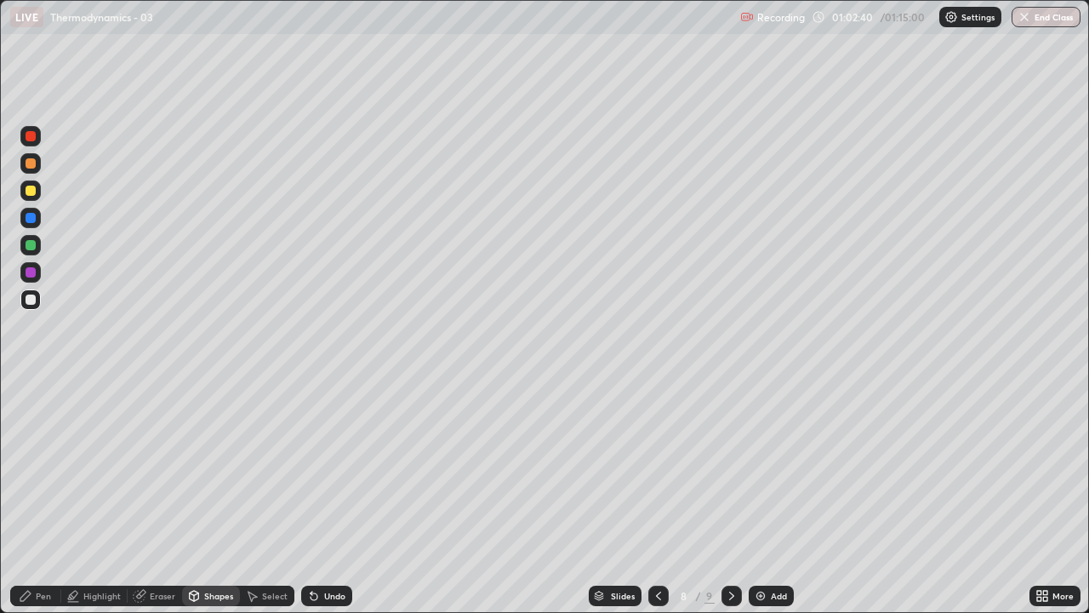
click at [31, 274] on div at bounding box center [31, 272] width 10 height 10
click at [29, 305] on div at bounding box center [30, 299] width 20 height 20
click at [49, 497] on div "Pen" at bounding box center [35, 596] width 51 height 34
click at [214, 497] on div "Shapes" at bounding box center [211, 596] width 58 height 20
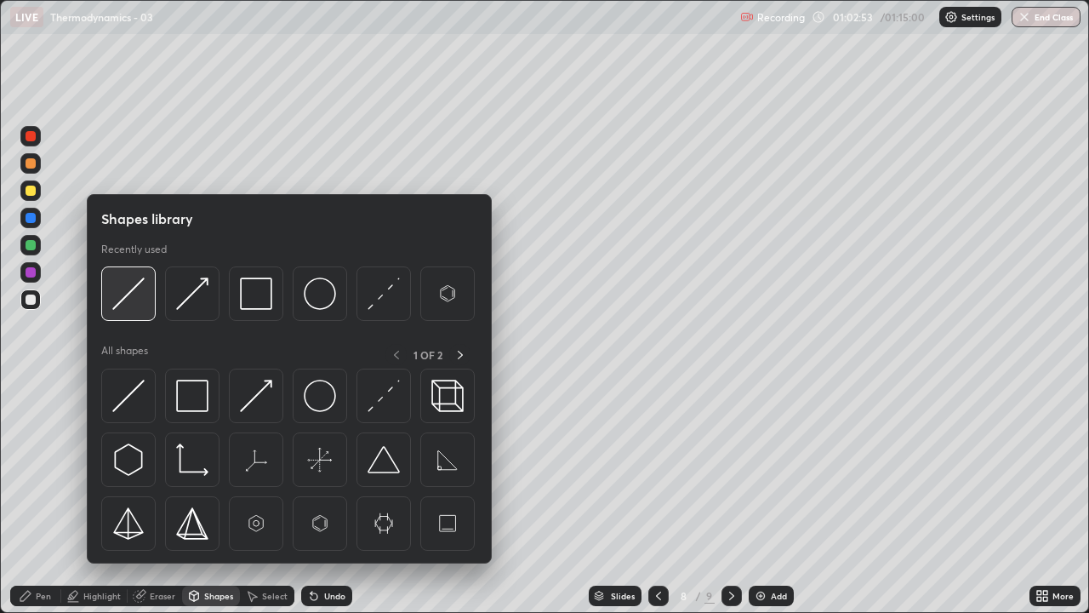
click at [140, 293] on img at bounding box center [128, 293] width 32 height 32
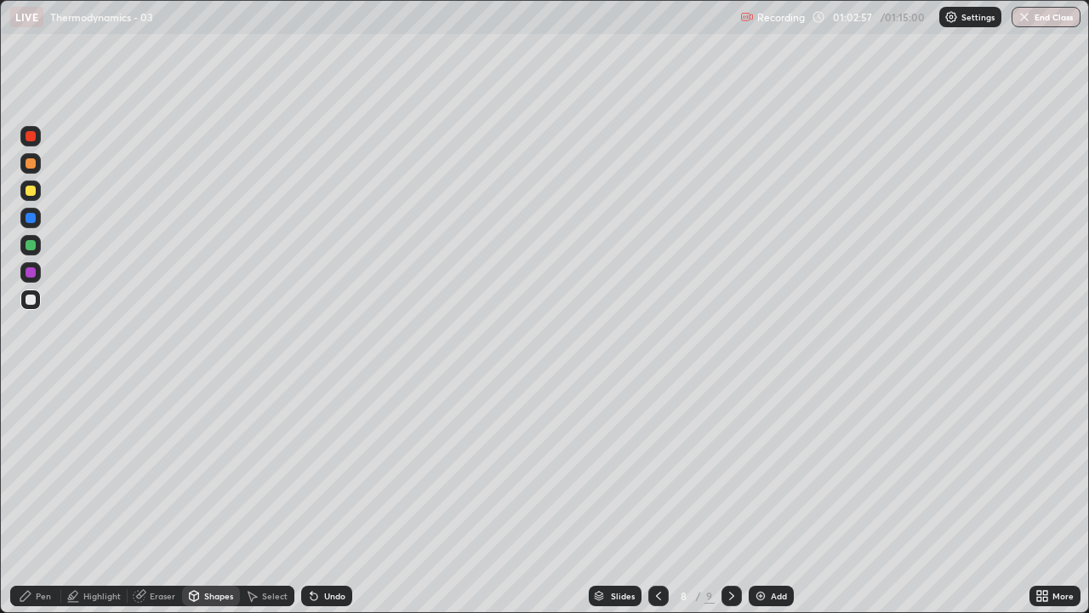
click at [27, 247] on div at bounding box center [31, 245] width 10 height 10
click at [316, 497] on icon at bounding box center [314, 596] width 14 height 14
click at [47, 497] on div "Pen" at bounding box center [43, 596] width 15 height 9
click at [28, 247] on div at bounding box center [31, 245] width 10 height 10
click at [27, 191] on div at bounding box center [31, 191] width 10 height 10
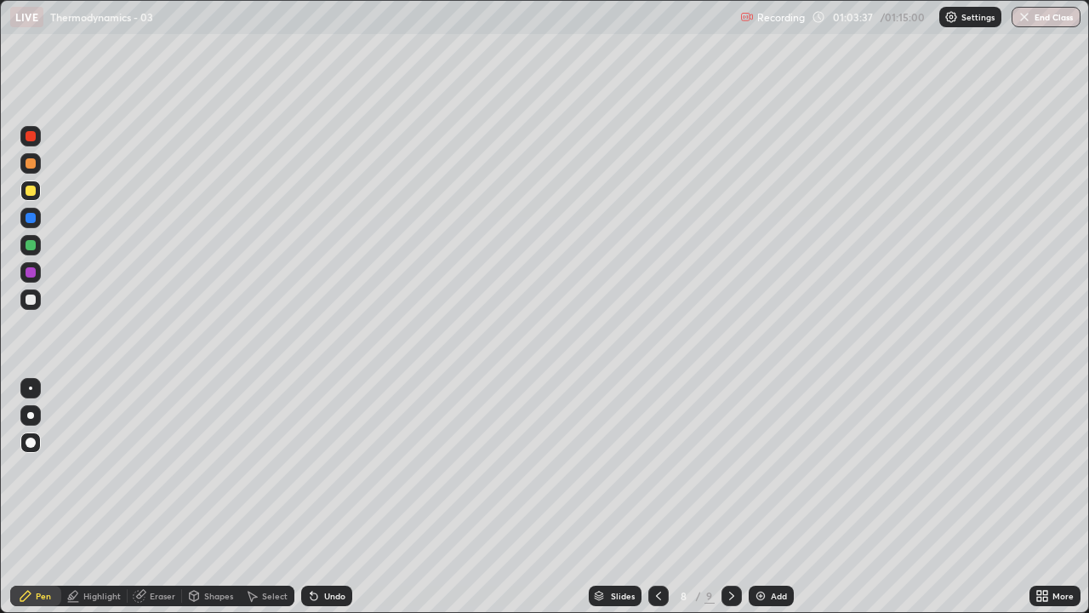
click at [27, 247] on div at bounding box center [31, 245] width 10 height 10
click at [29, 190] on div at bounding box center [31, 191] width 10 height 10
click at [29, 163] on div at bounding box center [31, 163] width 10 height 10
click at [199, 497] on icon at bounding box center [194, 596] width 14 height 14
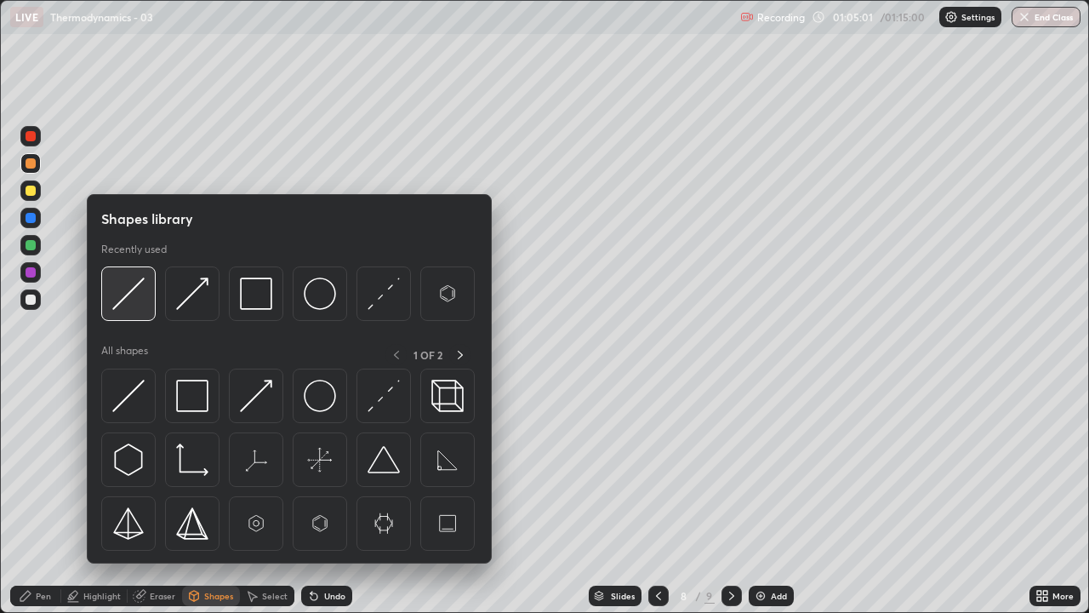
click at [136, 300] on img at bounding box center [128, 293] width 32 height 32
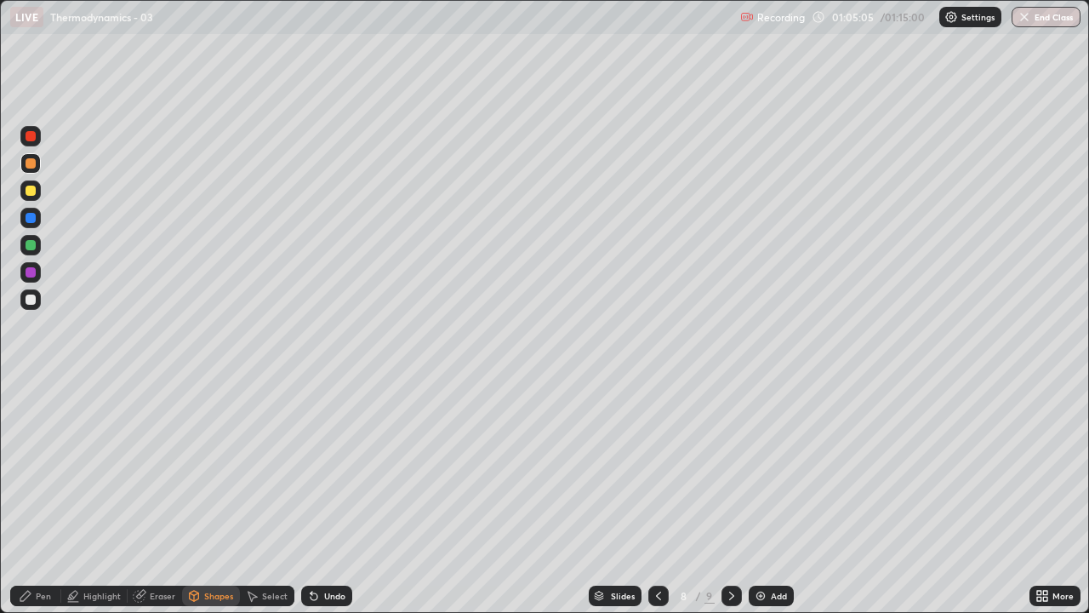
click at [44, 497] on div "Pen" at bounding box center [43, 596] width 15 height 9
click at [28, 245] on div at bounding box center [31, 245] width 10 height 10
click at [27, 186] on div at bounding box center [31, 191] width 10 height 10
click at [33, 272] on div at bounding box center [31, 272] width 10 height 10
click at [215, 497] on div "Shapes" at bounding box center [211, 596] width 58 height 20
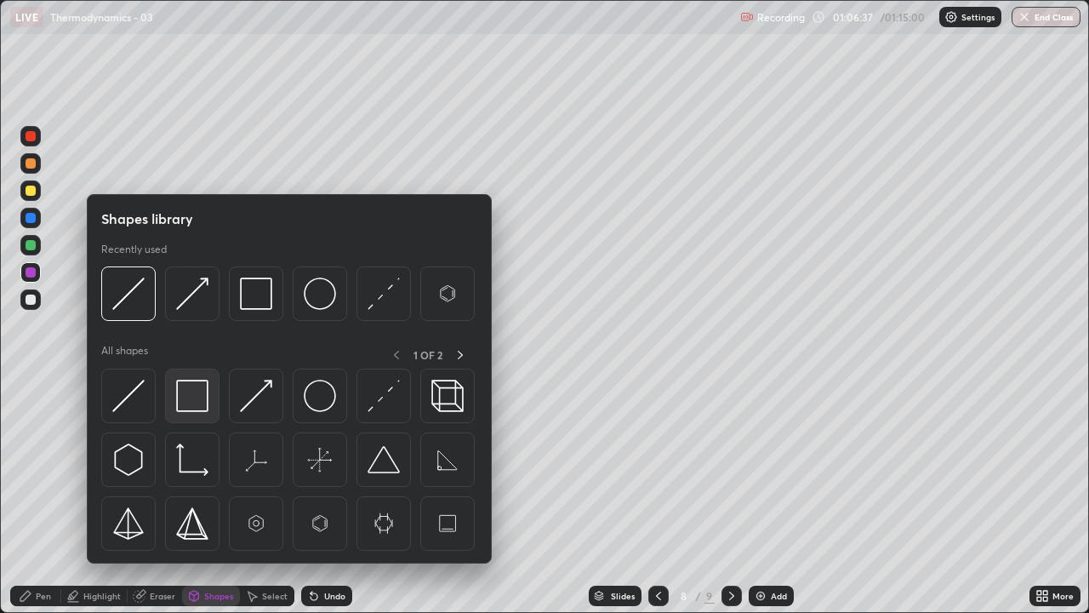
click at [198, 393] on img at bounding box center [192, 396] width 32 height 32
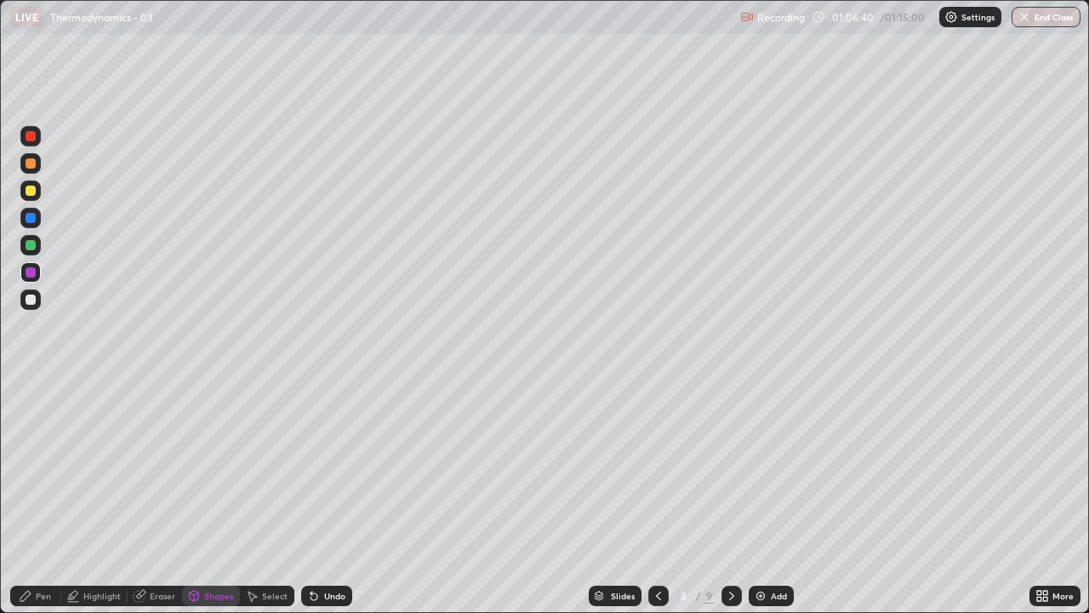
click at [37, 497] on div "Pen" at bounding box center [43, 596] width 15 height 9
click at [33, 300] on div at bounding box center [31, 299] width 10 height 10
click at [28, 164] on div at bounding box center [31, 163] width 10 height 10
click at [29, 191] on div at bounding box center [31, 191] width 10 height 10
click at [30, 192] on div at bounding box center [31, 191] width 10 height 10
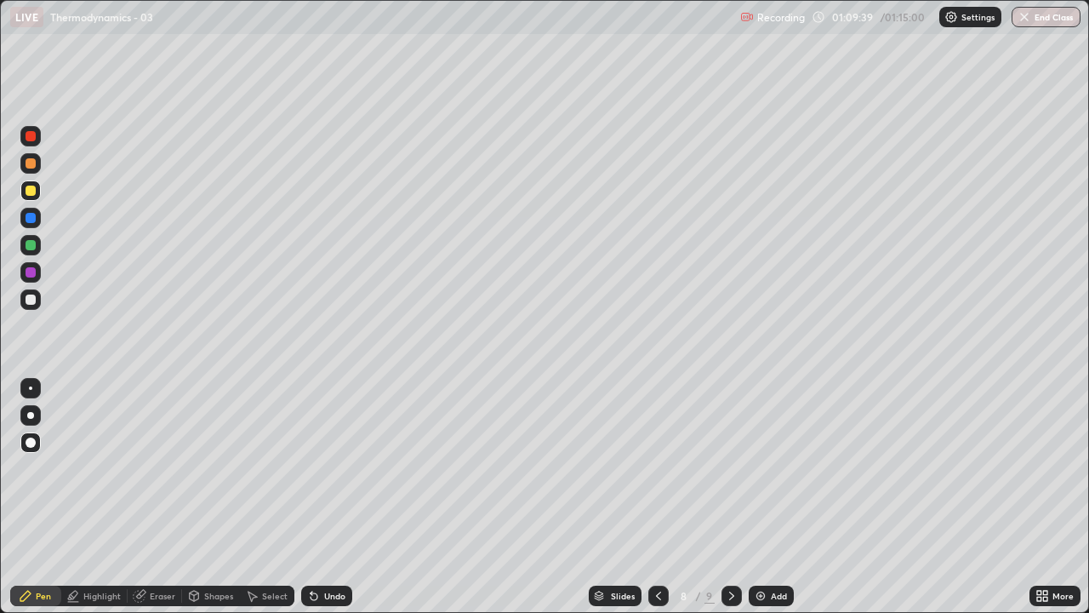
click at [214, 497] on div "Shapes" at bounding box center [218, 596] width 29 height 9
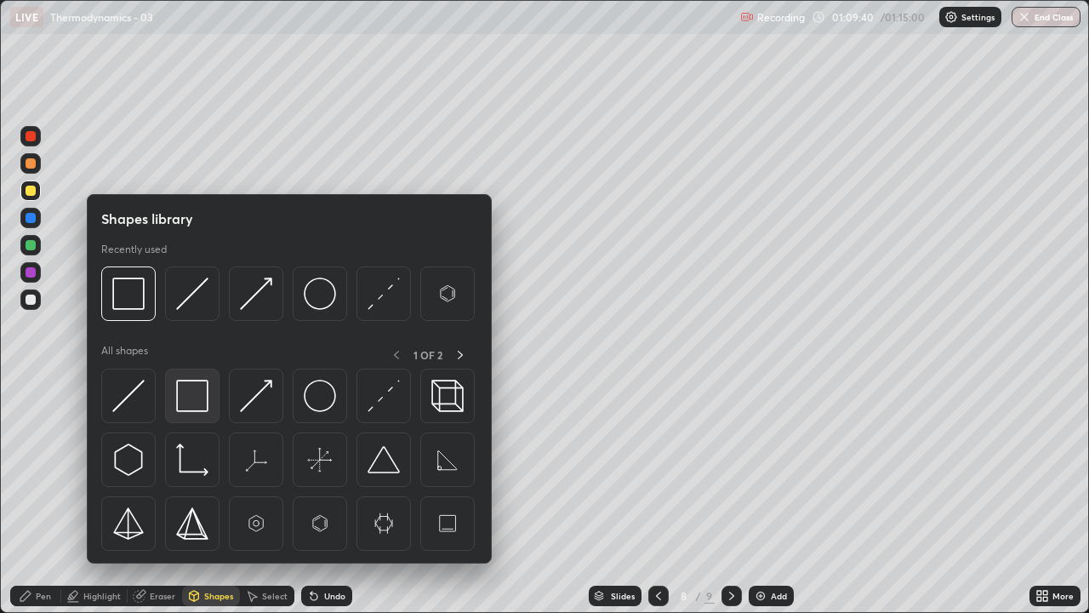
click at [192, 397] on img at bounding box center [192, 396] width 32 height 32
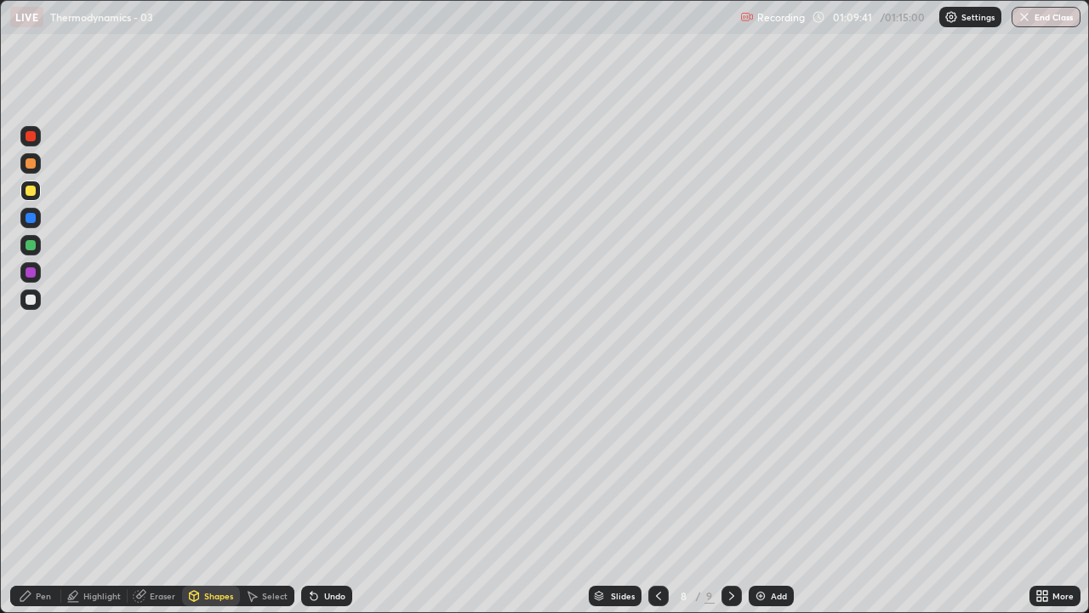
click at [29, 270] on div at bounding box center [31, 272] width 10 height 10
click at [43, 497] on div "Pen" at bounding box center [43, 596] width 15 height 9
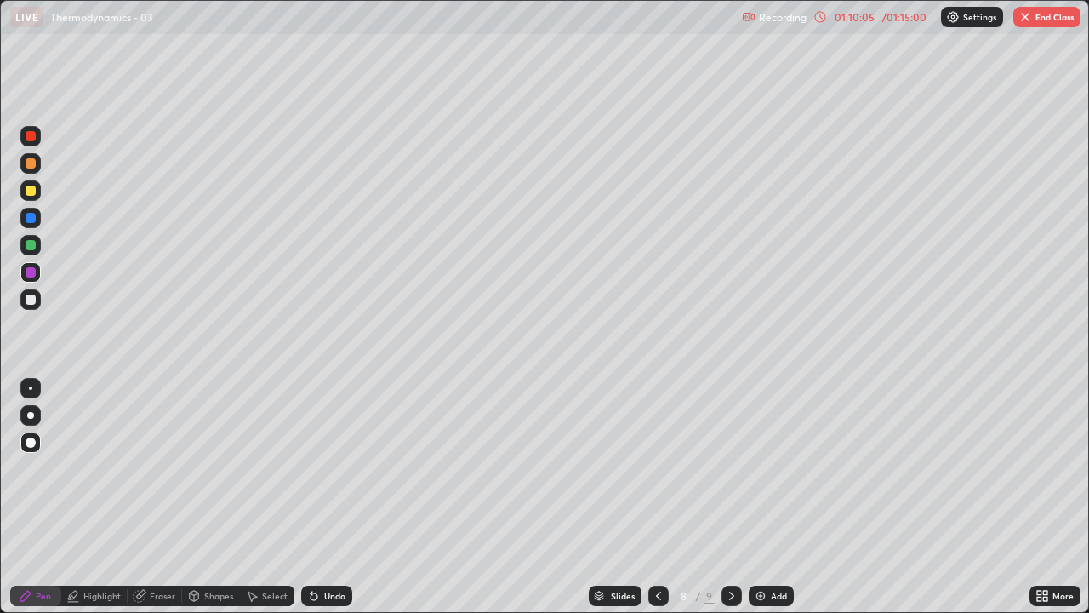
click at [30, 191] on div at bounding box center [31, 191] width 10 height 10
click at [1043, 26] on button "End Class" at bounding box center [1047, 17] width 67 height 20
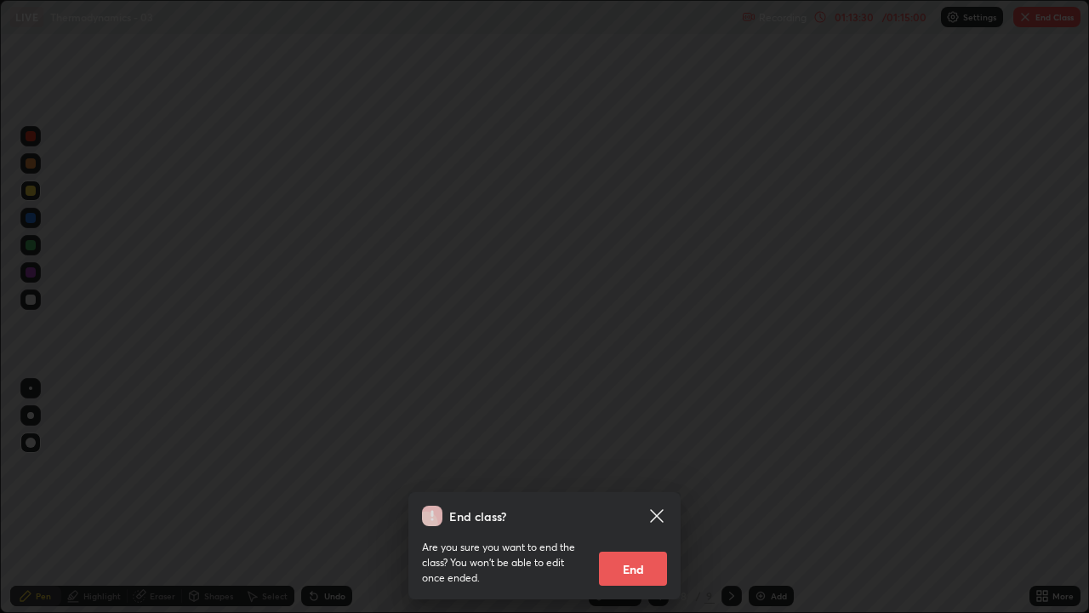
click at [635, 497] on button "End" at bounding box center [633, 569] width 68 height 34
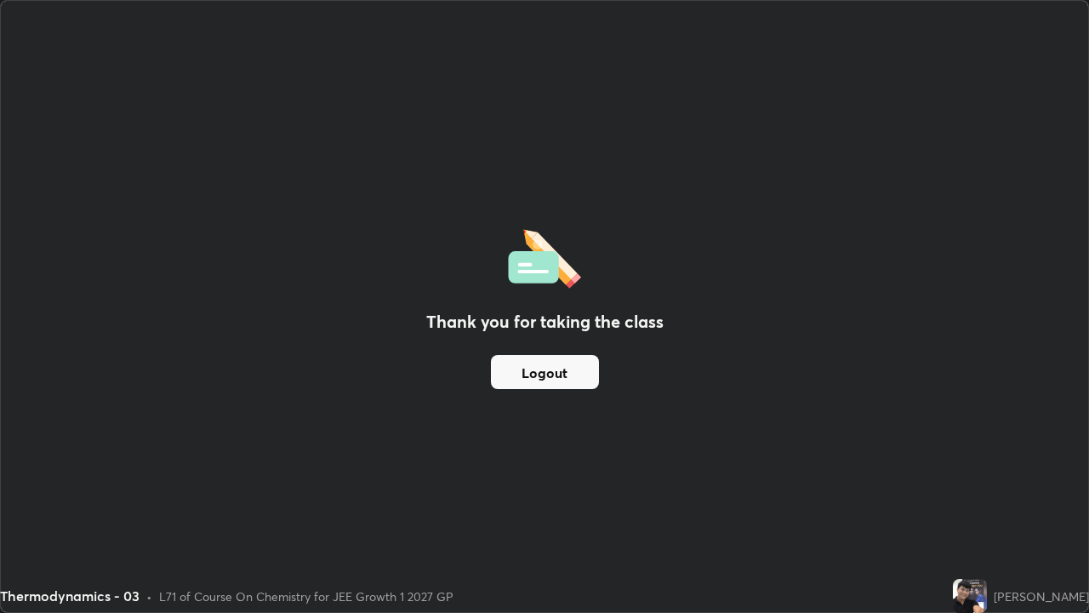
click at [529, 374] on button "Logout" at bounding box center [545, 372] width 108 height 34
